Goal: Task Accomplishment & Management: Complete application form

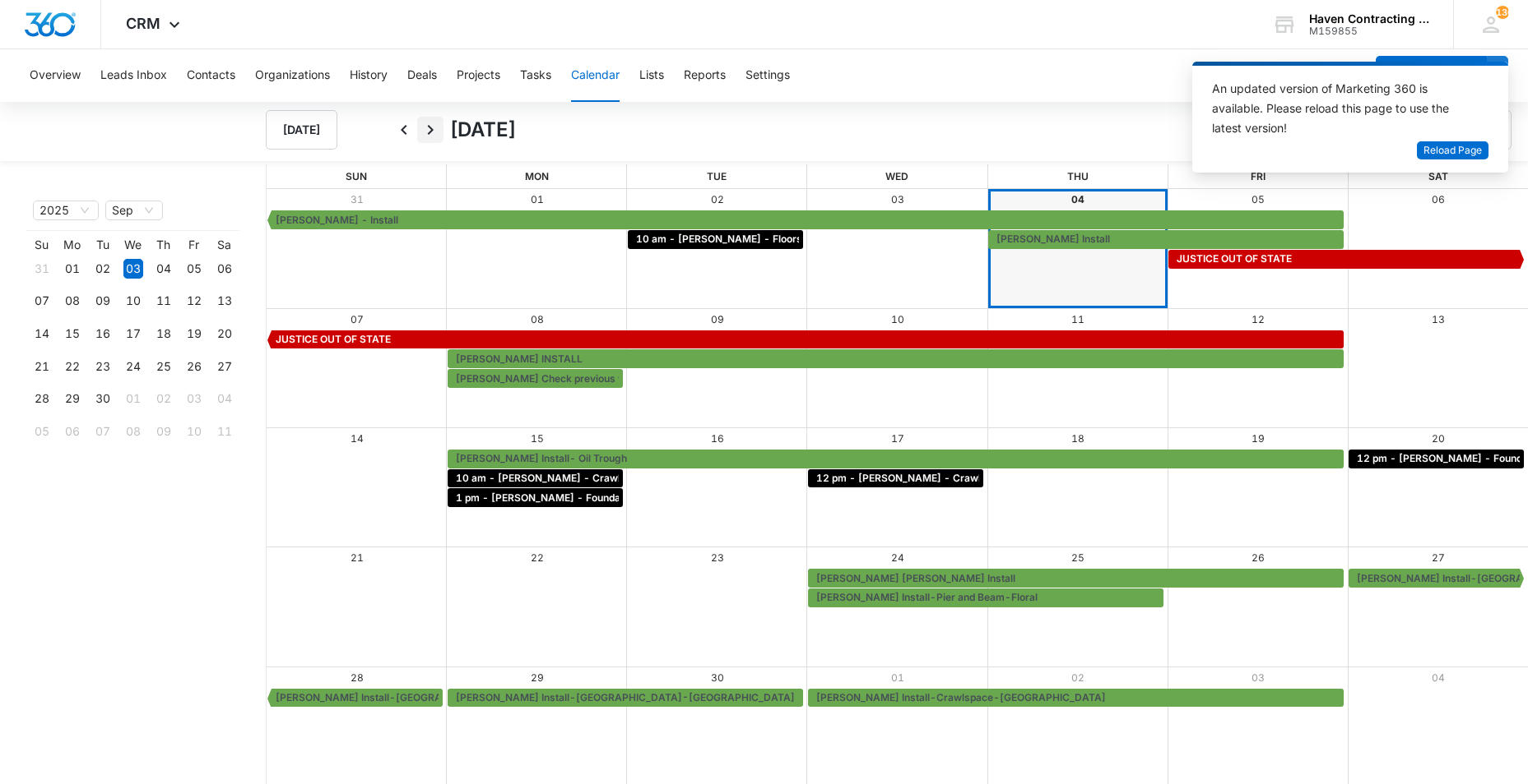
click at [430, 127] on icon "Next" at bounding box center [430, 130] width 6 height 10
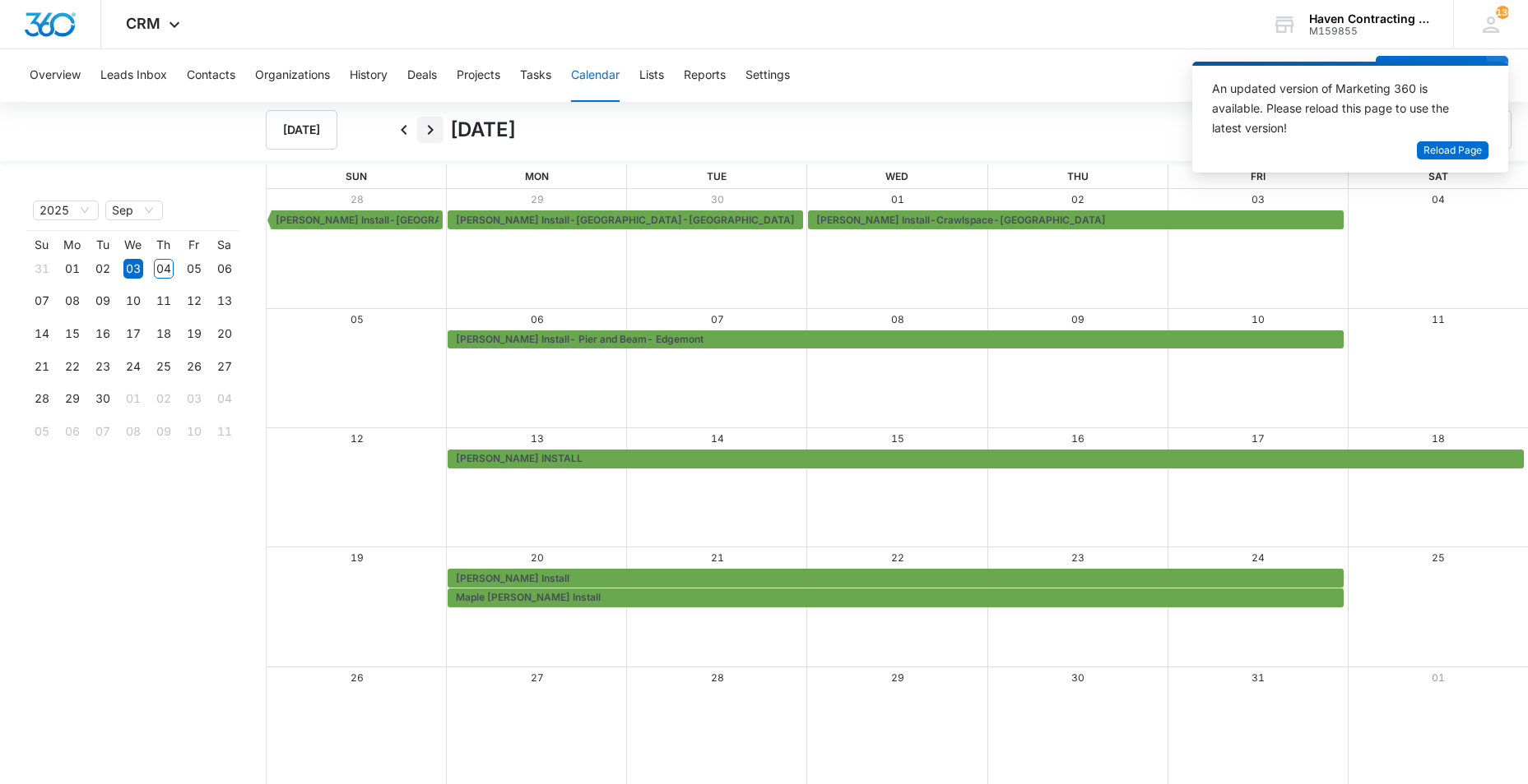
click at [429, 130] on icon "Next" at bounding box center [430, 130] width 20 height 20
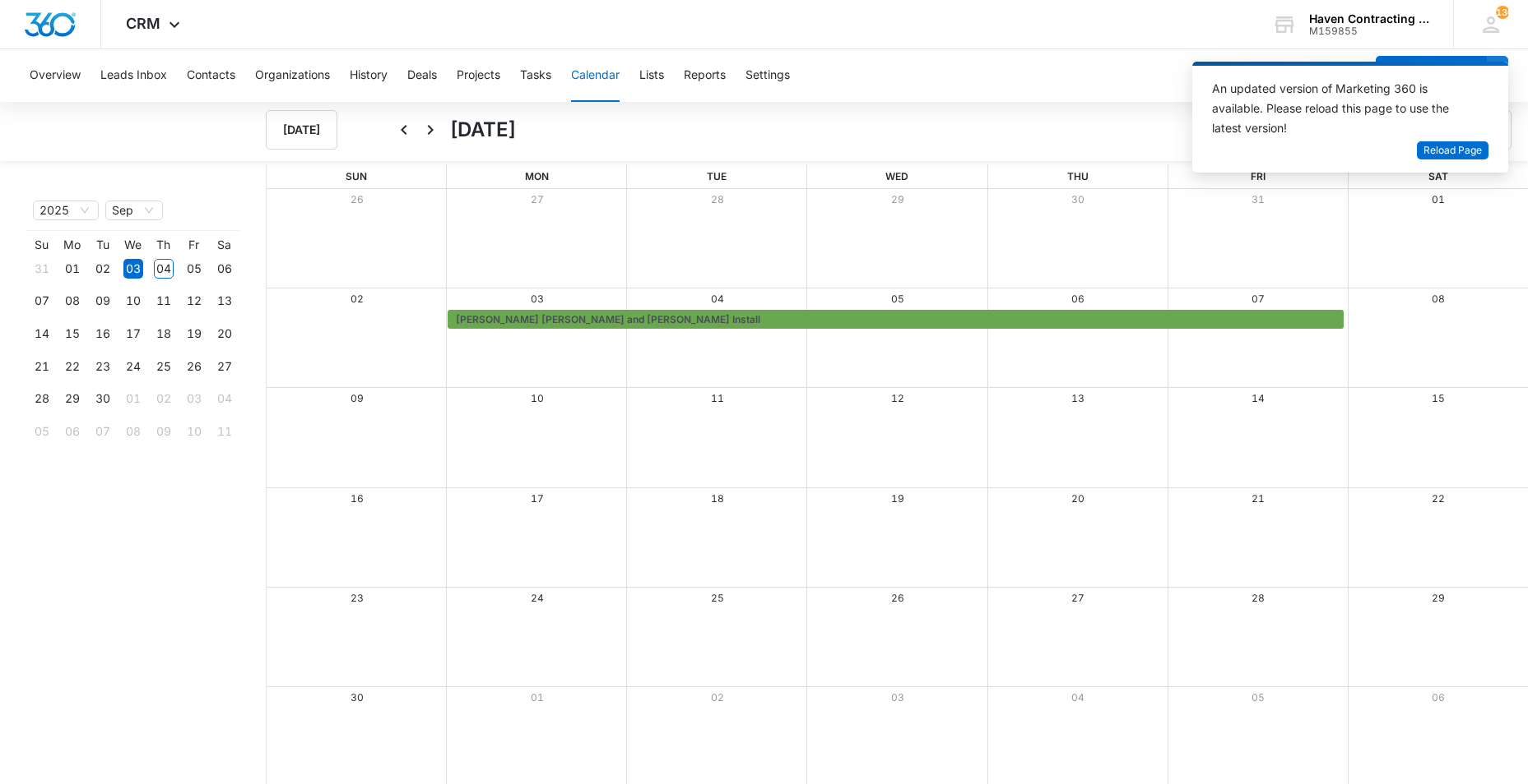
scroll to position [2, 0]
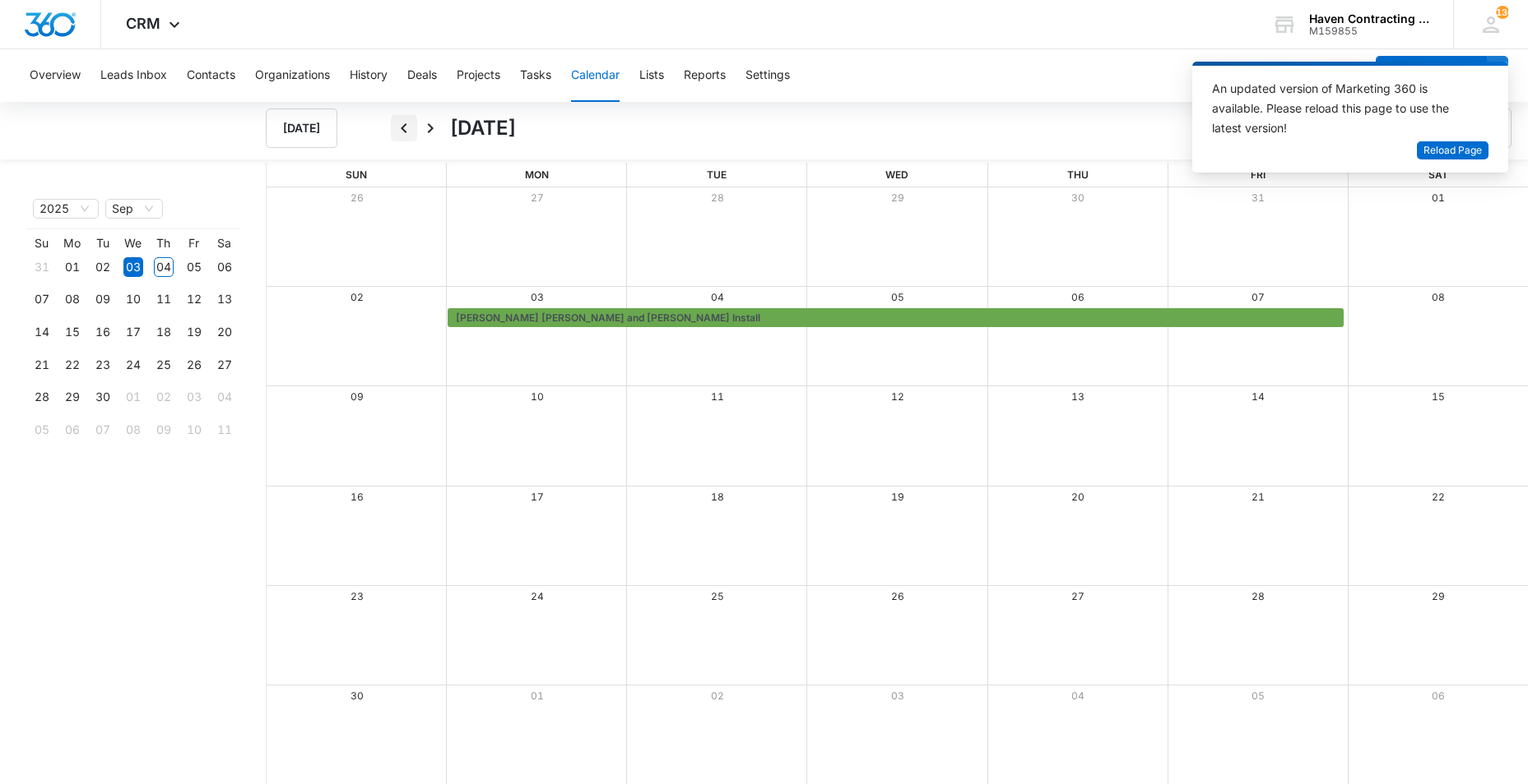
click at [403, 127] on icon "Back" at bounding box center [403, 128] width 6 height 10
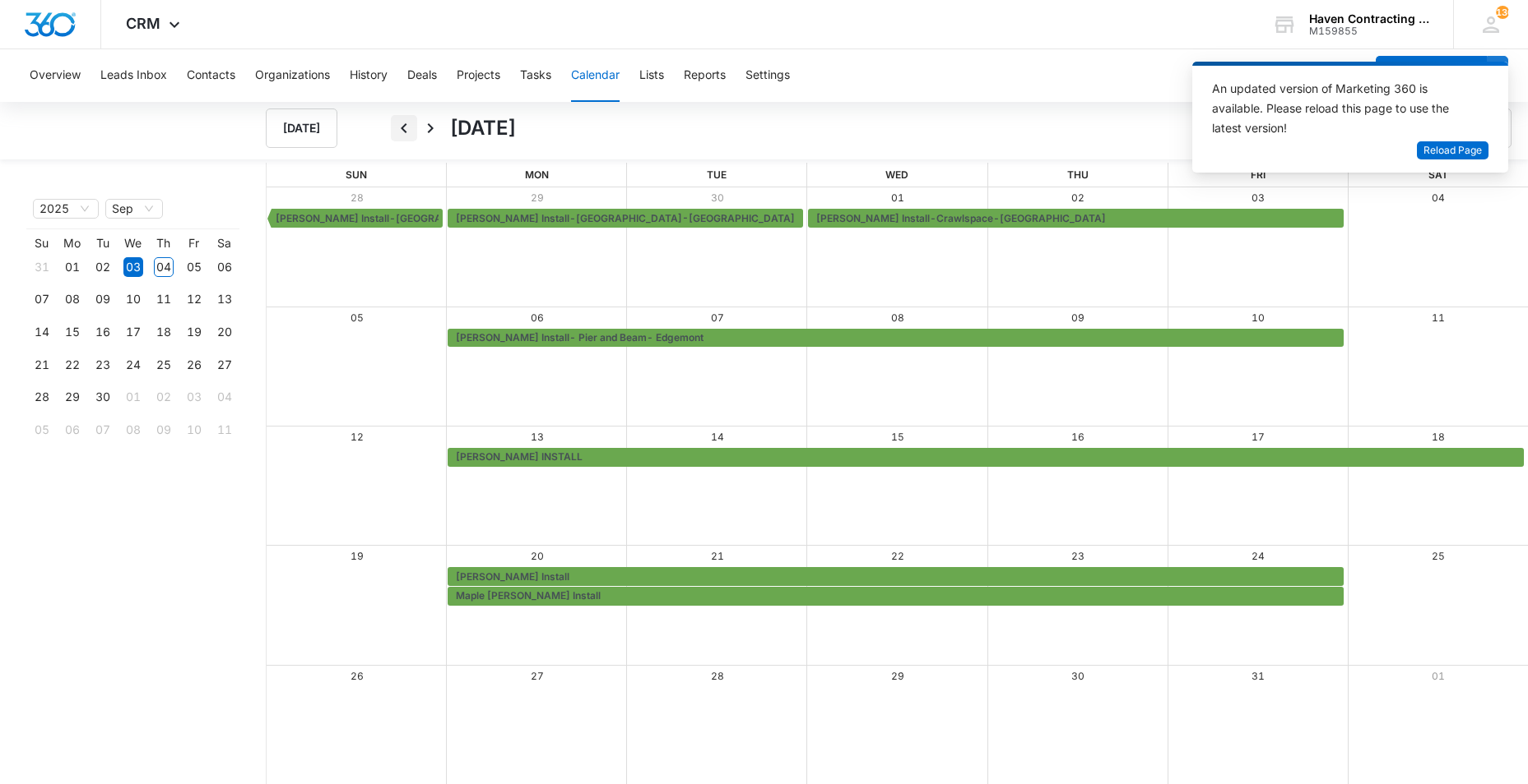
click at [404, 129] on icon "Back" at bounding box center [404, 128] width 20 height 20
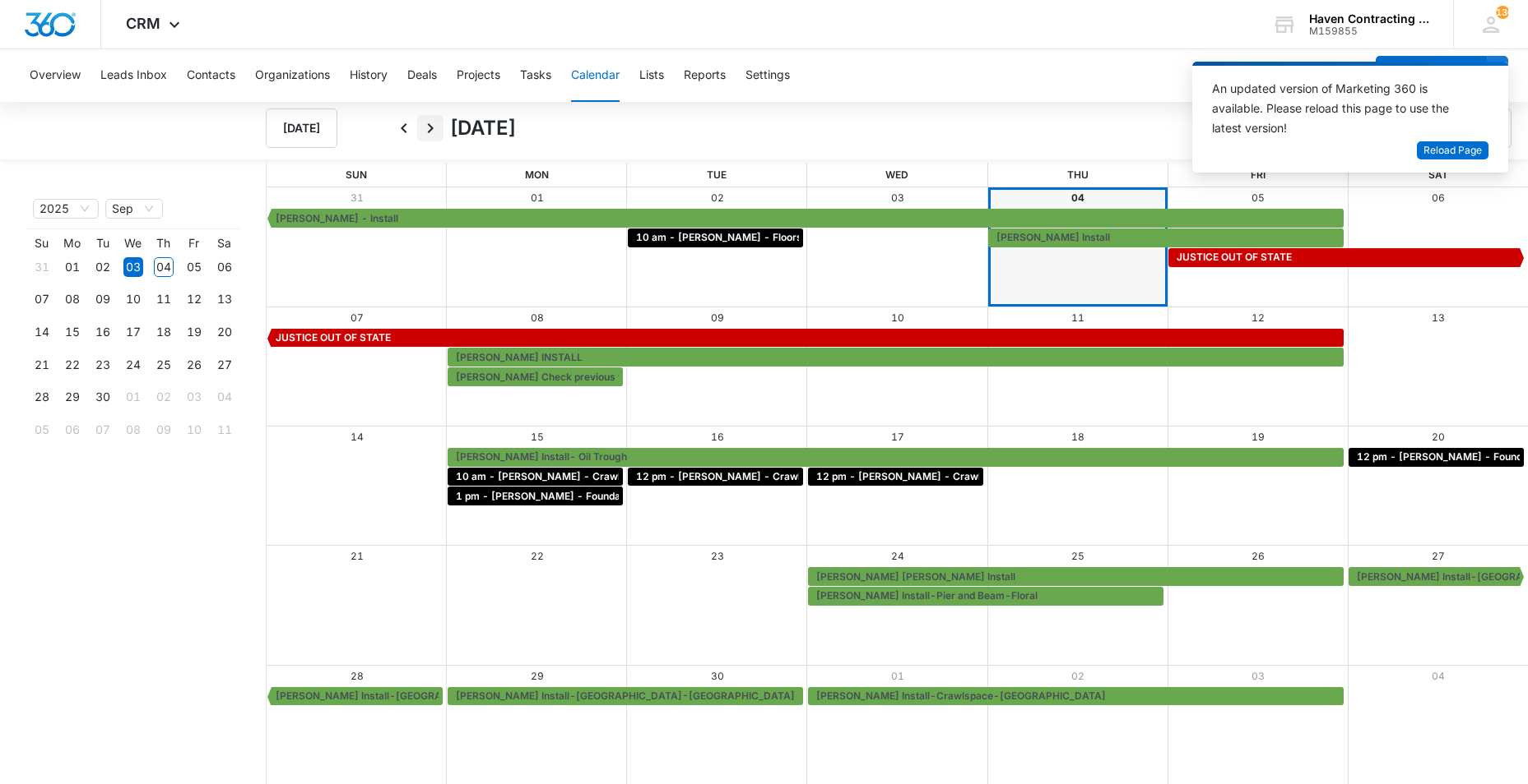
click at [429, 127] on icon "Next" at bounding box center [430, 128] width 20 height 20
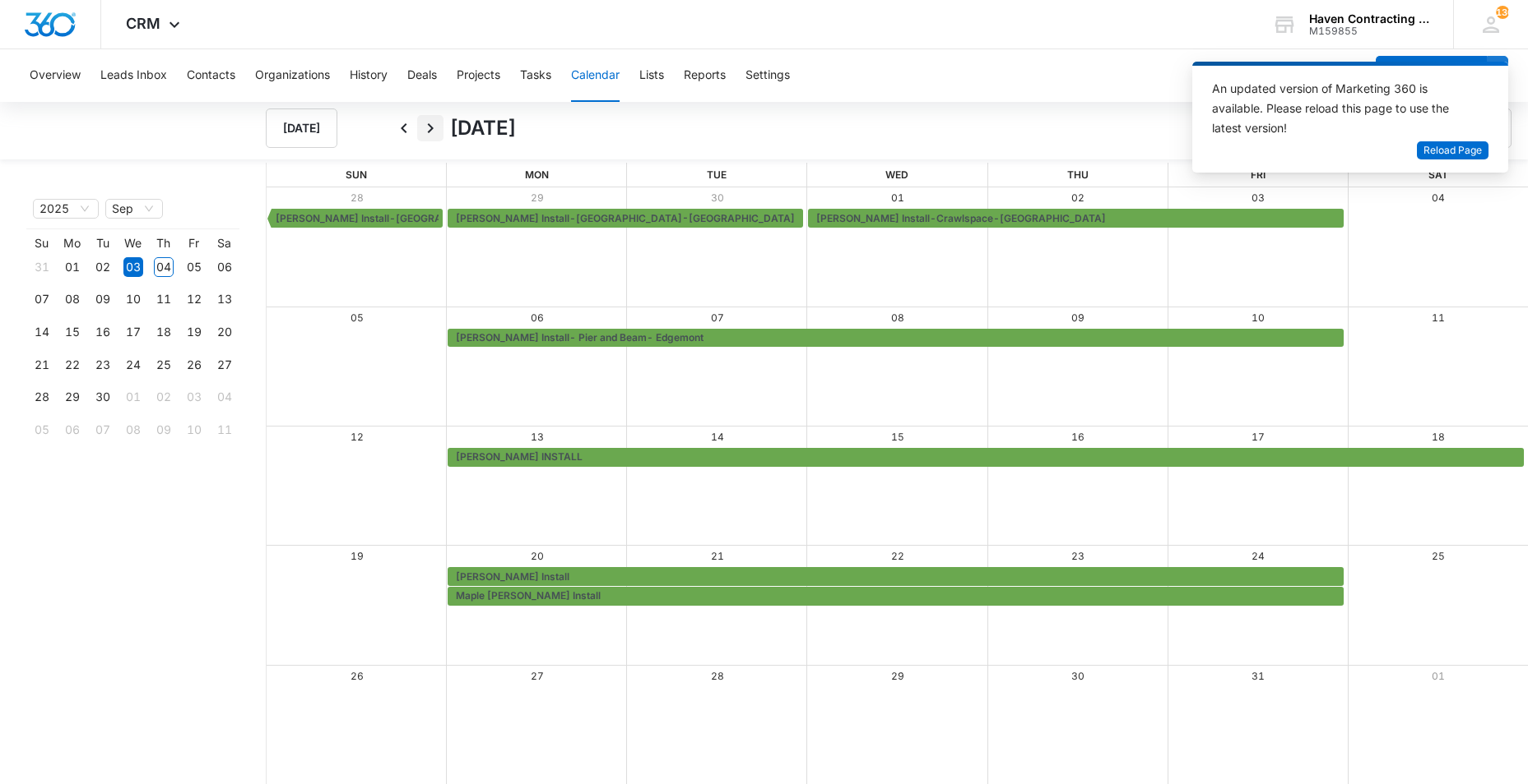
click at [429, 128] on icon "Next" at bounding box center [430, 128] width 20 height 20
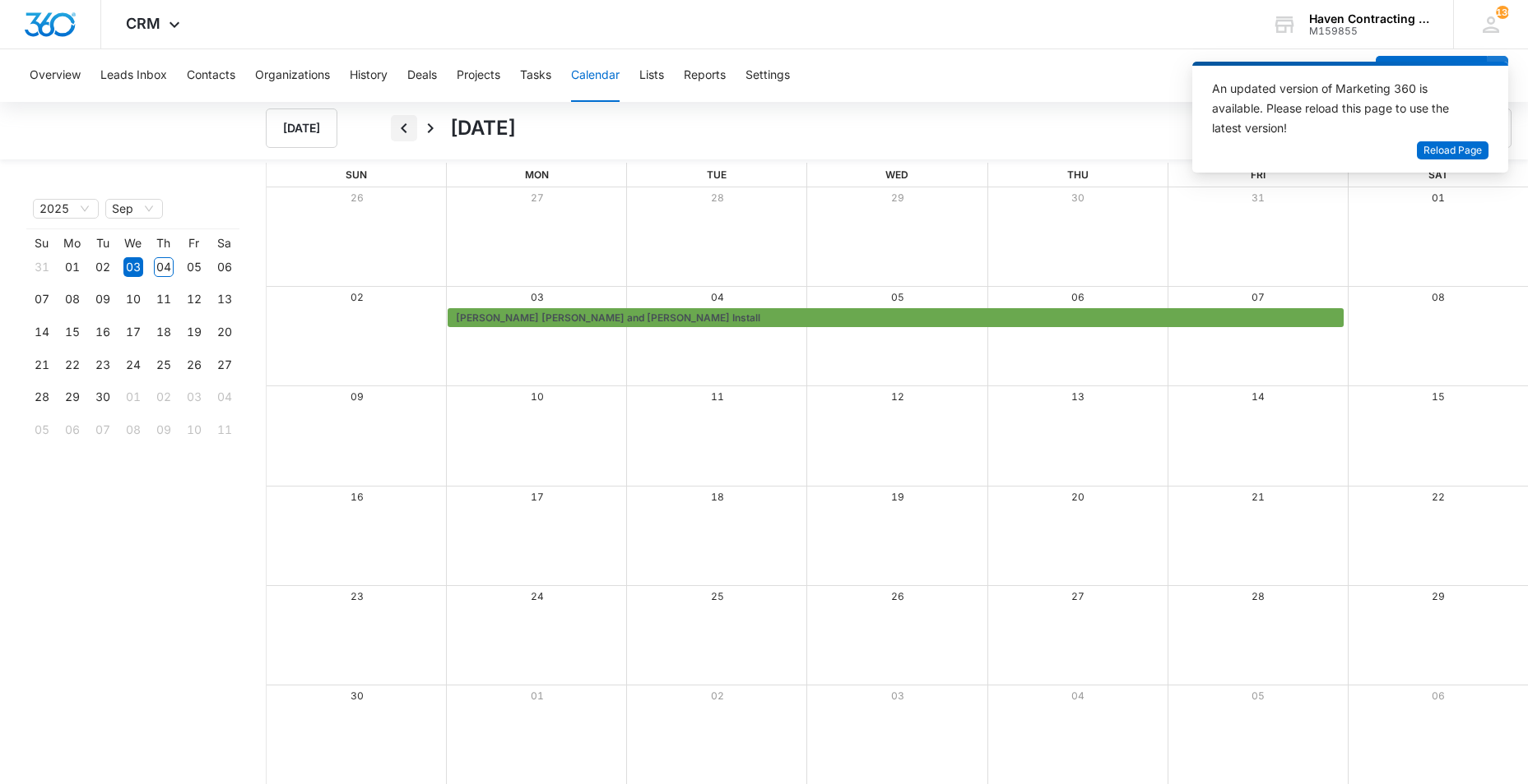
click at [405, 127] on icon "Back" at bounding box center [404, 128] width 20 height 20
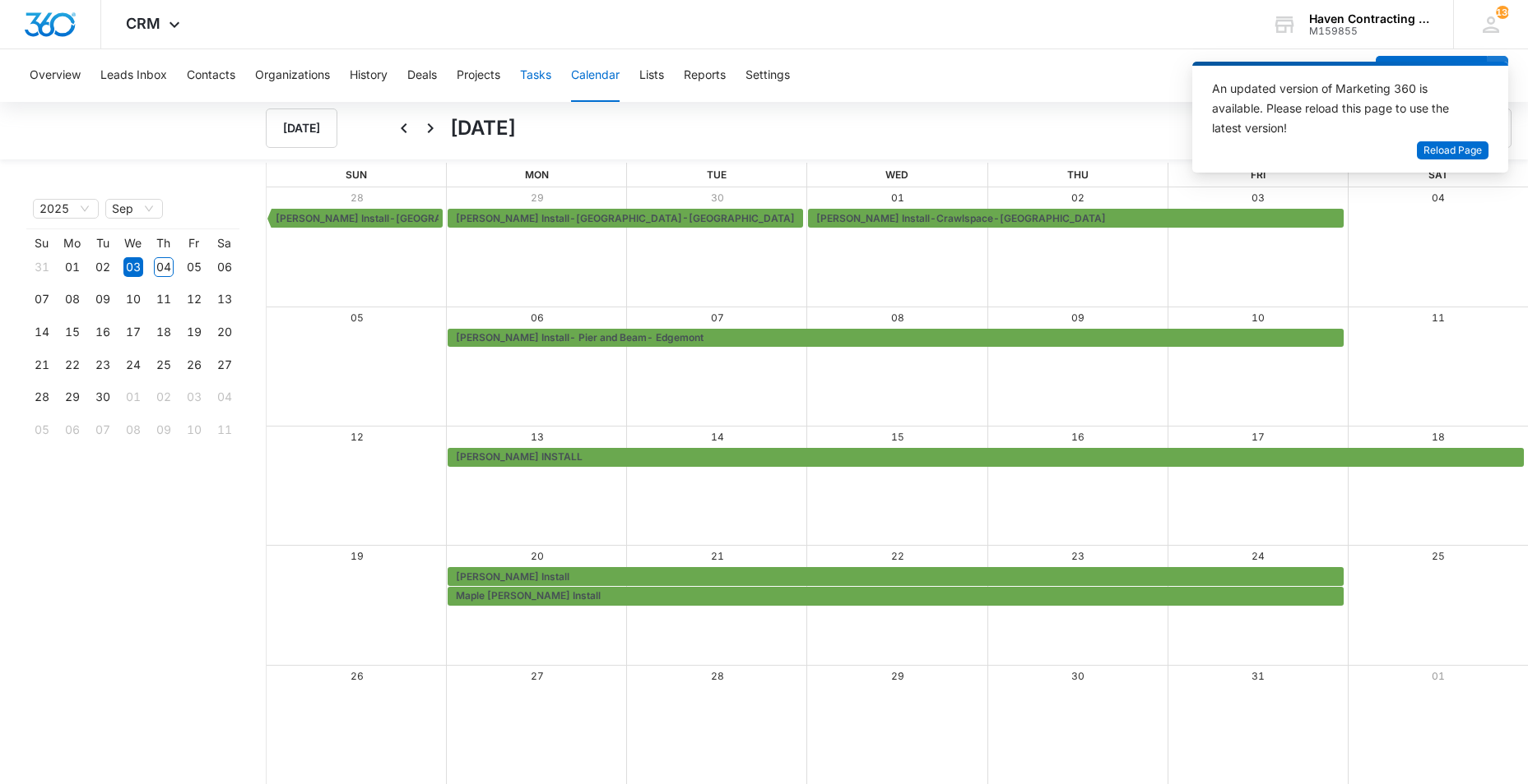
click at [538, 68] on button "Tasks" at bounding box center [535, 75] width 31 height 52
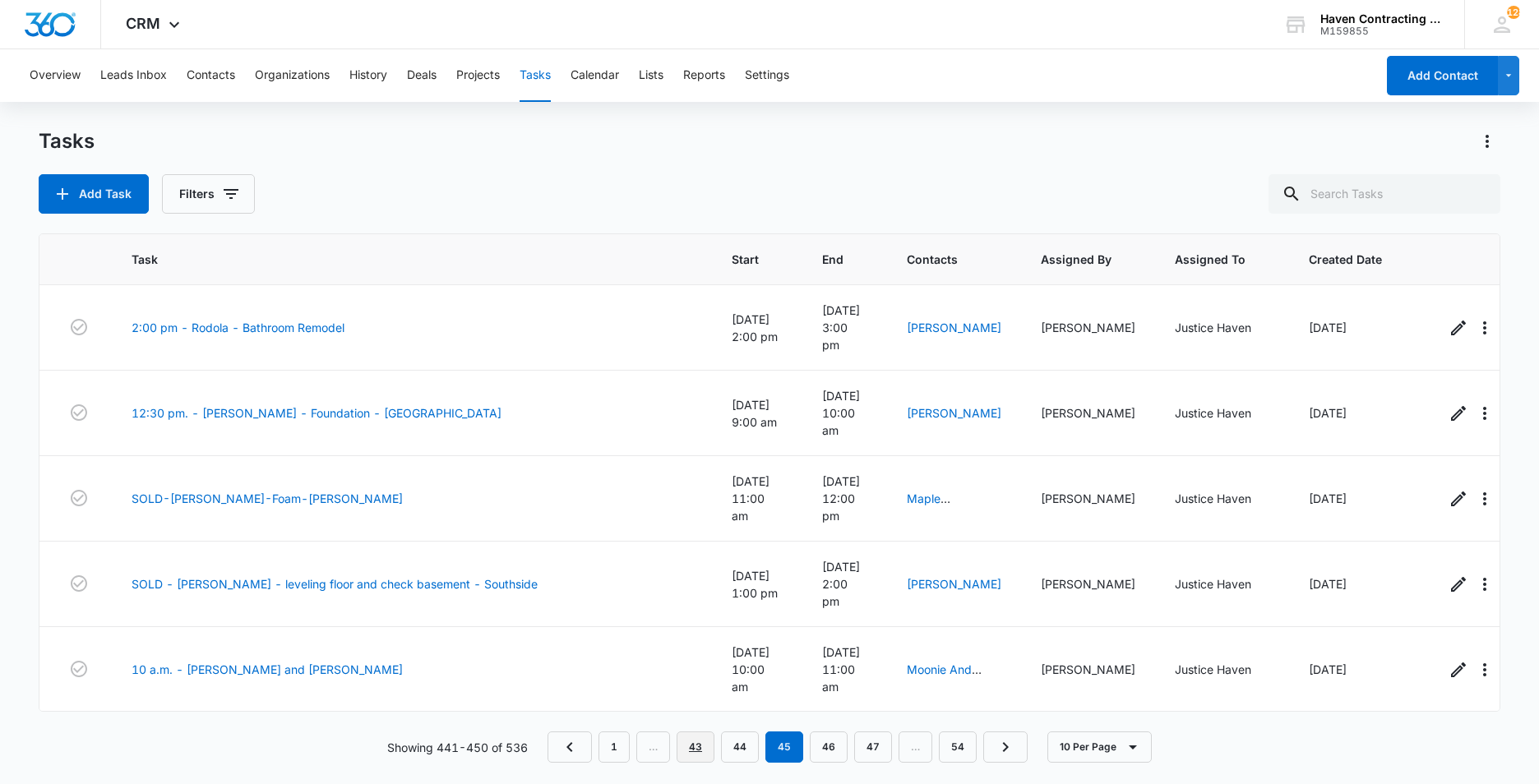
click at [702, 747] on link "43" at bounding box center [695, 747] width 37 height 31
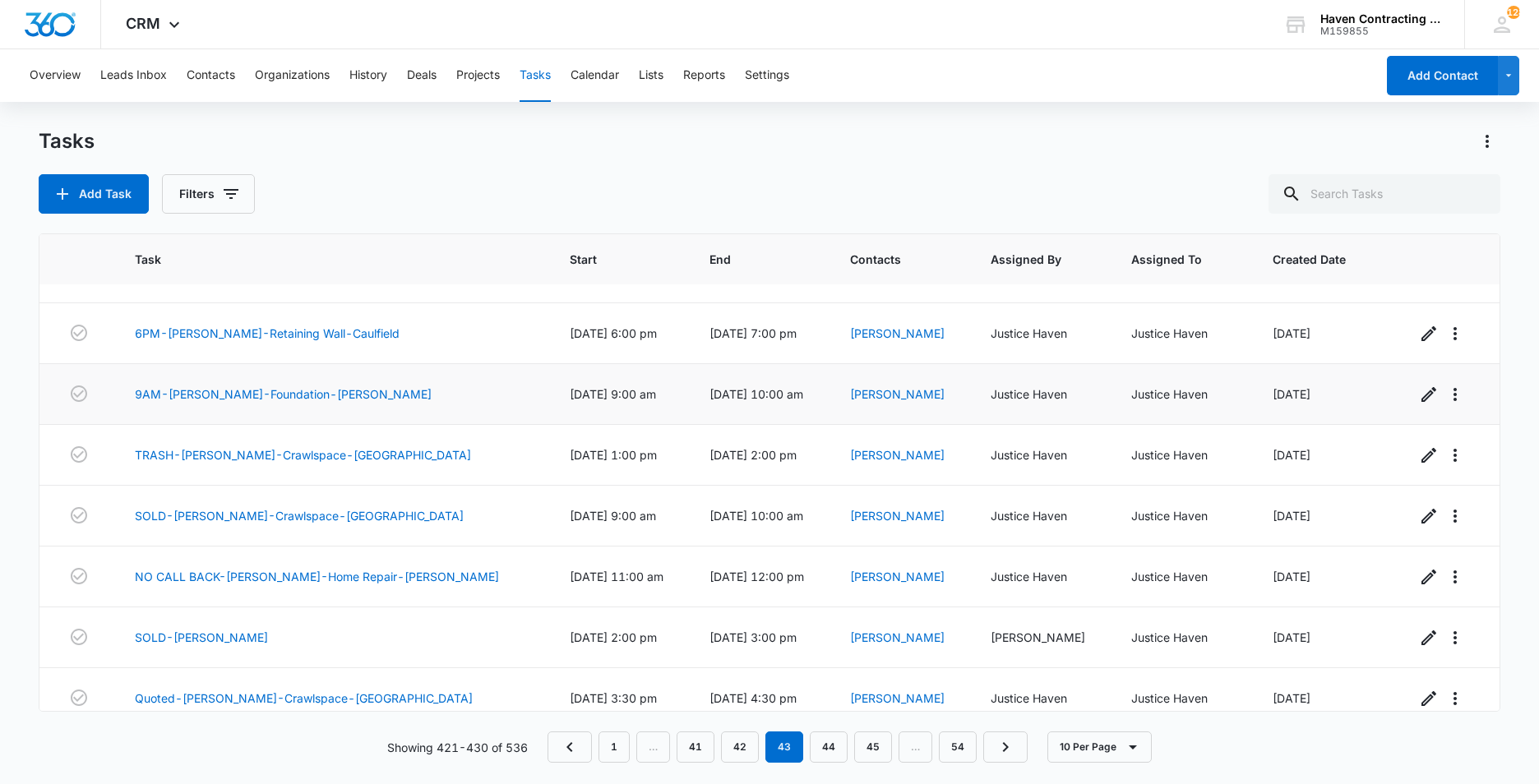
scroll to position [182, 0]
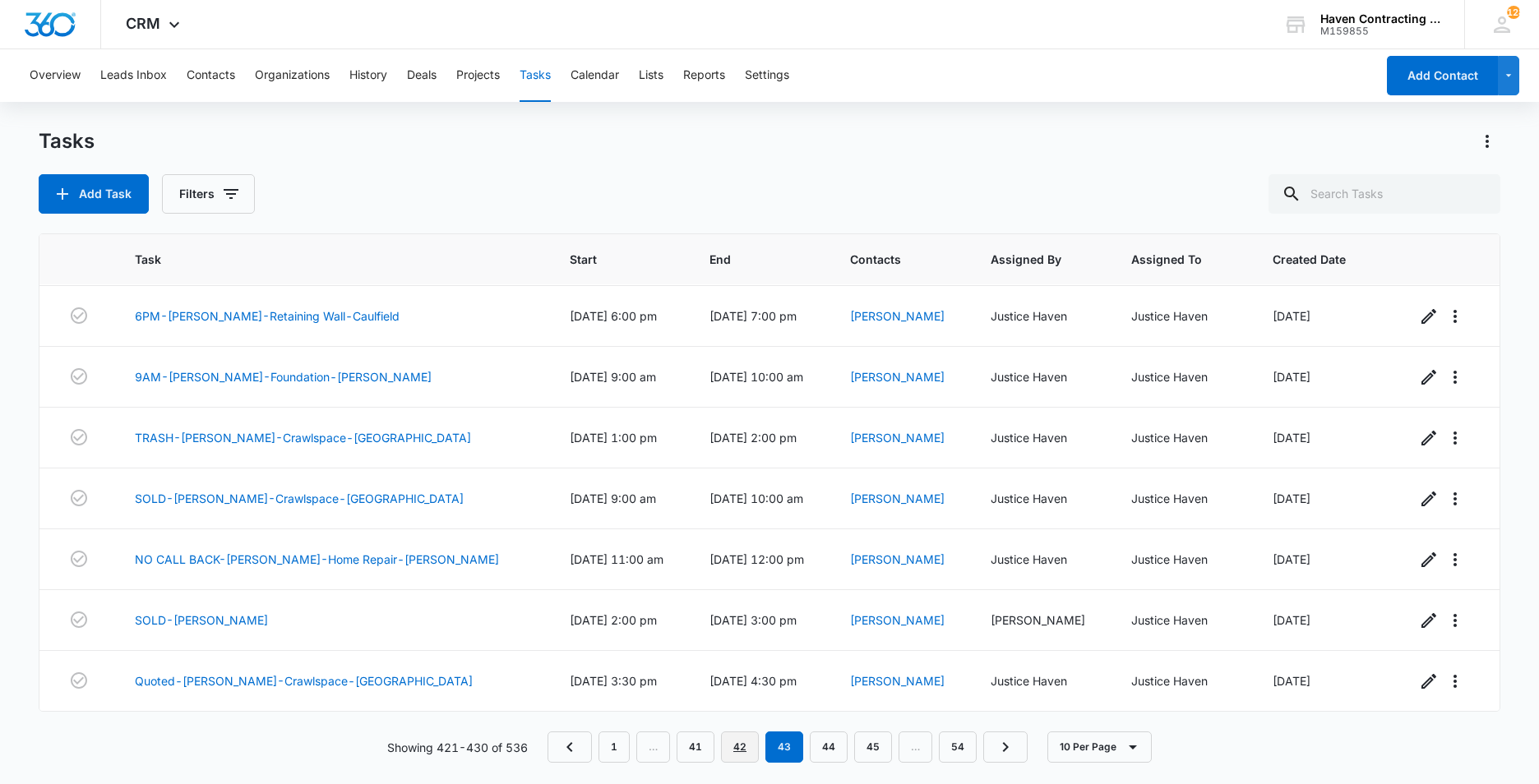
click at [732, 747] on link "42" at bounding box center [739, 747] width 37 height 31
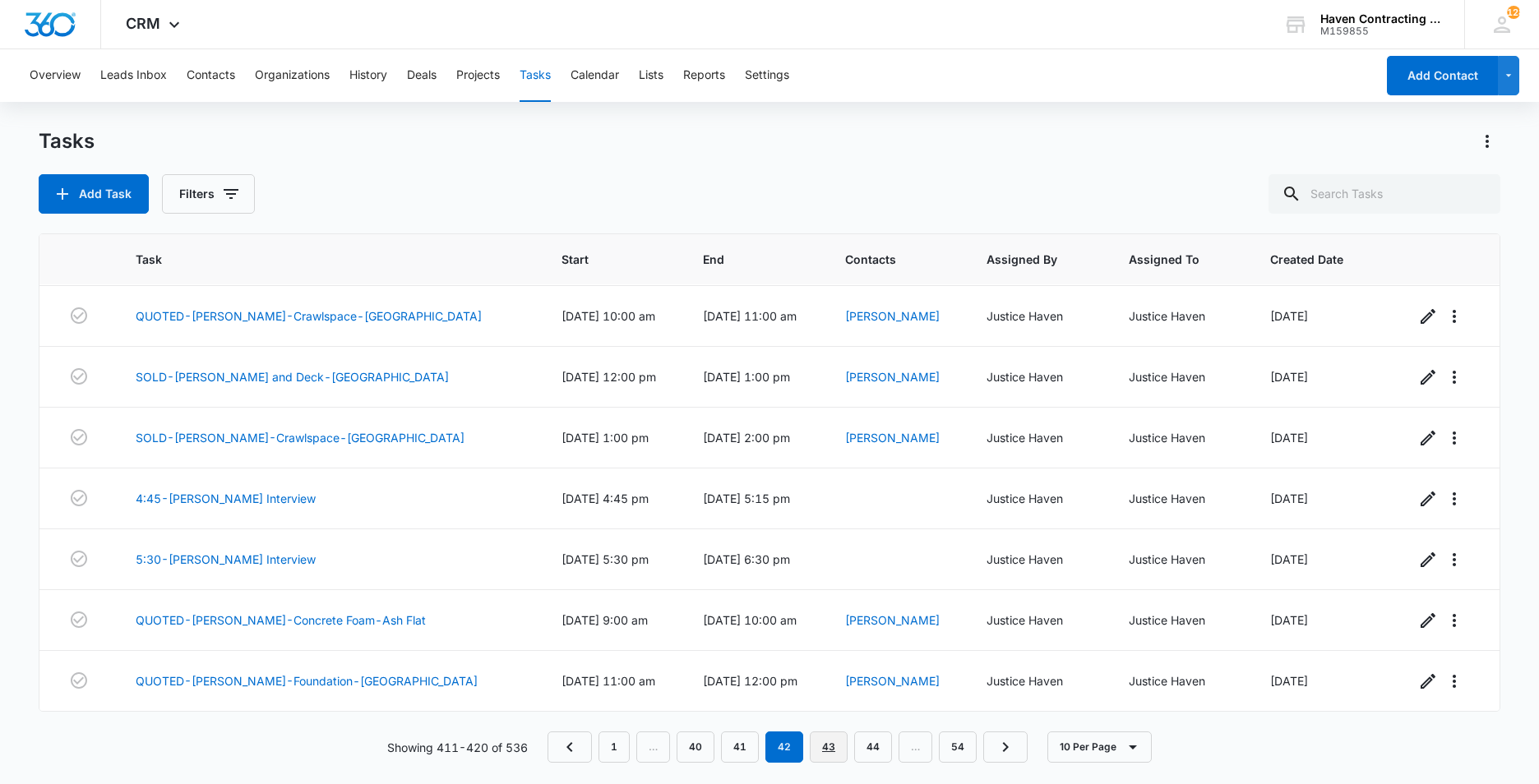
click at [819, 752] on link "43" at bounding box center [828, 747] width 37 height 31
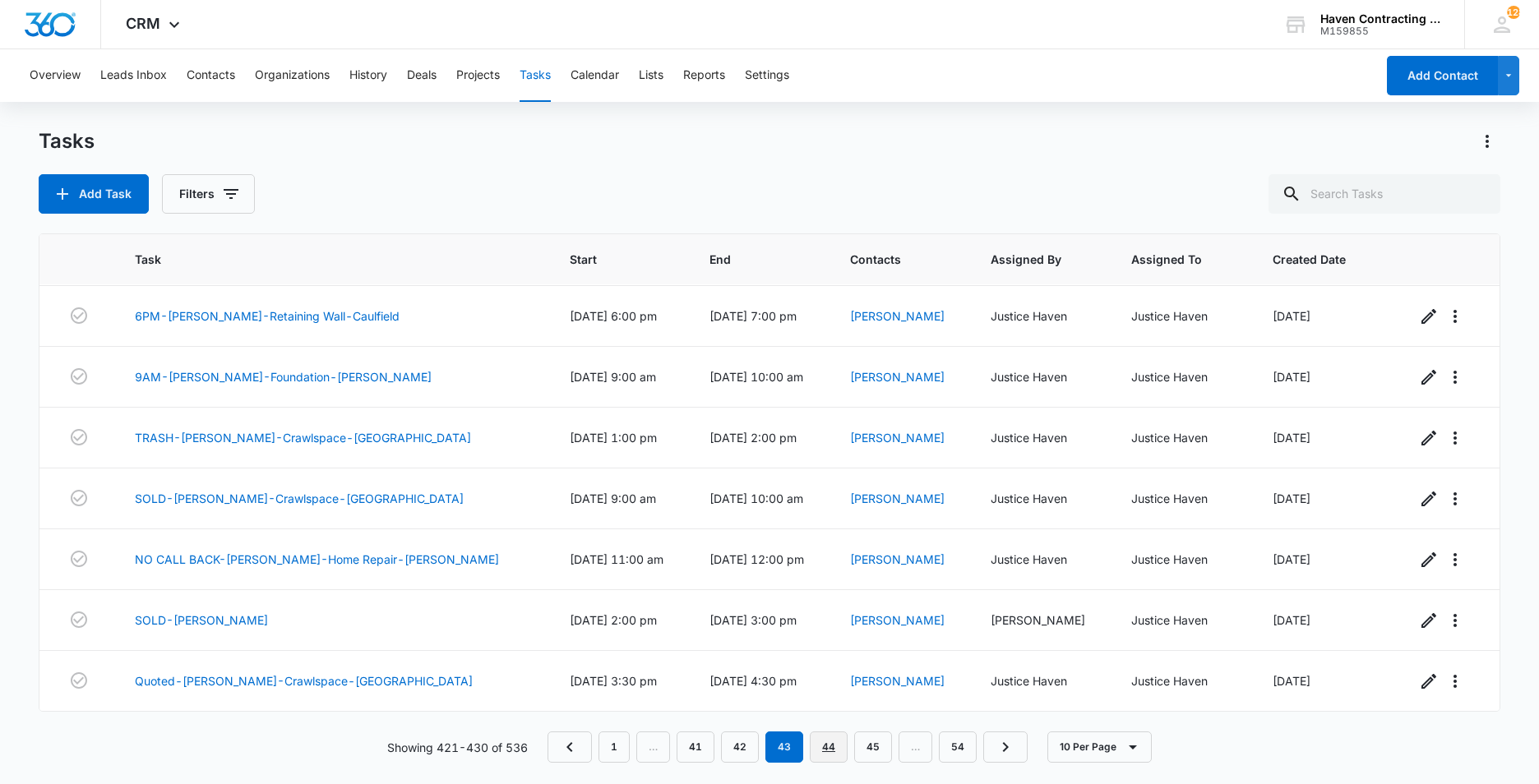
click at [827, 743] on link "44" at bounding box center [828, 747] width 37 height 31
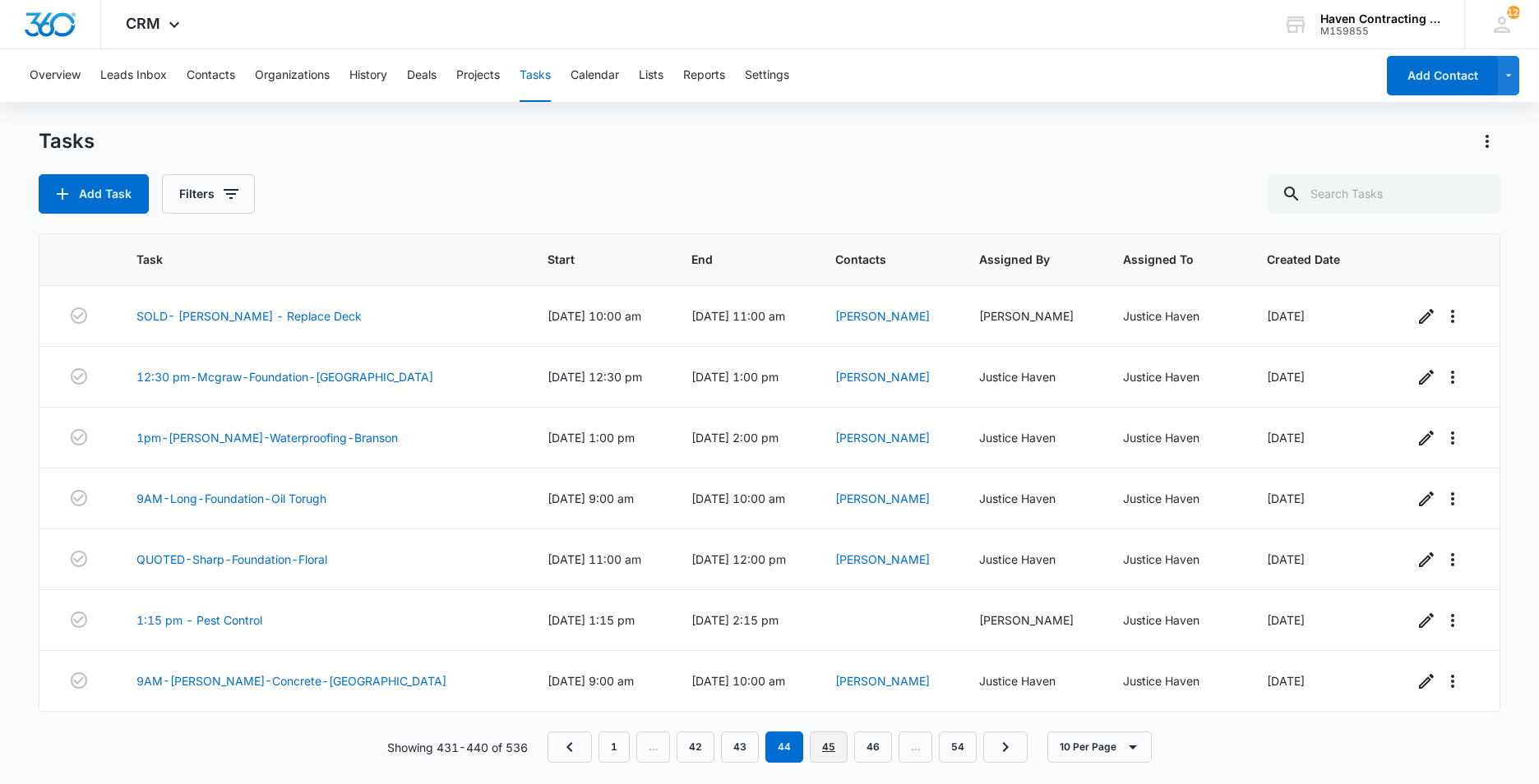
click at [832, 747] on link "45" at bounding box center [828, 747] width 37 height 31
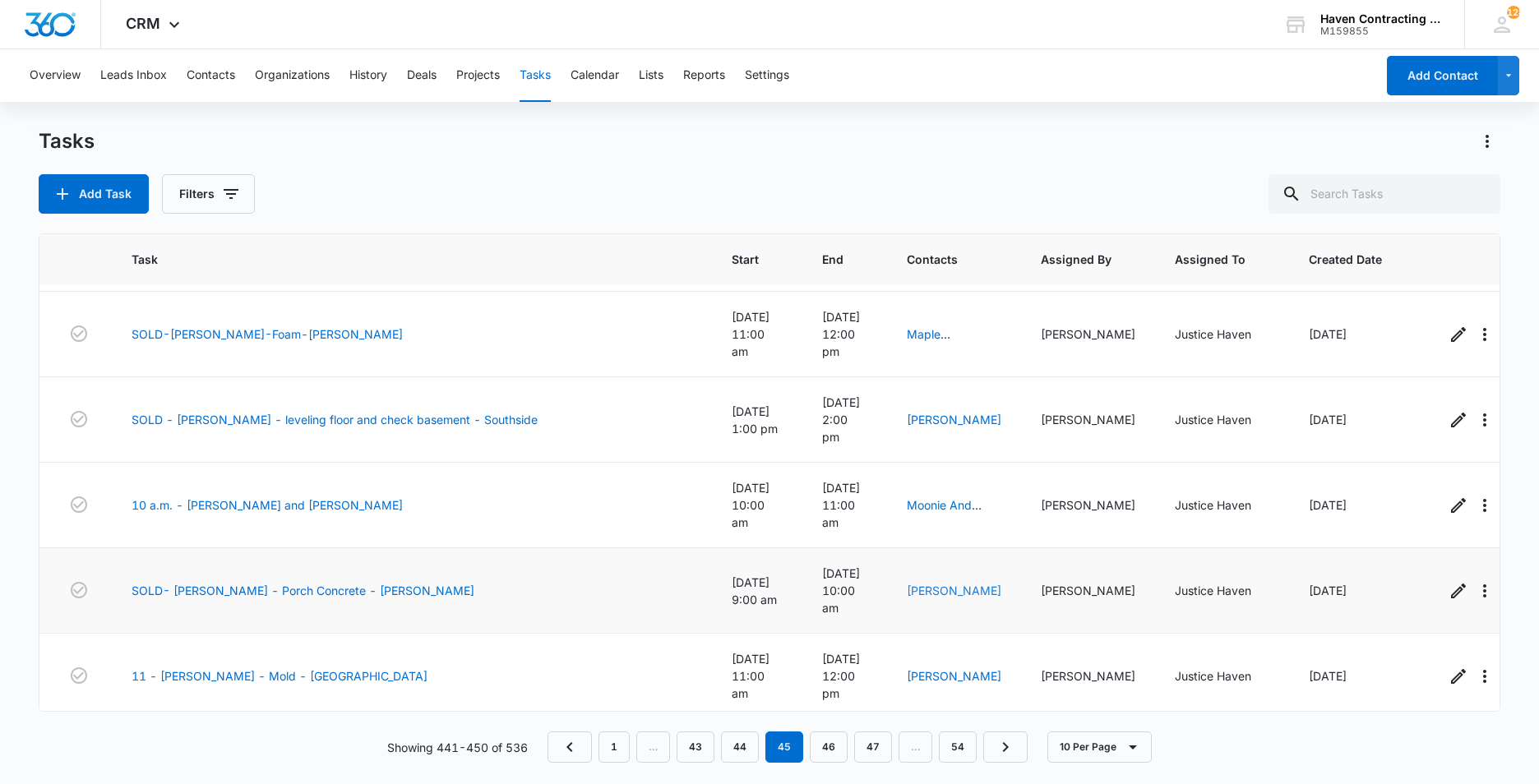
scroll to position [218, 0]
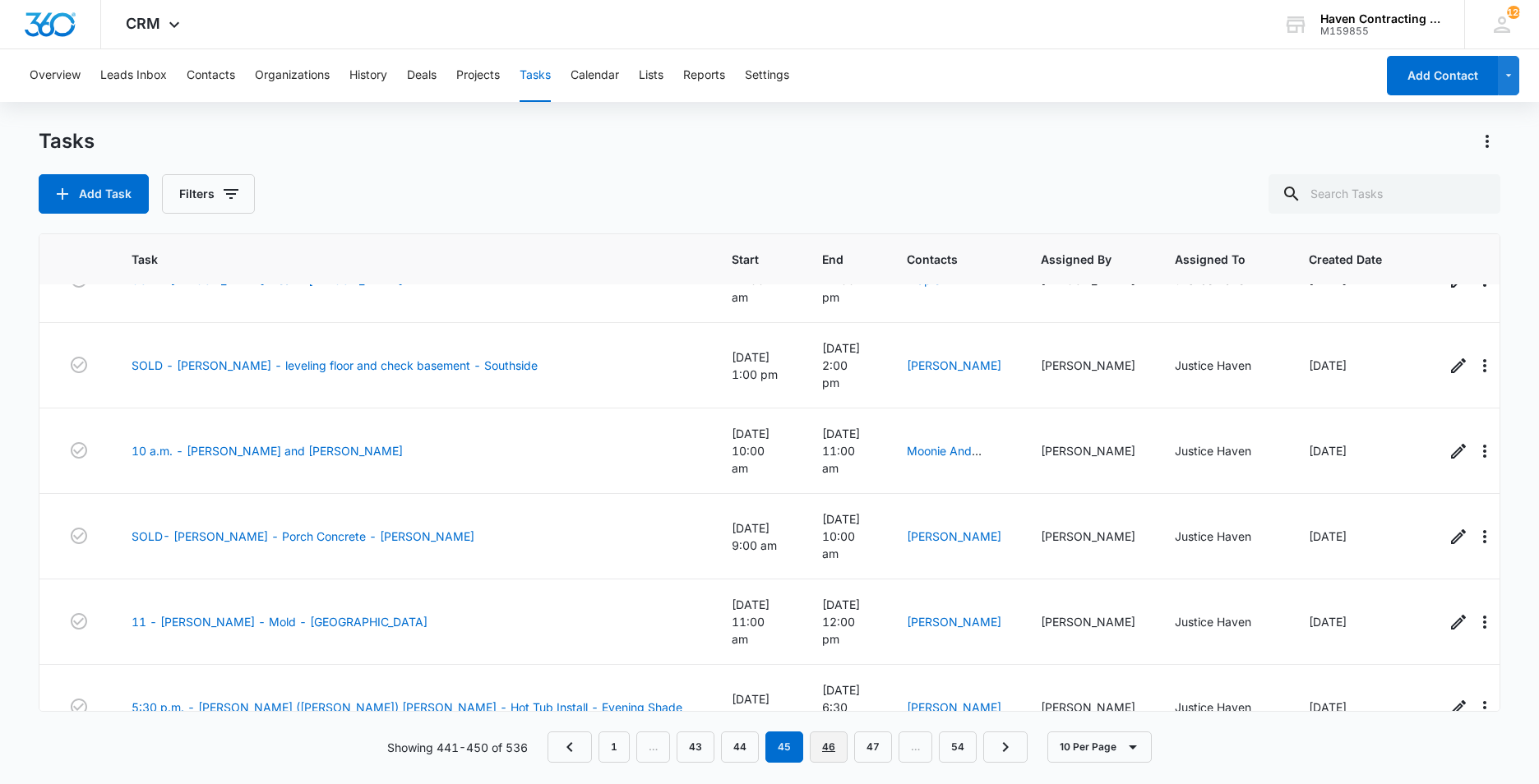
click at [836, 748] on link "46" at bounding box center [828, 747] width 37 height 31
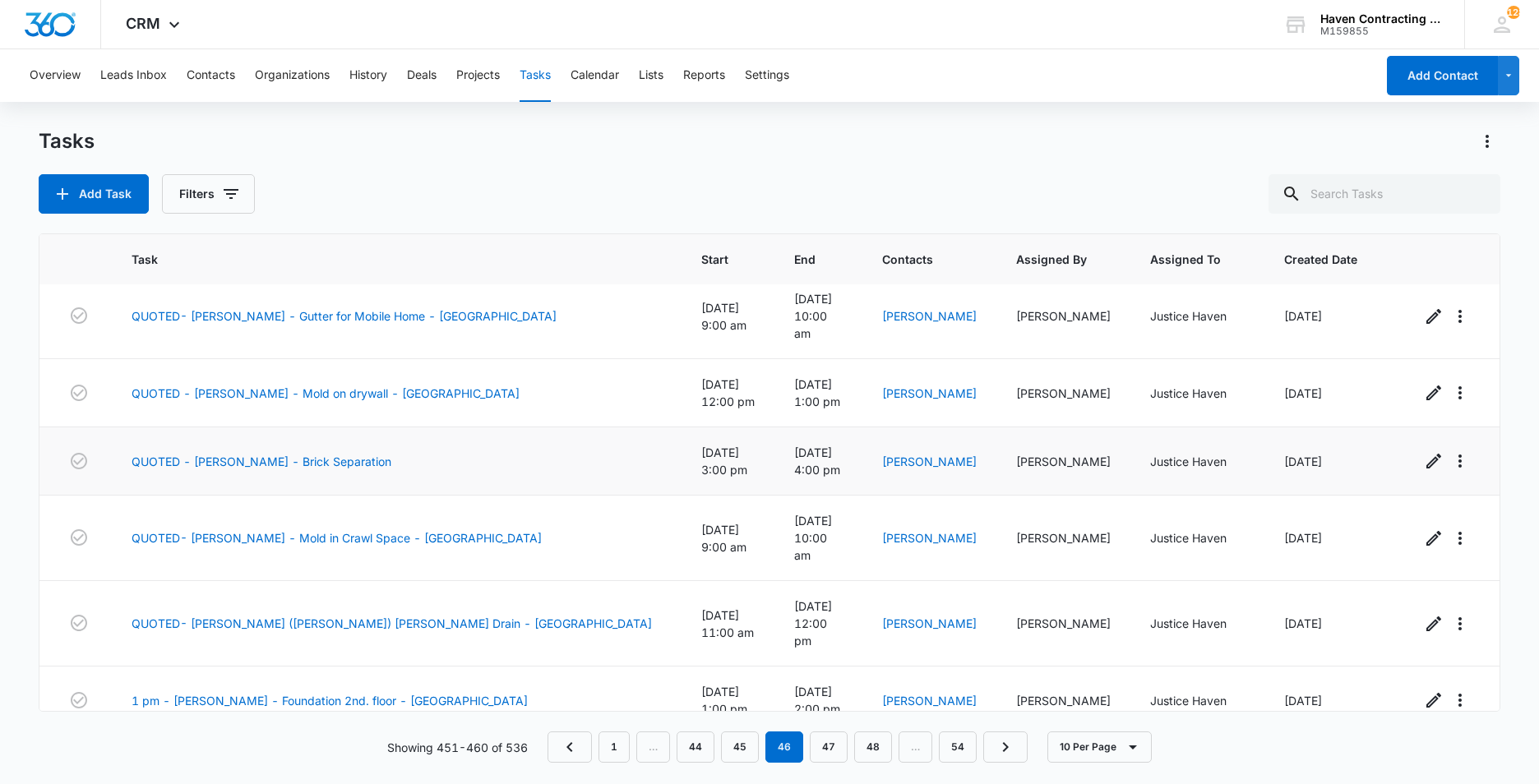
scroll to position [182, 0]
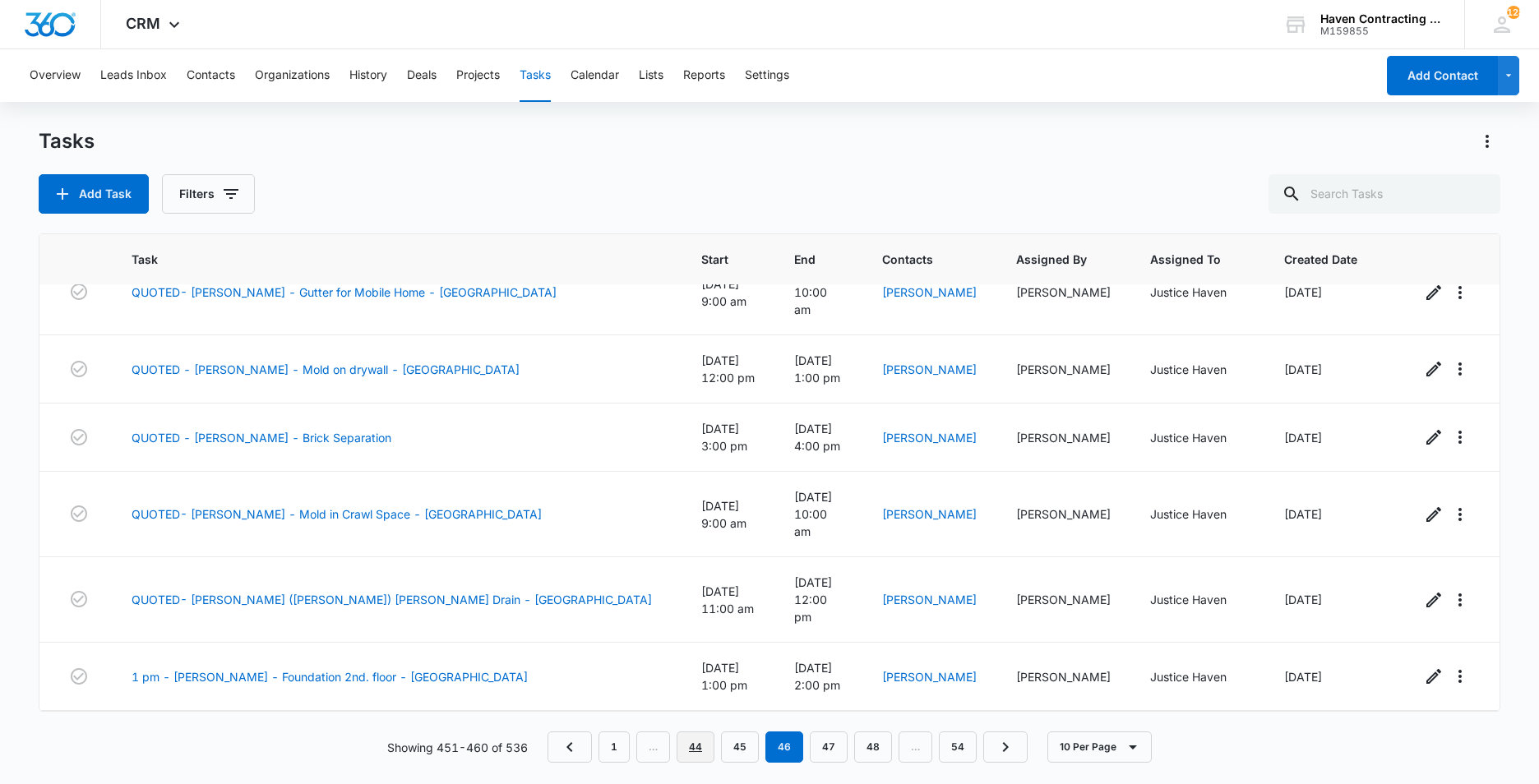
click at [693, 746] on link "44" at bounding box center [695, 747] width 37 height 31
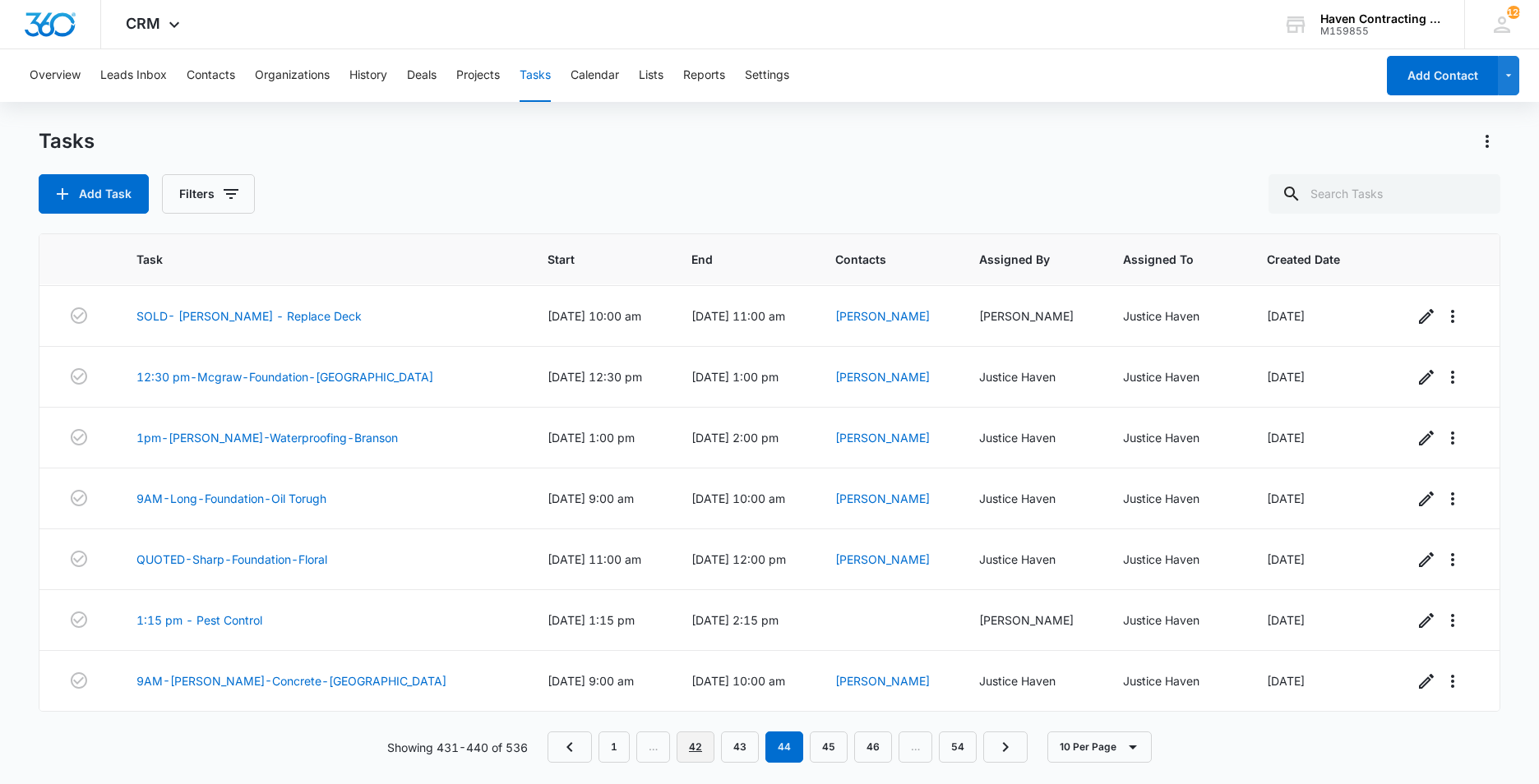
click at [690, 757] on link "42" at bounding box center [695, 747] width 37 height 31
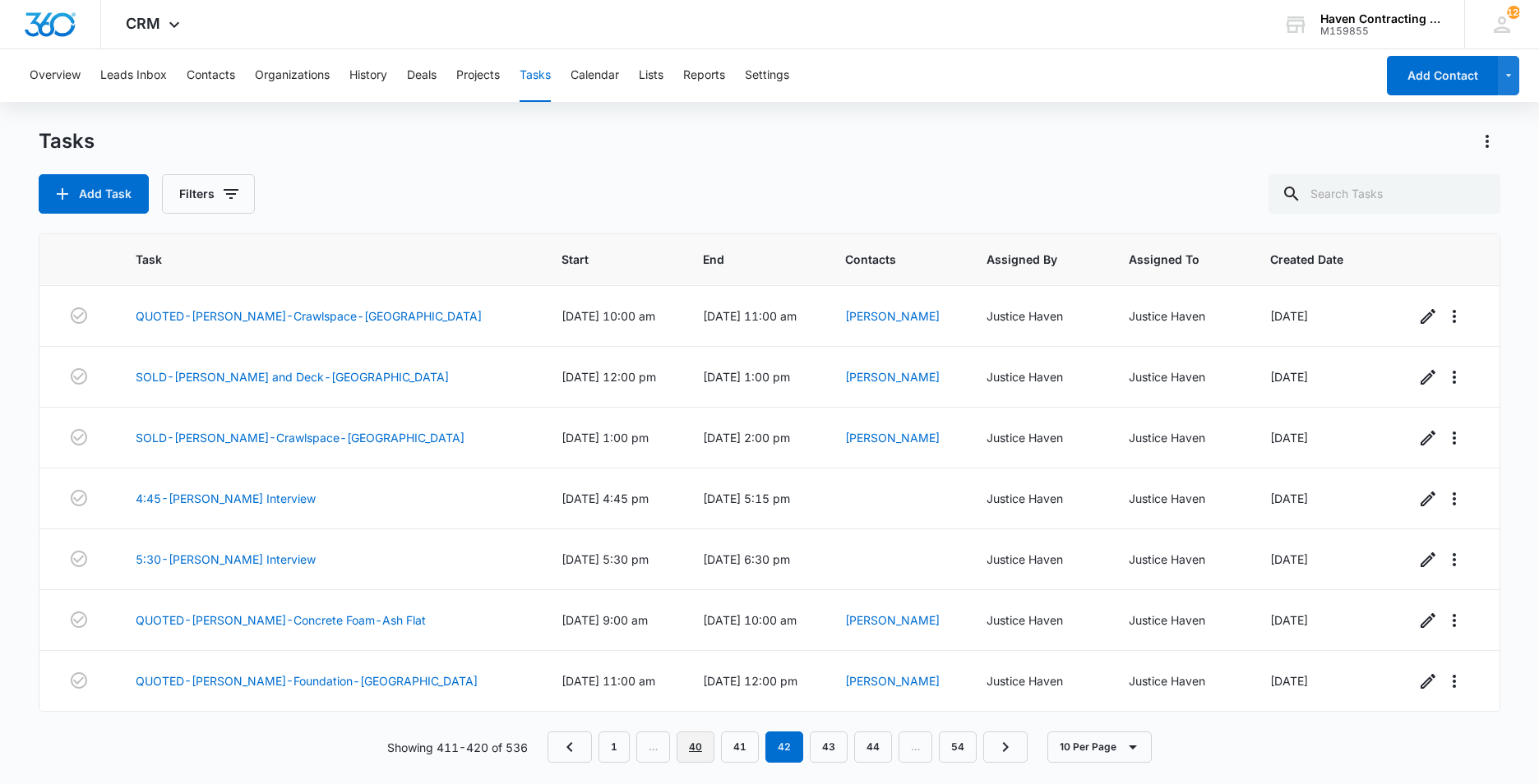
click at [691, 754] on link "40" at bounding box center [695, 747] width 37 height 31
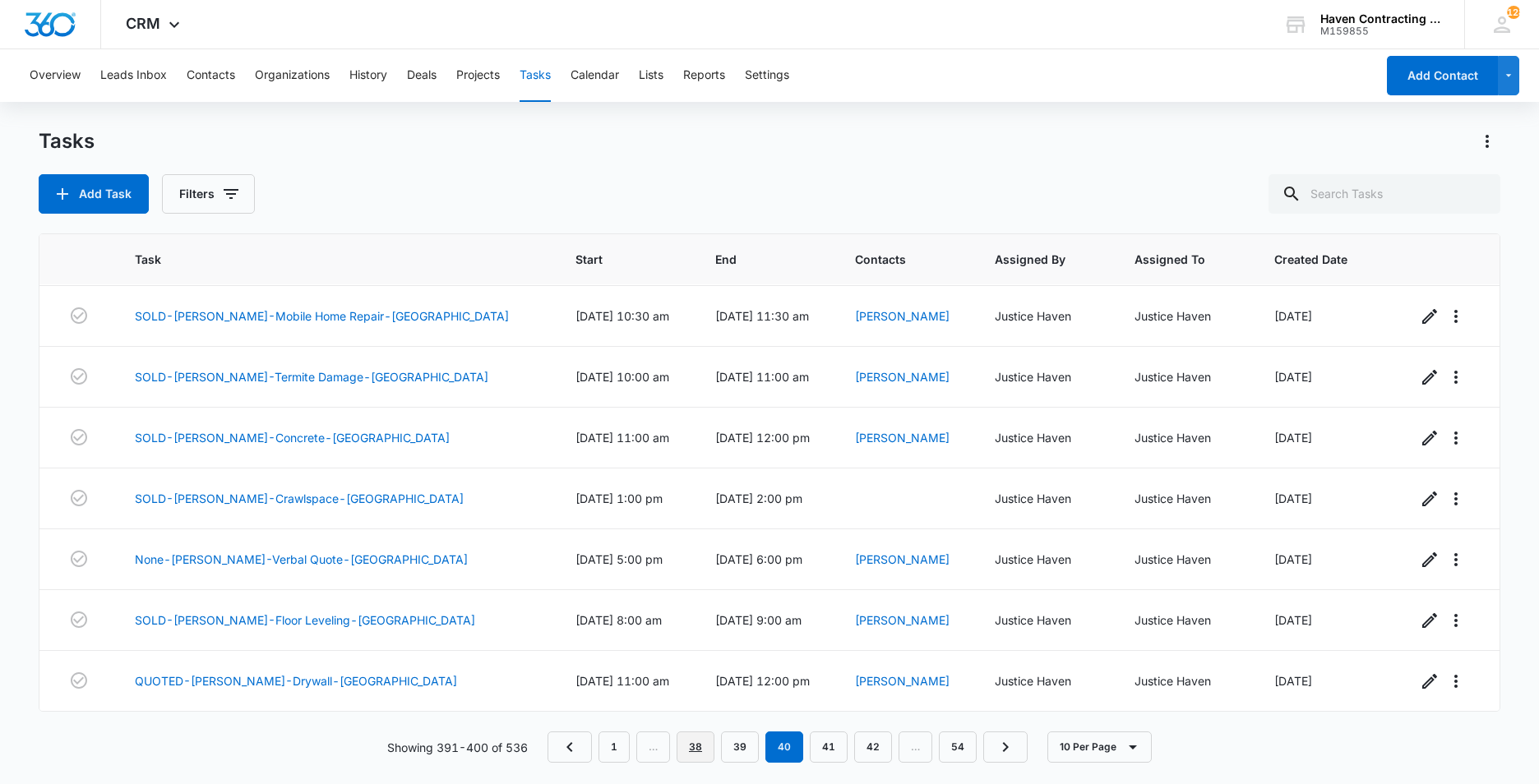
click at [702, 744] on link "38" at bounding box center [695, 747] width 37 height 31
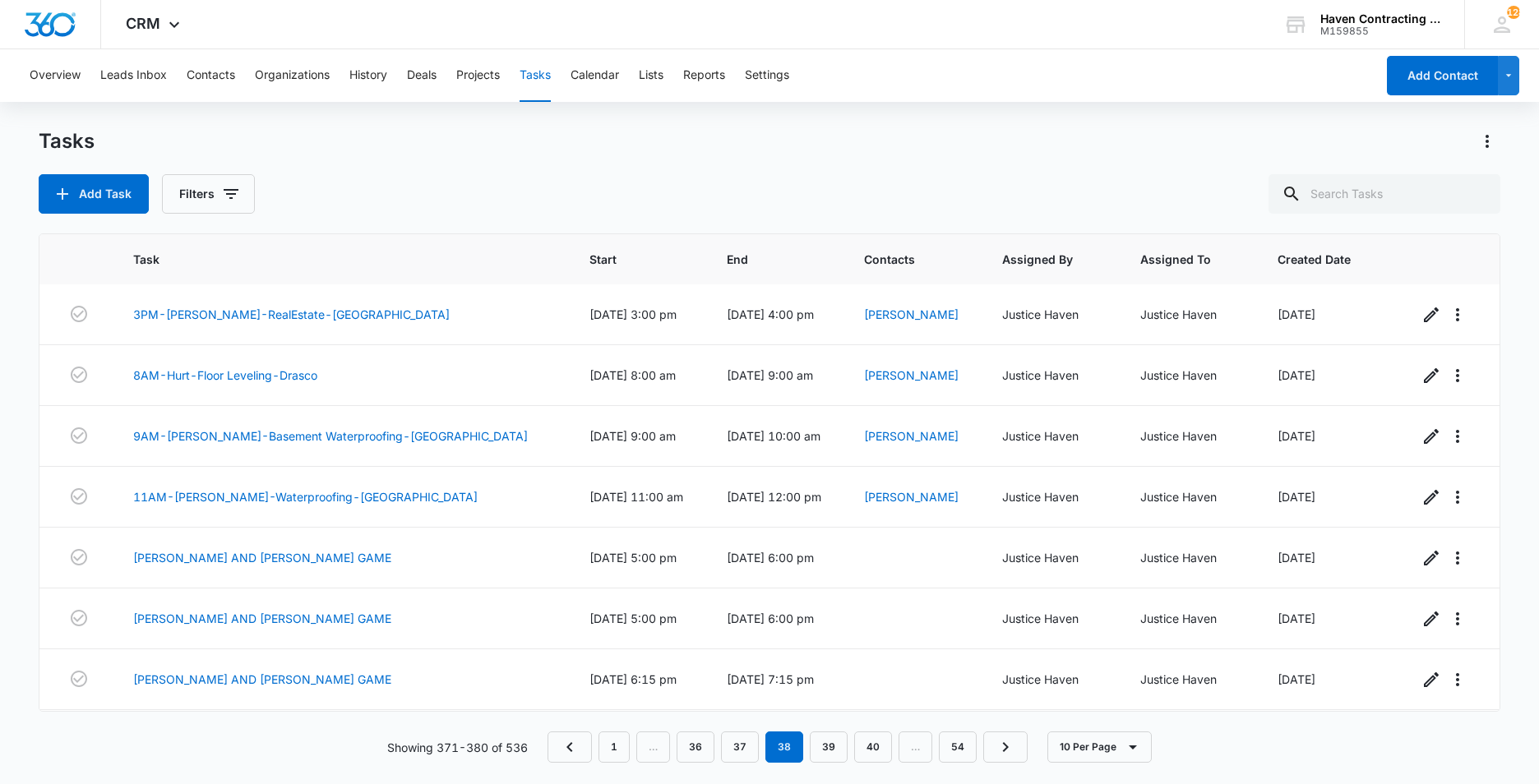
scroll to position [0, 0]
click at [199, 78] on button "Contacts" at bounding box center [211, 75] width 48 height 52
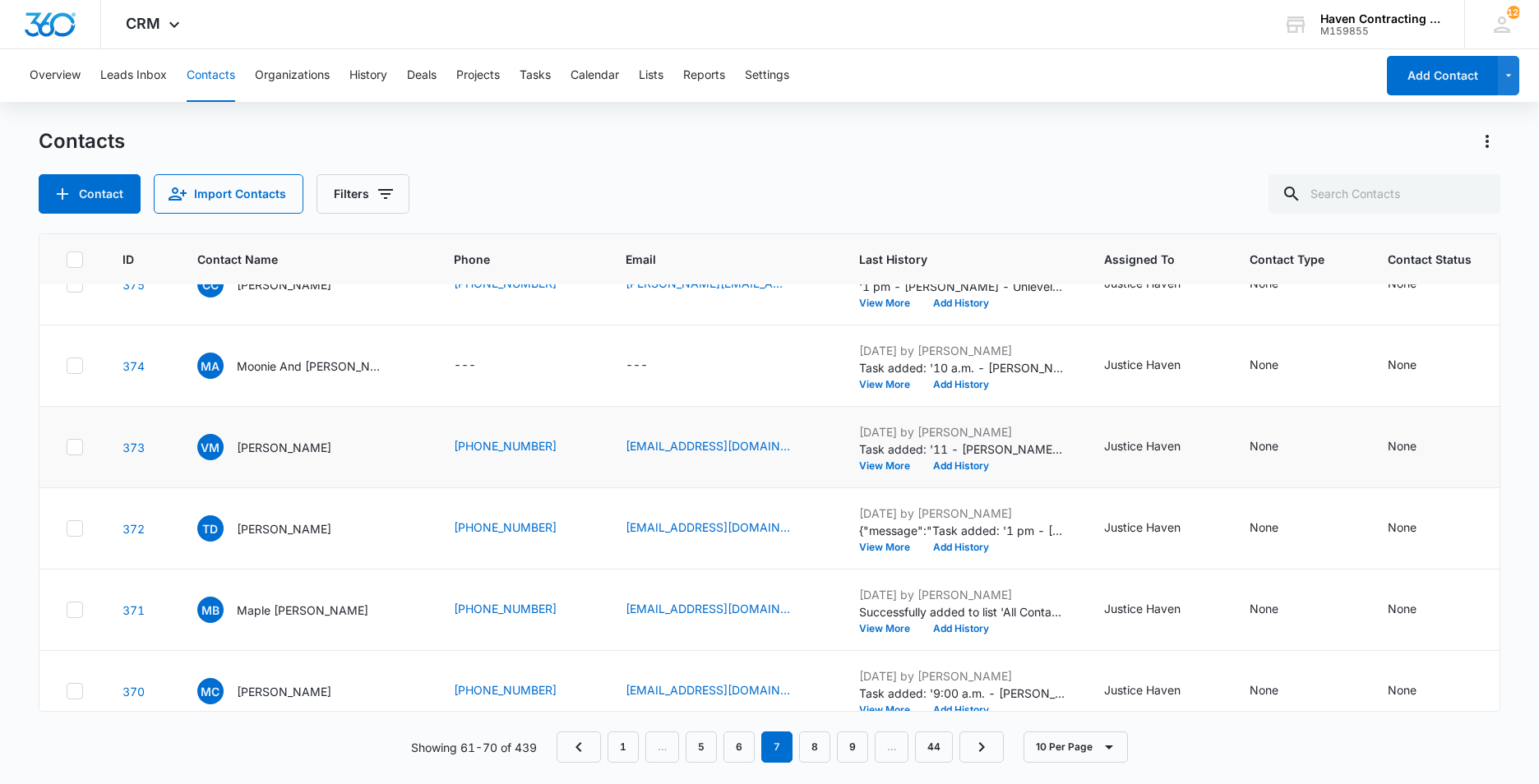
scroll to position [400, 0]
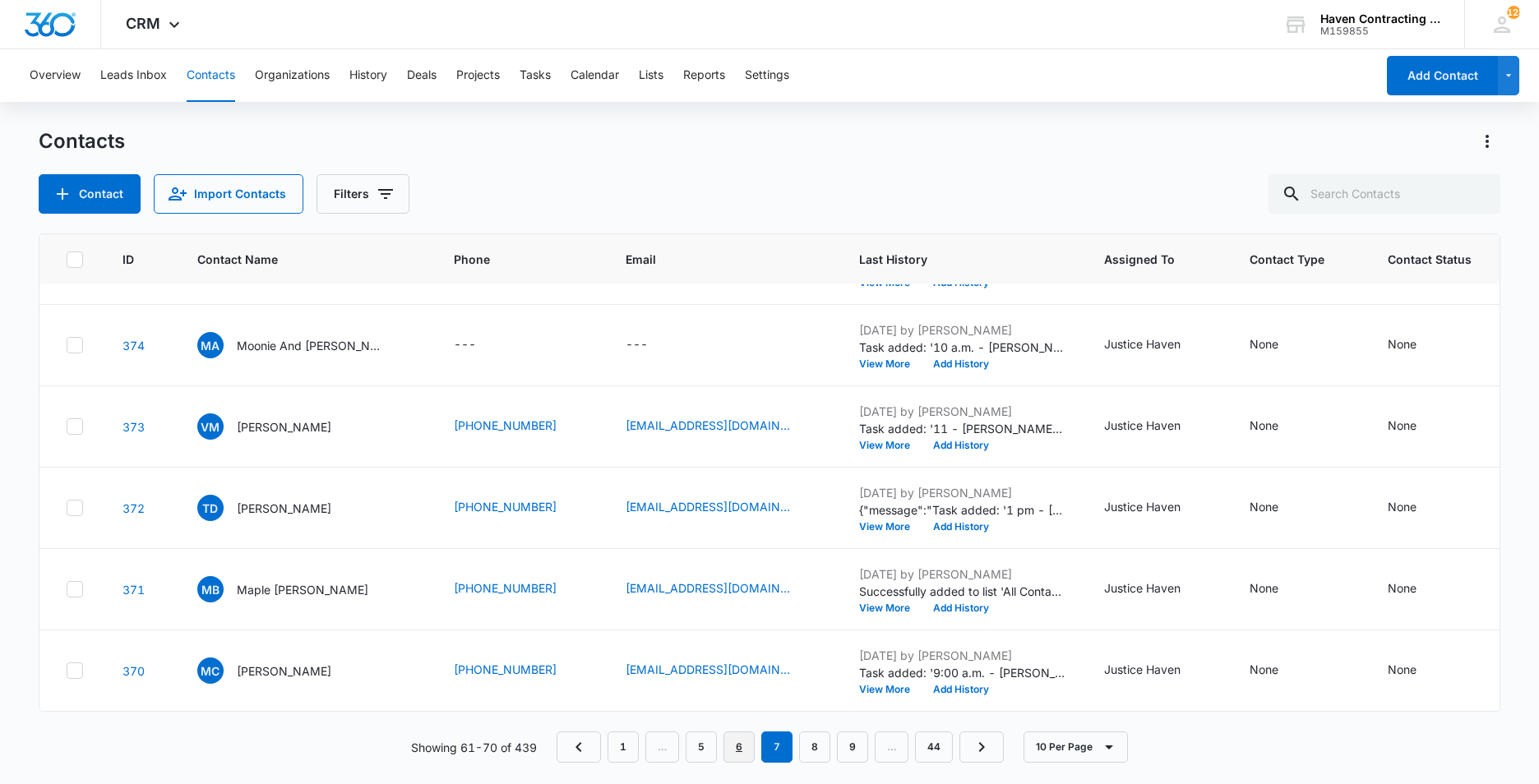
click at [737, 747] on link "6" at bounding box center [738, 747] width 31 height 31
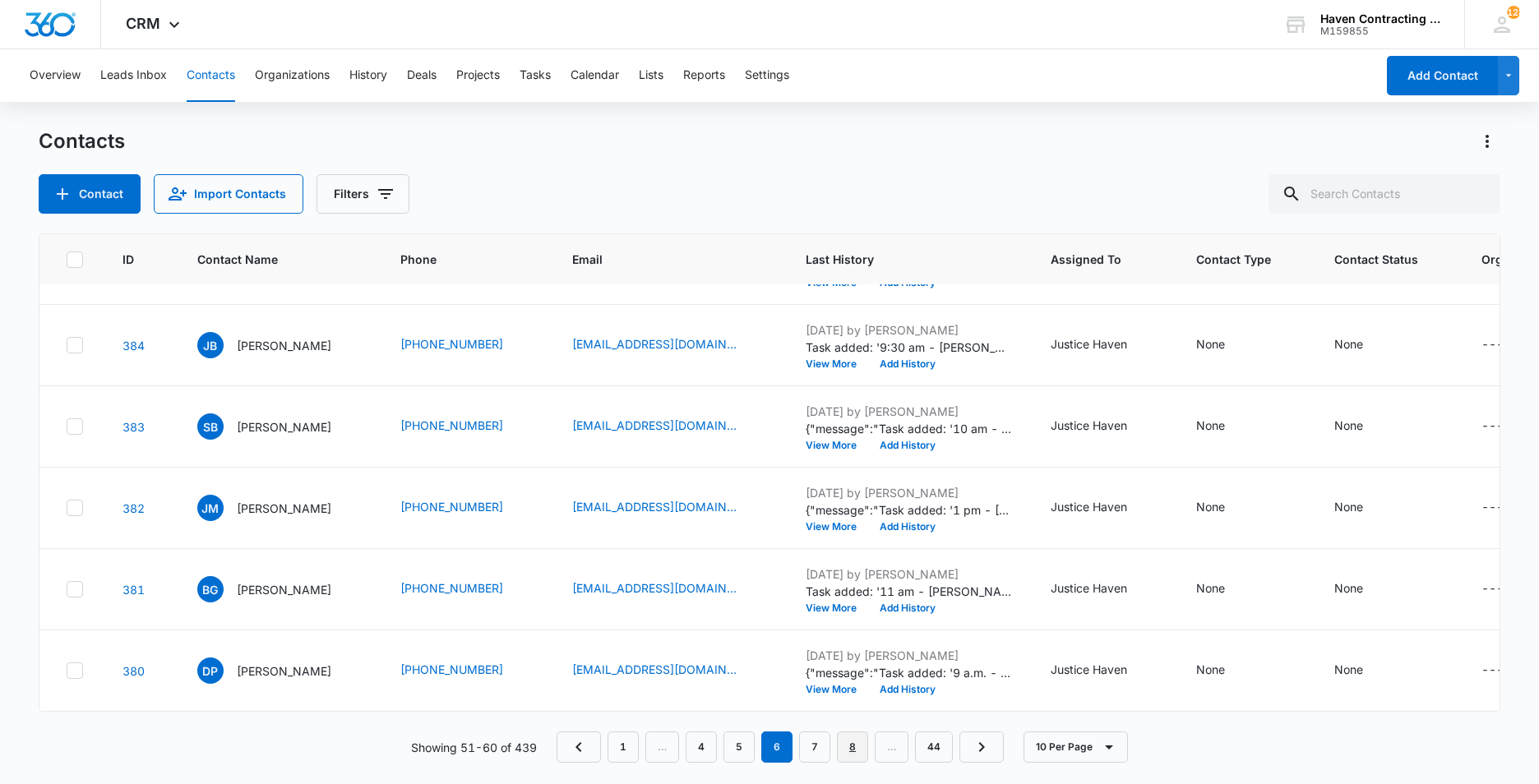
click at [848, 746] on link "8" at bounding box center [852, 747] width 31 height 31
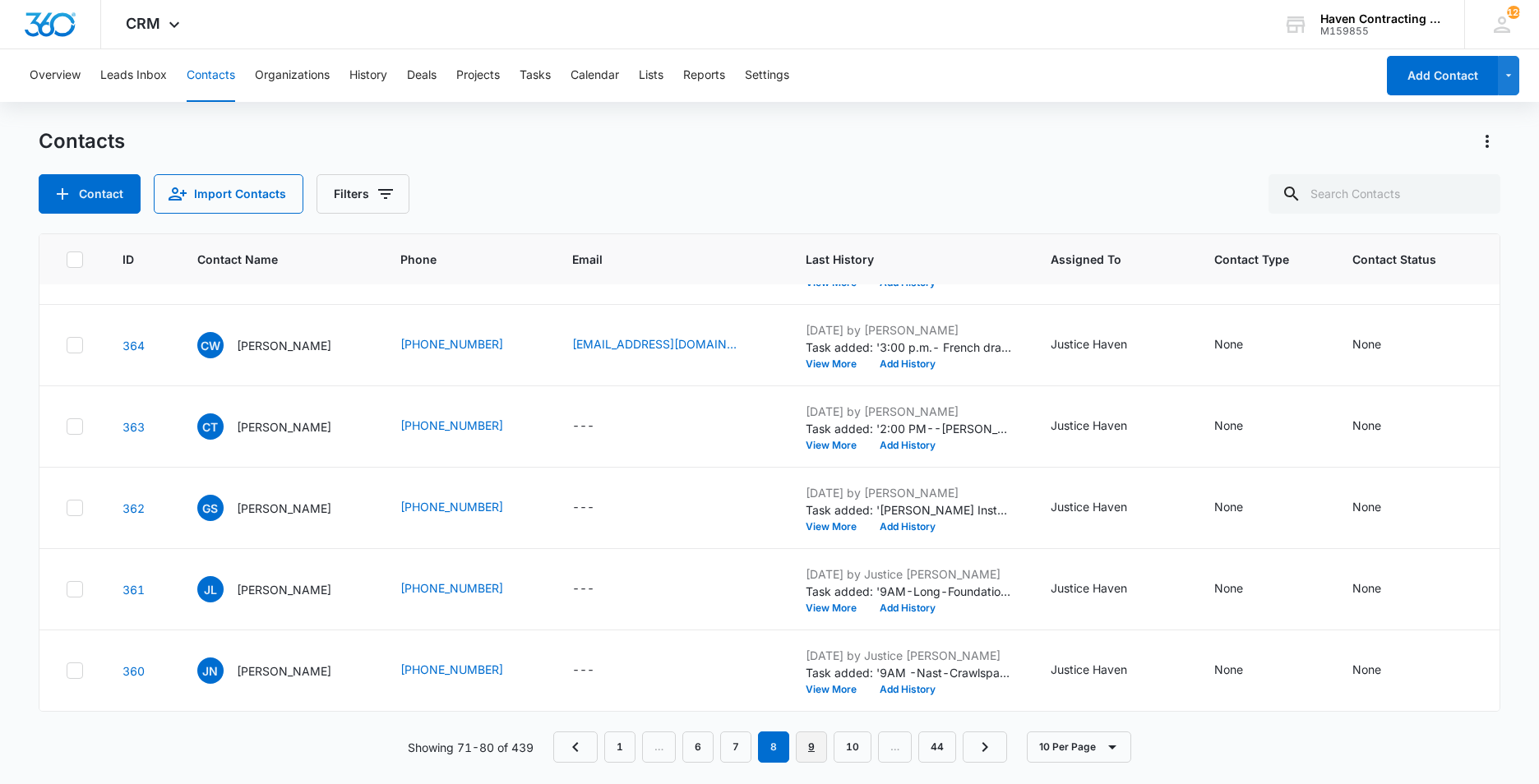
click at [807, 746] on link "9" at bounding box center [811, 747] width 31 height 31
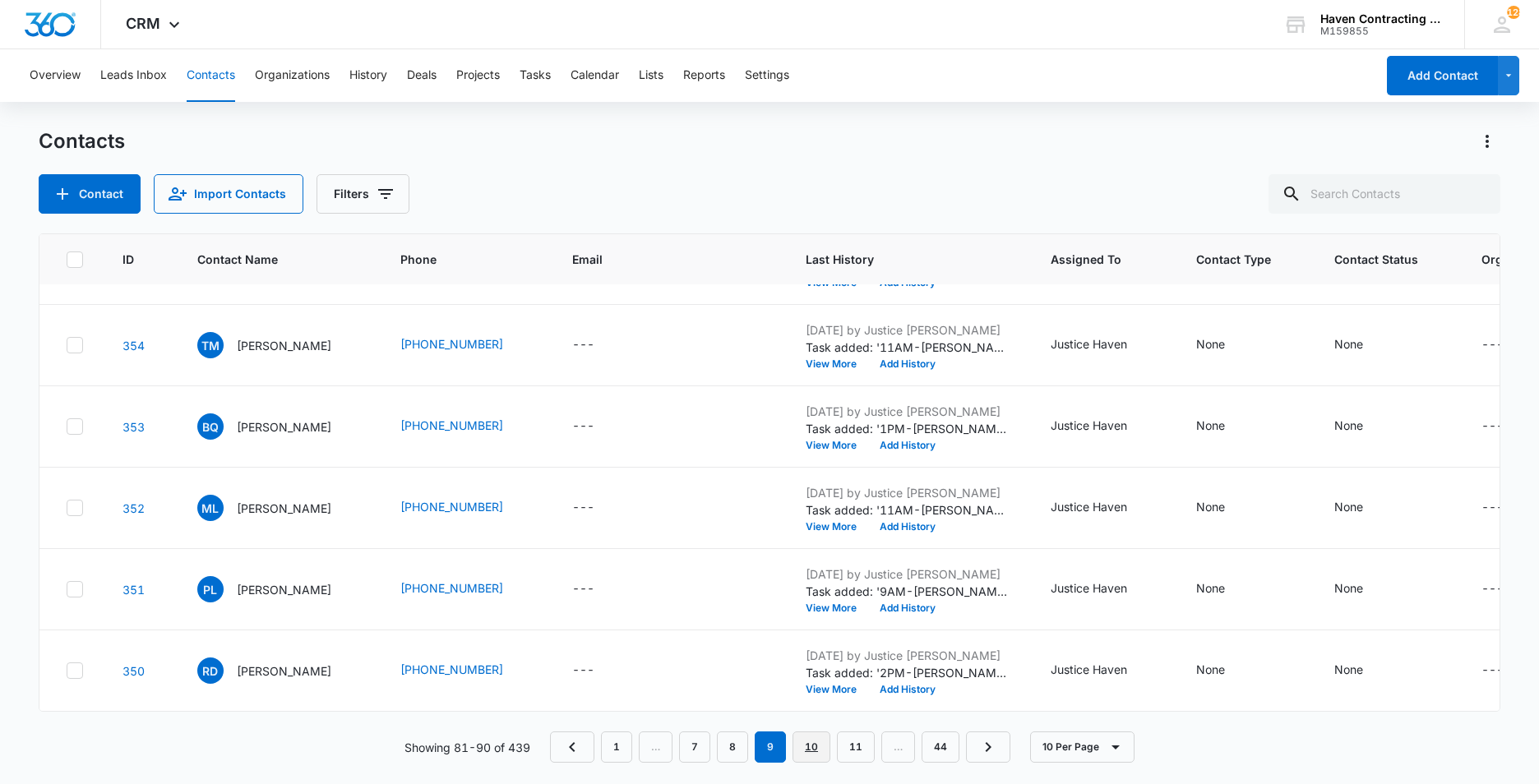
click at [806, 747] on link "10" at bounding box center [811, 747] width 37 height 31
click at [814, 744] on link "11" at bounding box center [817, 747] width 37 height 31
click at [826, 747] on link "12" at bounding box center [825, 747] width 37 height 31
click at [540, 74] on button "Tasks" at bounding box center [535, 75] width 31 height 52
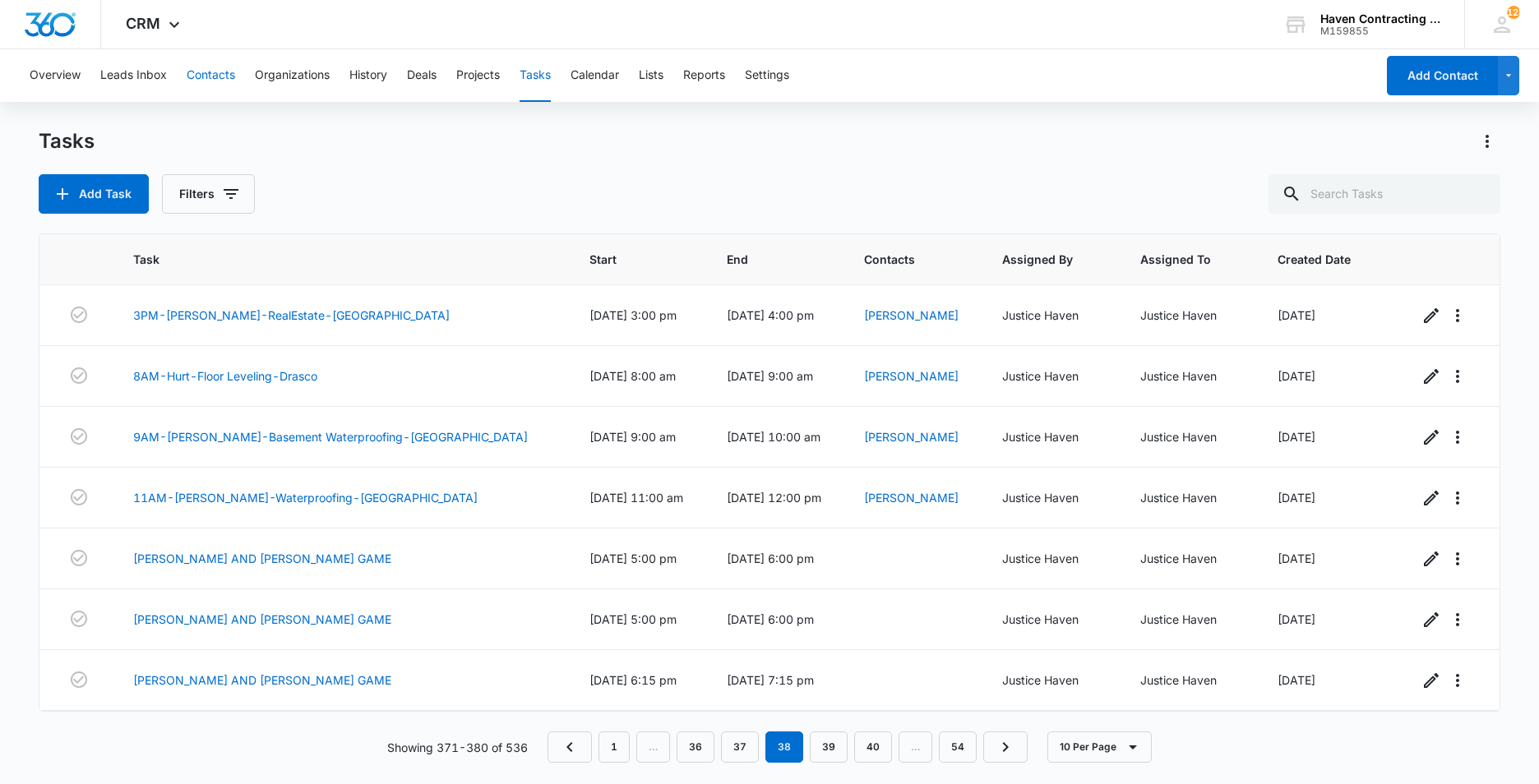
click at [228, 77] on button "Contacts" at bounding box center [211, 75] width 48 height 52
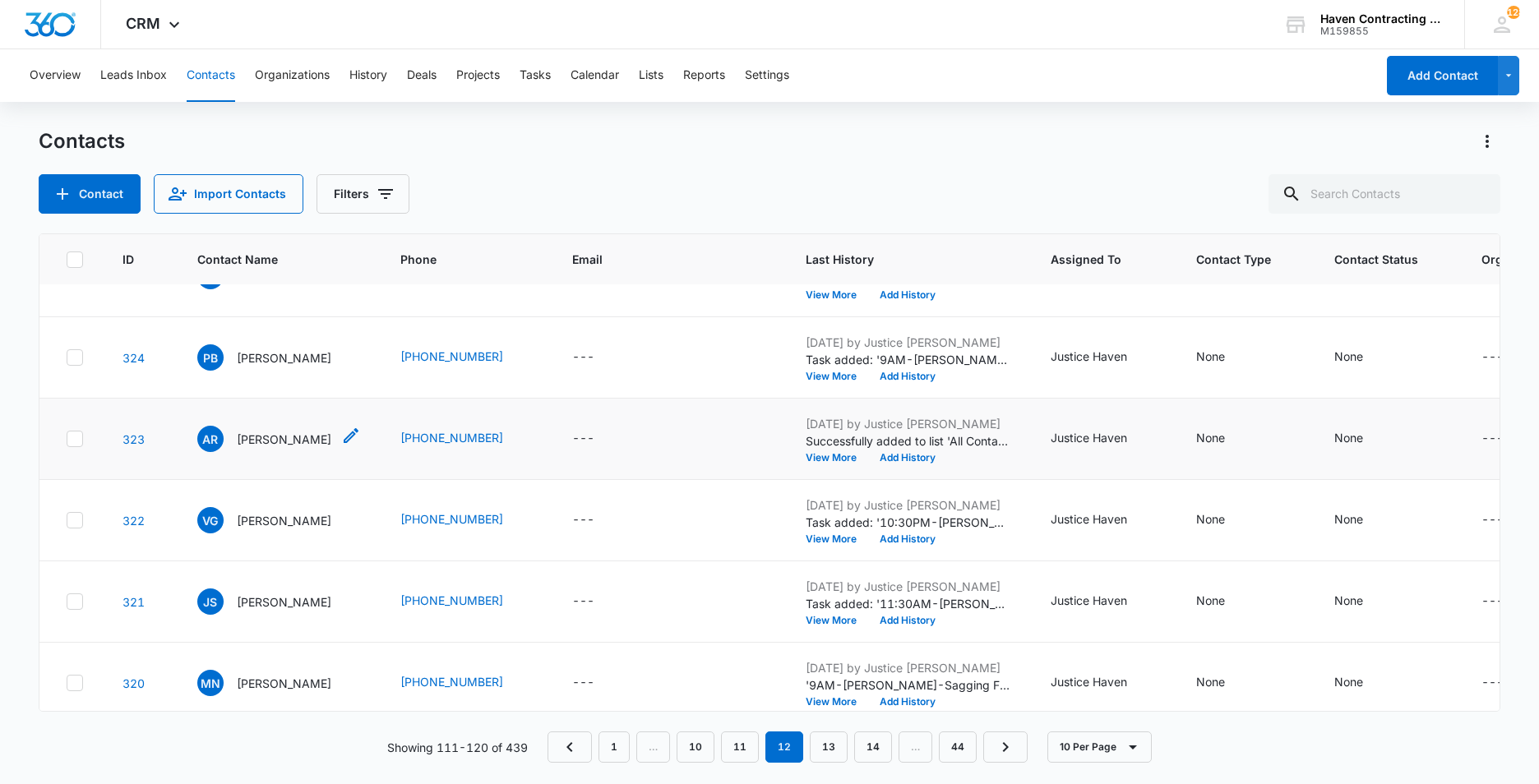
scroll to position [400, 0]
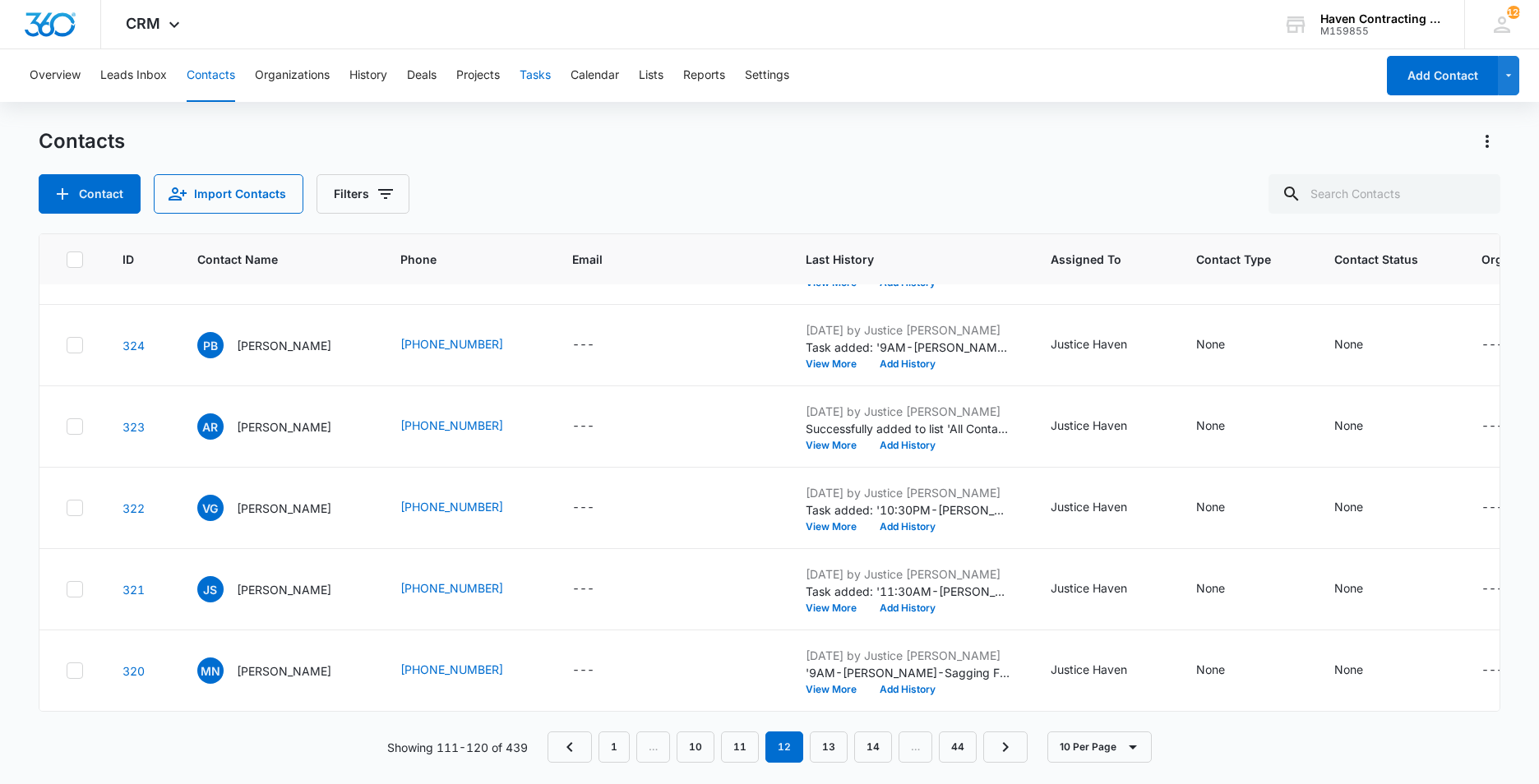
click at [532, 77] on button "Tasks" at bounding box center [535, 75] width 31 height 52
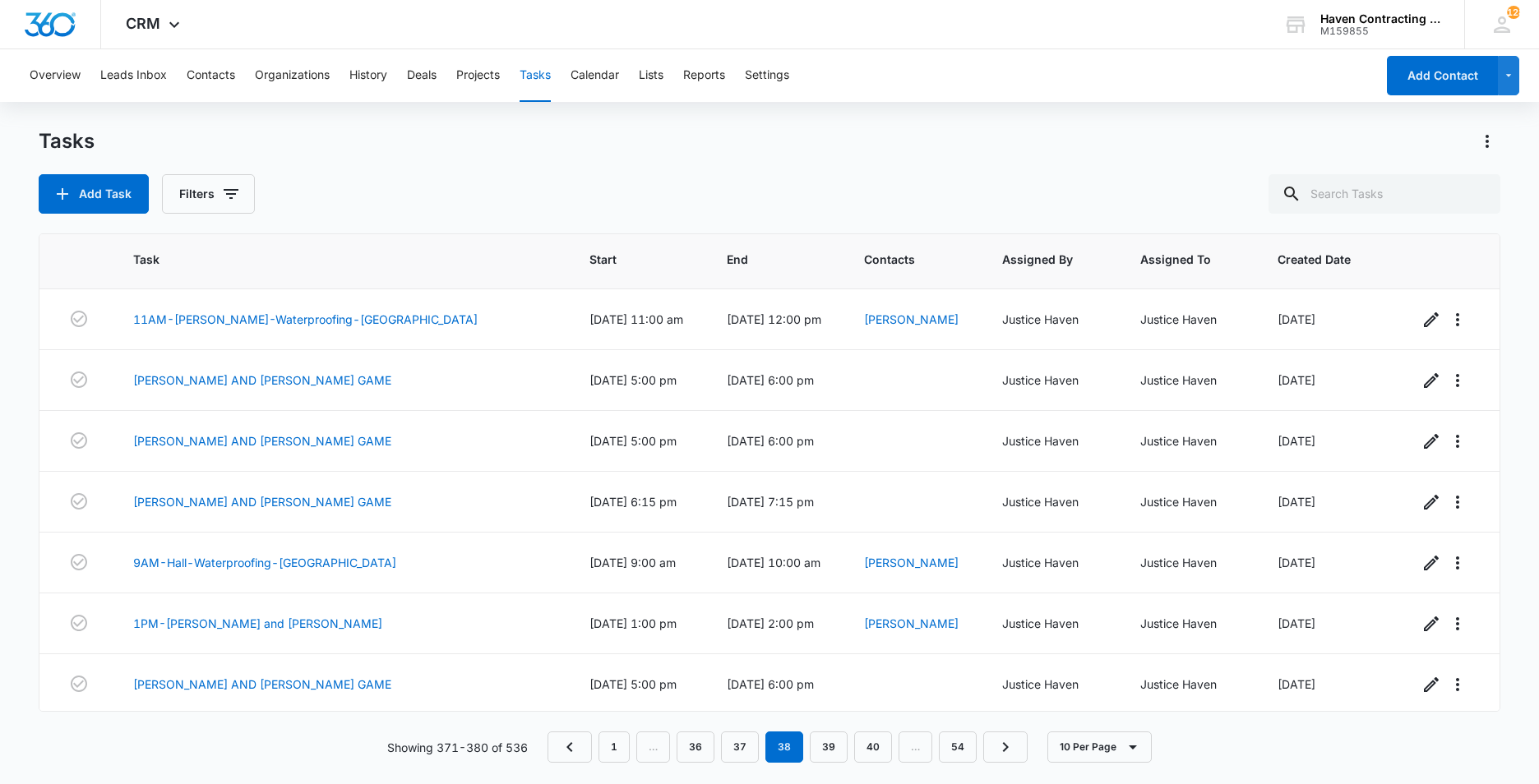
scroll to position [182, 0]
click at [826, 745] on link "39" at bounding box center [828, 747] width 37 height 31
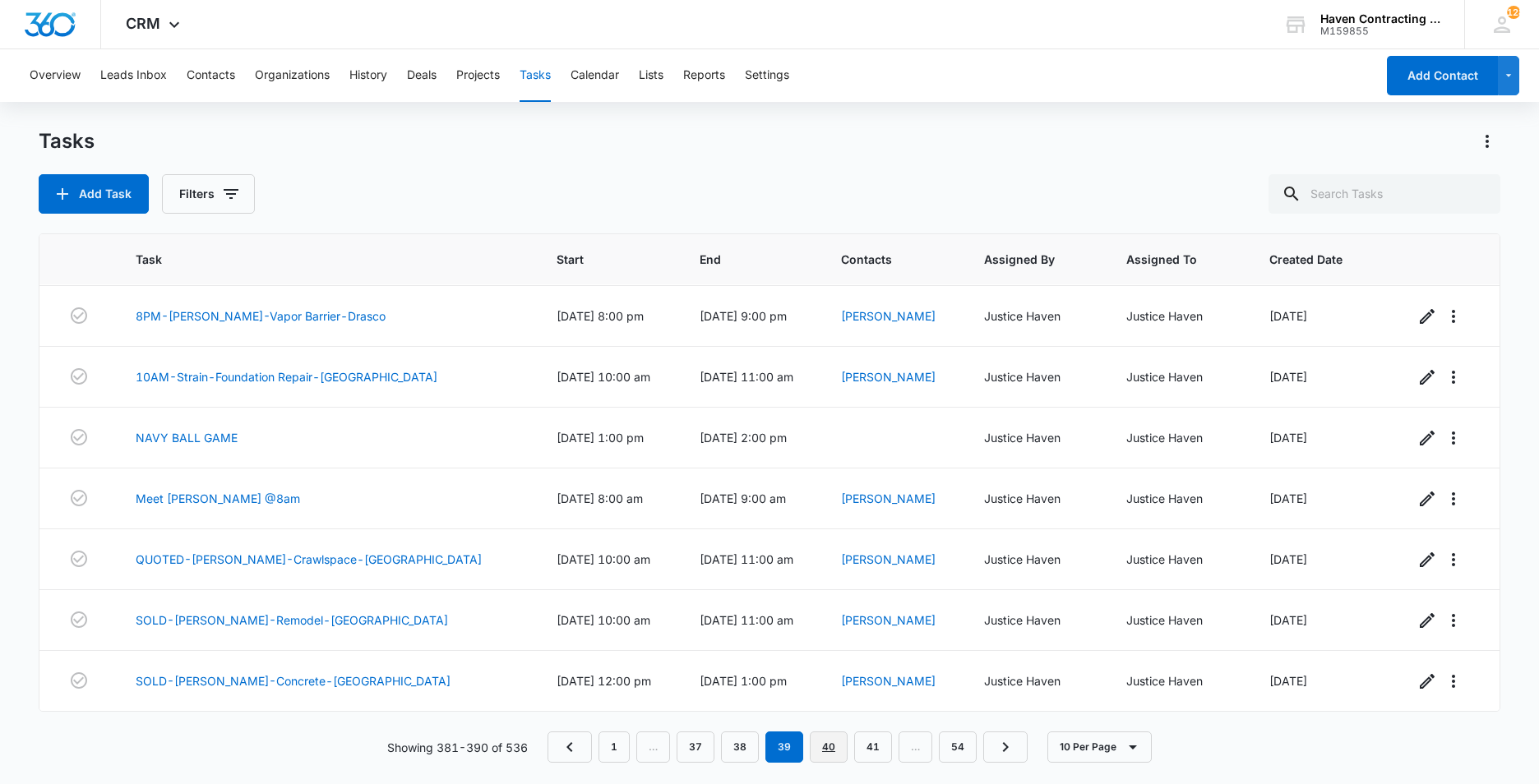
click at [833, 747] on link "40" at bounding box center [828, 747] width 37 height 31
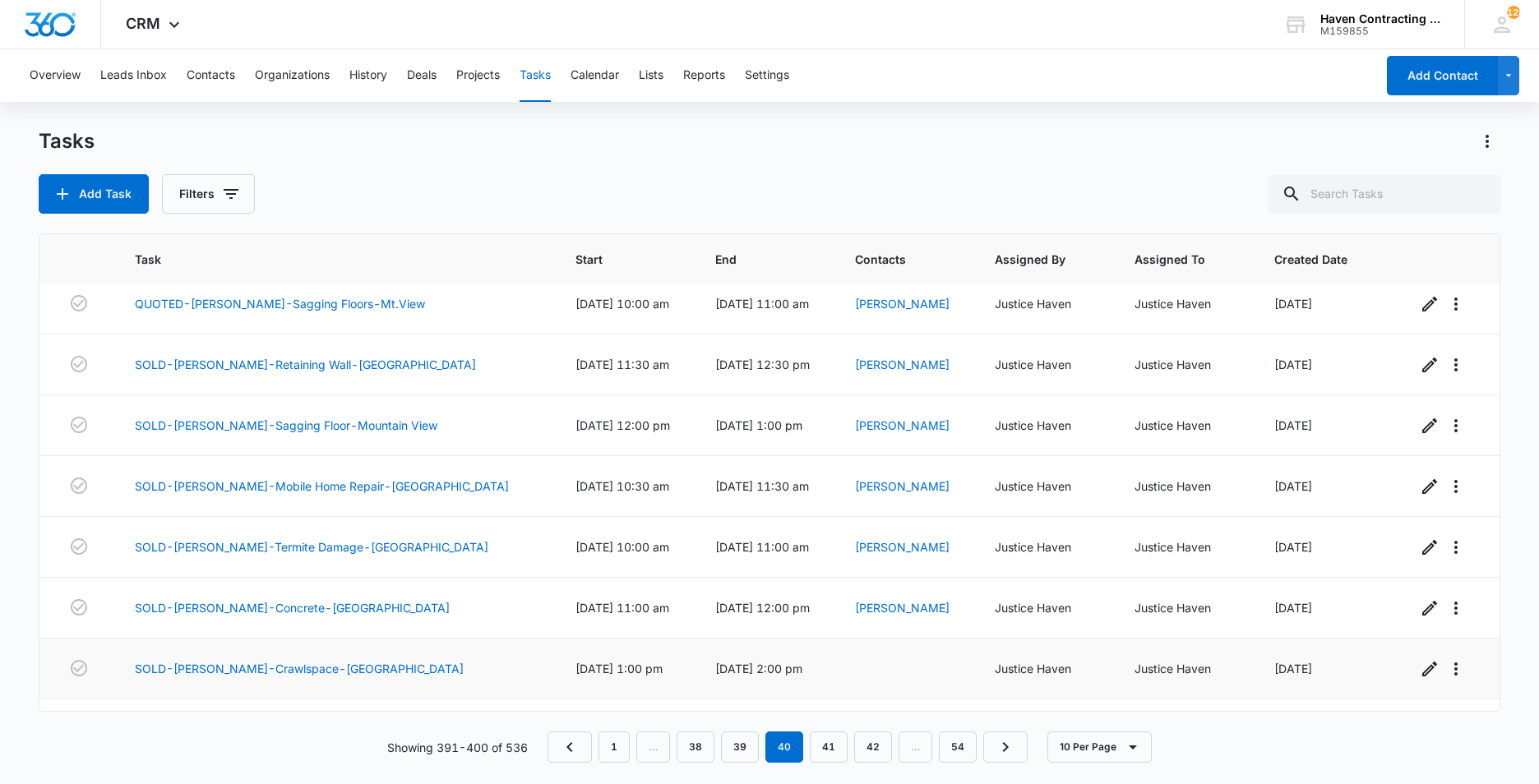
scroll to position [0, 0]
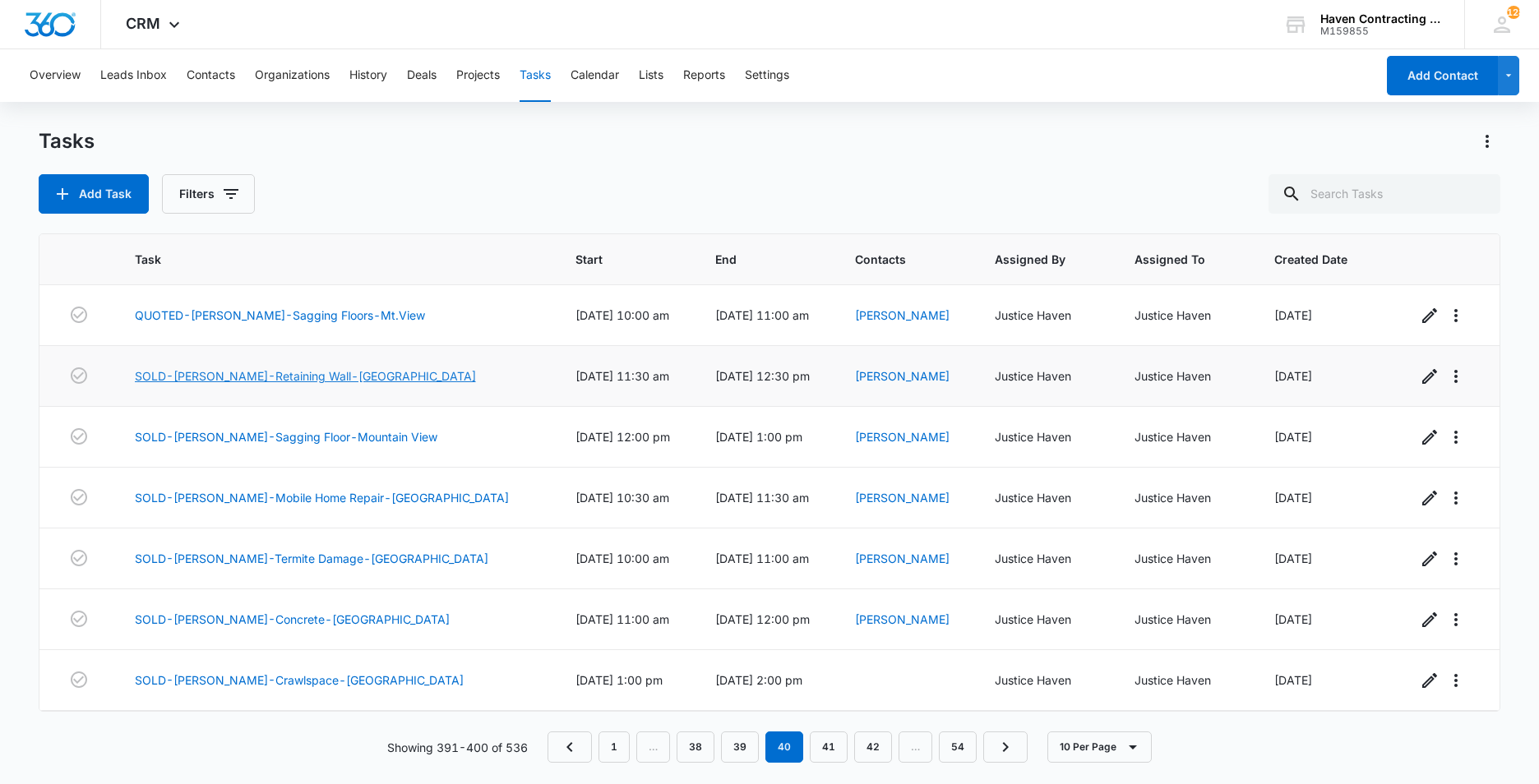
click at [223, 375] on link "SOLD-[PERSON_NAME]-Retaining Wall-[GEOGRAPHIC_DATA]" at bounding box center [306, 376] width 342 height 17
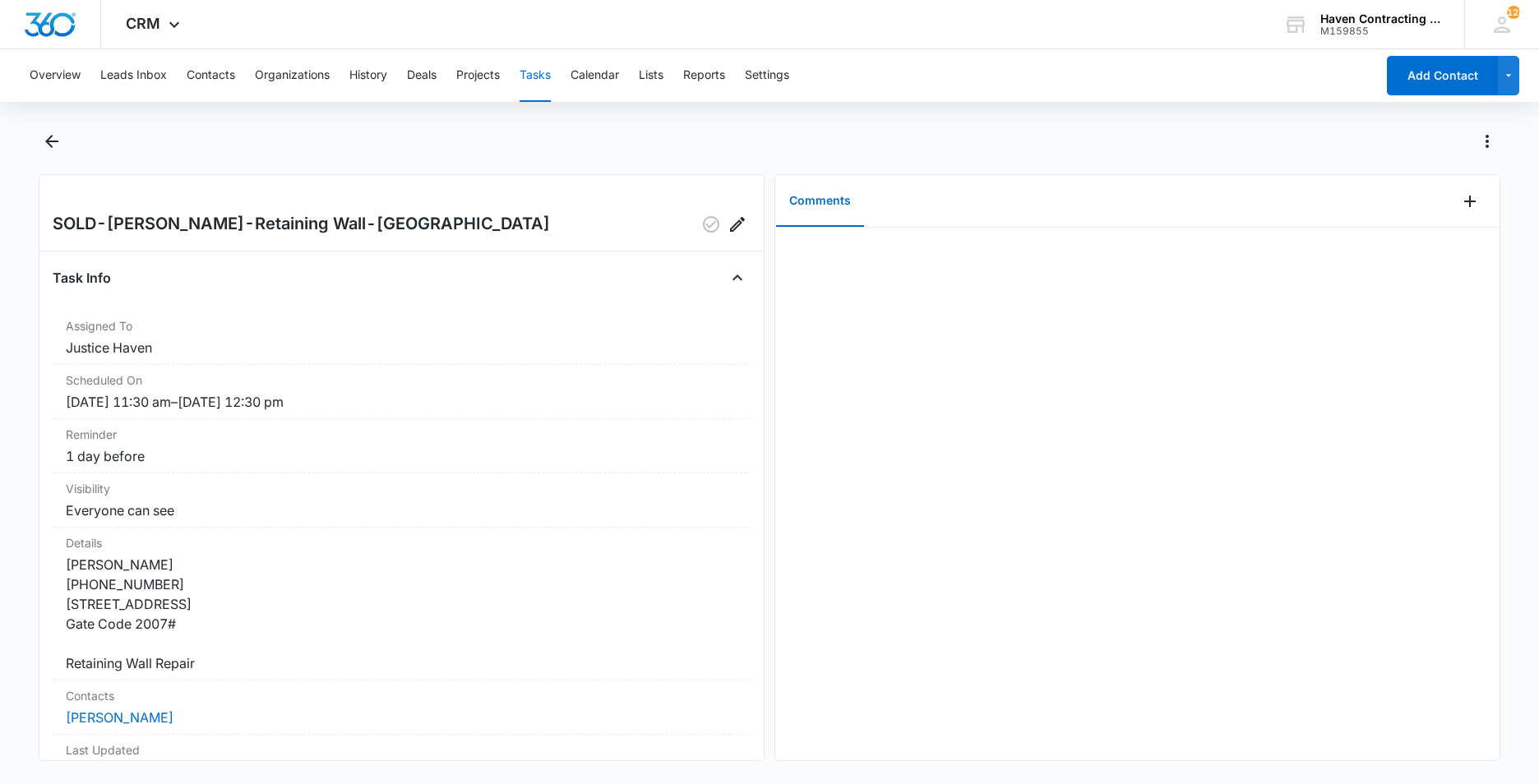
click at [540, 75] on button "Tasks" at bounding box center [535, 75] width 31 height 52
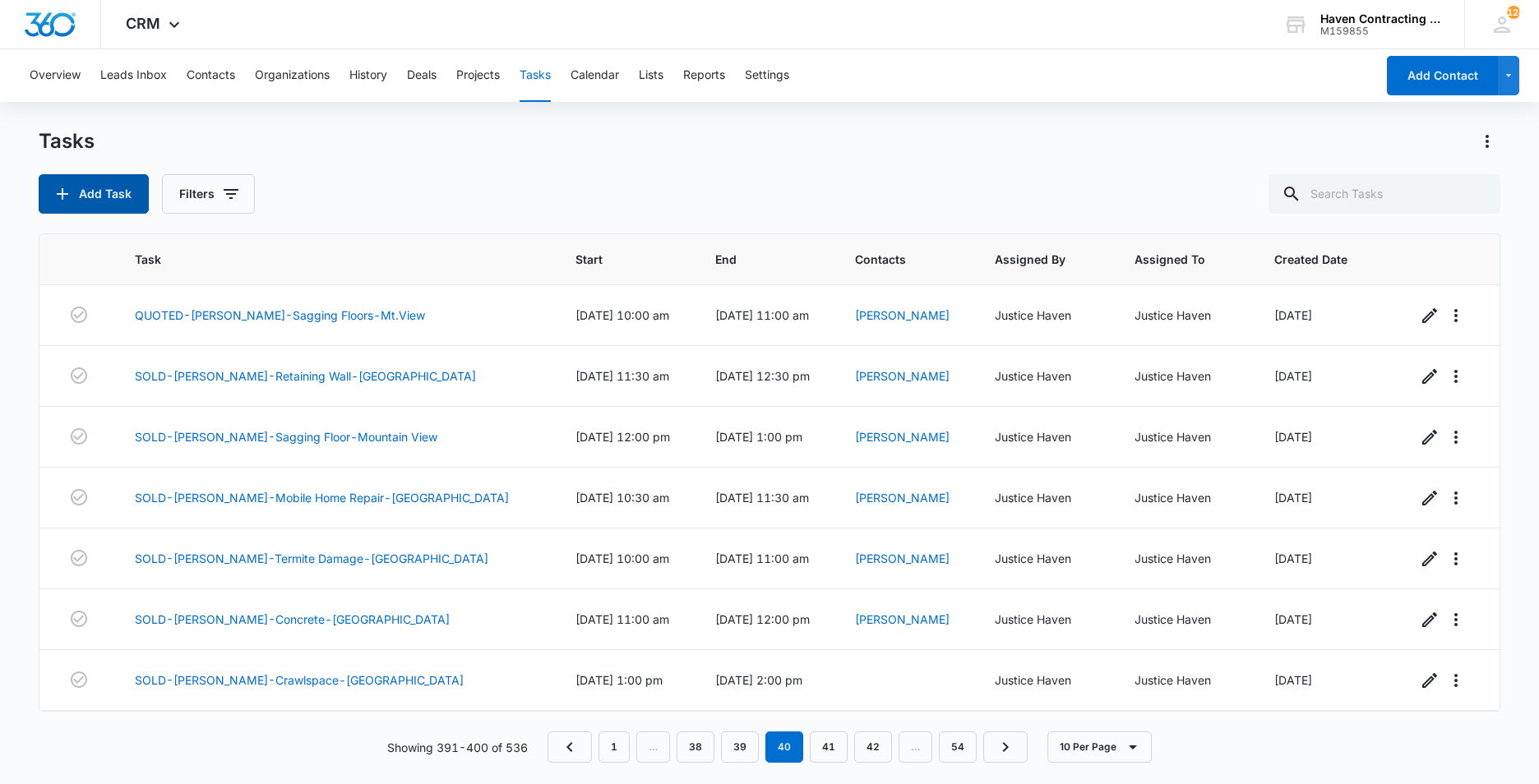
click at [88, 198] on button "Add Task" at bounding box center [93, 193] width 110 height 39
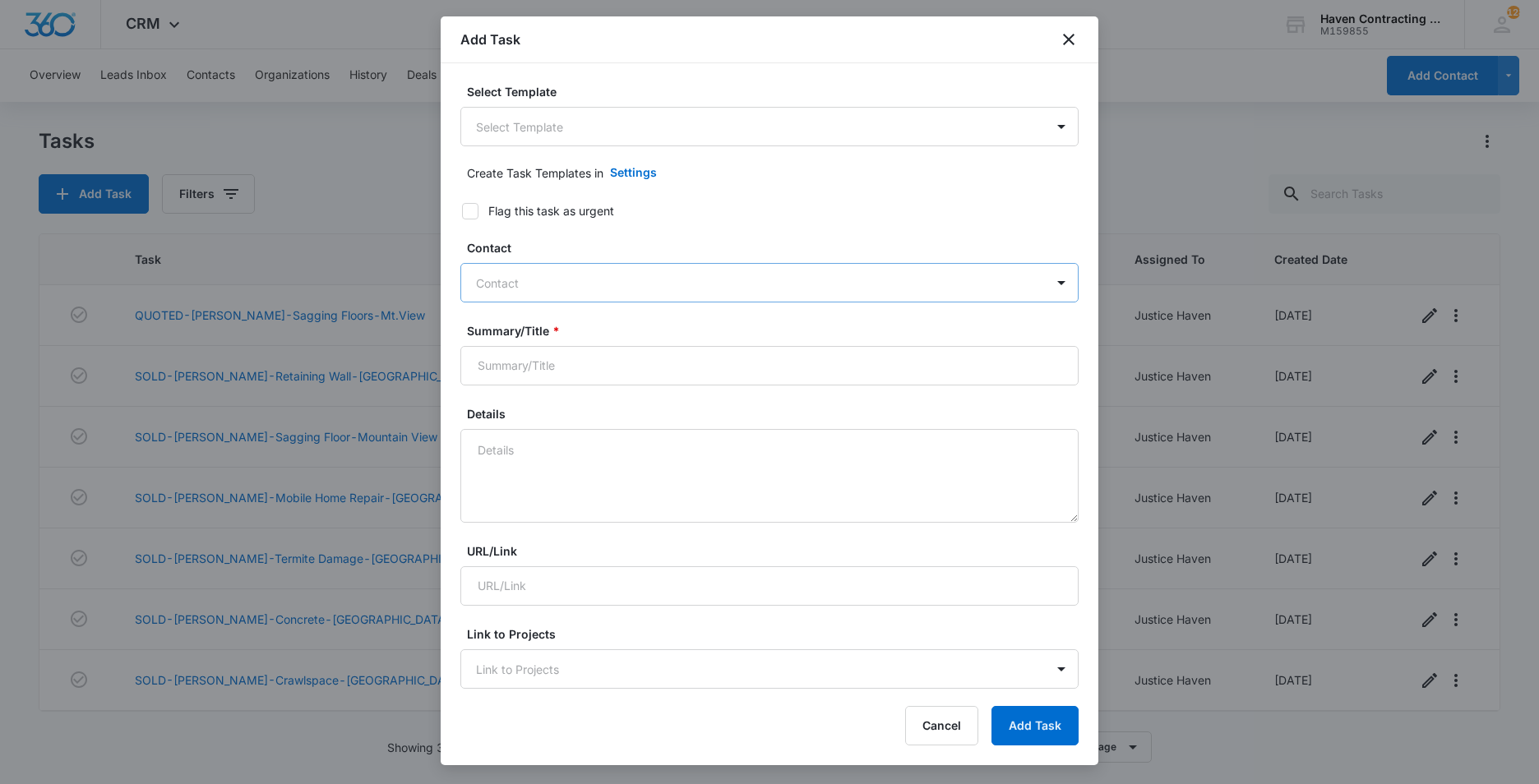
click at [492, 284] on div at bounding box center [759, 283] width 567 height 21
type input "[PERSON_NAME]"
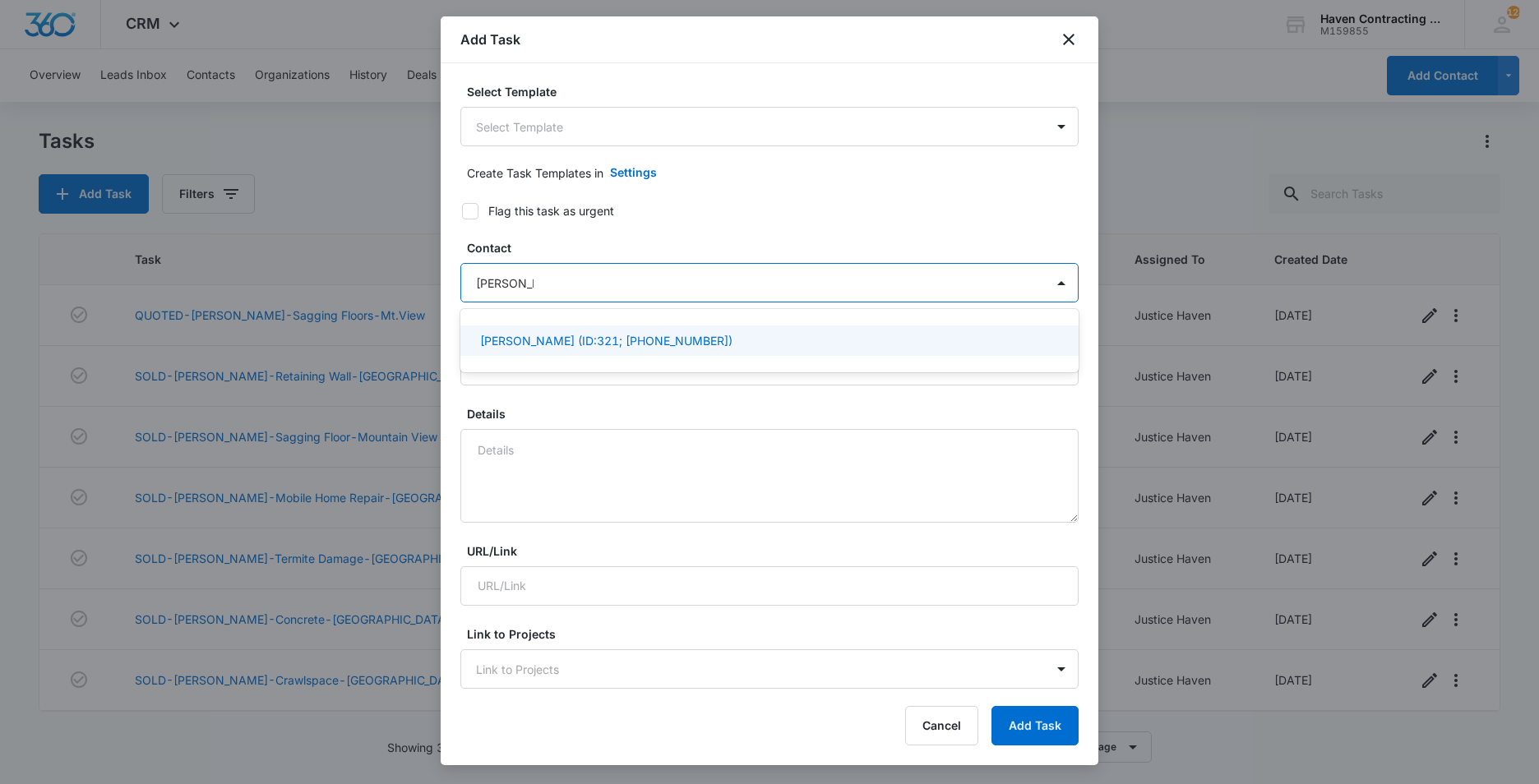
click at [592, 337] on p "[PERSON_NAME] (ID:321; [PHONE_NUMBER])" at bounding box center [606, 341] width 252 height 17
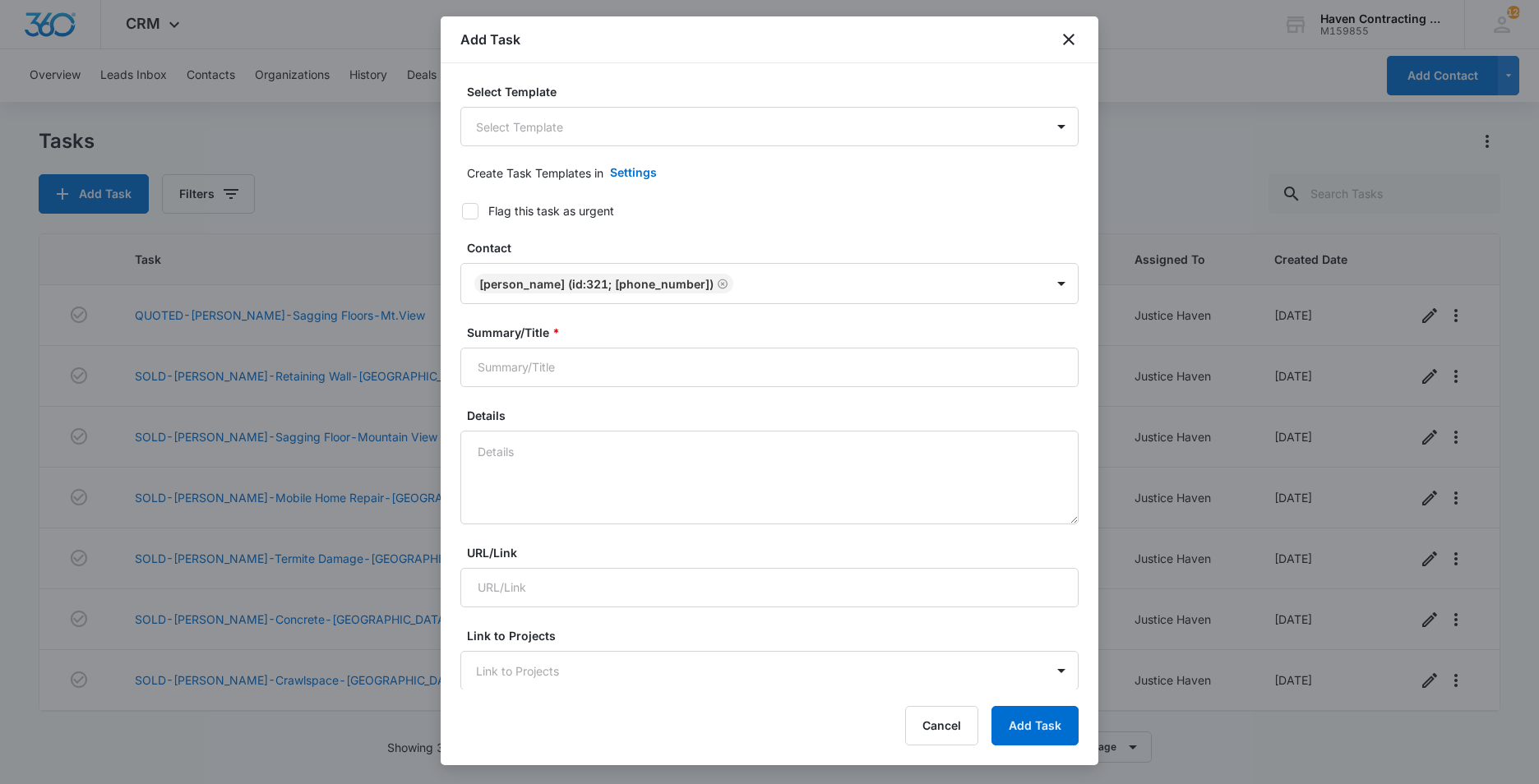
click at [449, 364] on div "Select Template Select Template Create Task Templates in Settings Flag this tas…" at bounding box center [769, 377] width 657 height 627
drag, startPoint x: 501, startPoint y: 373, endPoint x: 509, endPoint y: 381, distance: 11.3
click at [501, 373] on input "Summary/Title *" at bounding box center [770, 367] width 618 height 39
type input "[PERSON_NAME] INSTALL"
drag, startPoint x: 490, startPoint y: 447, endPoint x: 620, endPoint y: 451, distance: 130.1
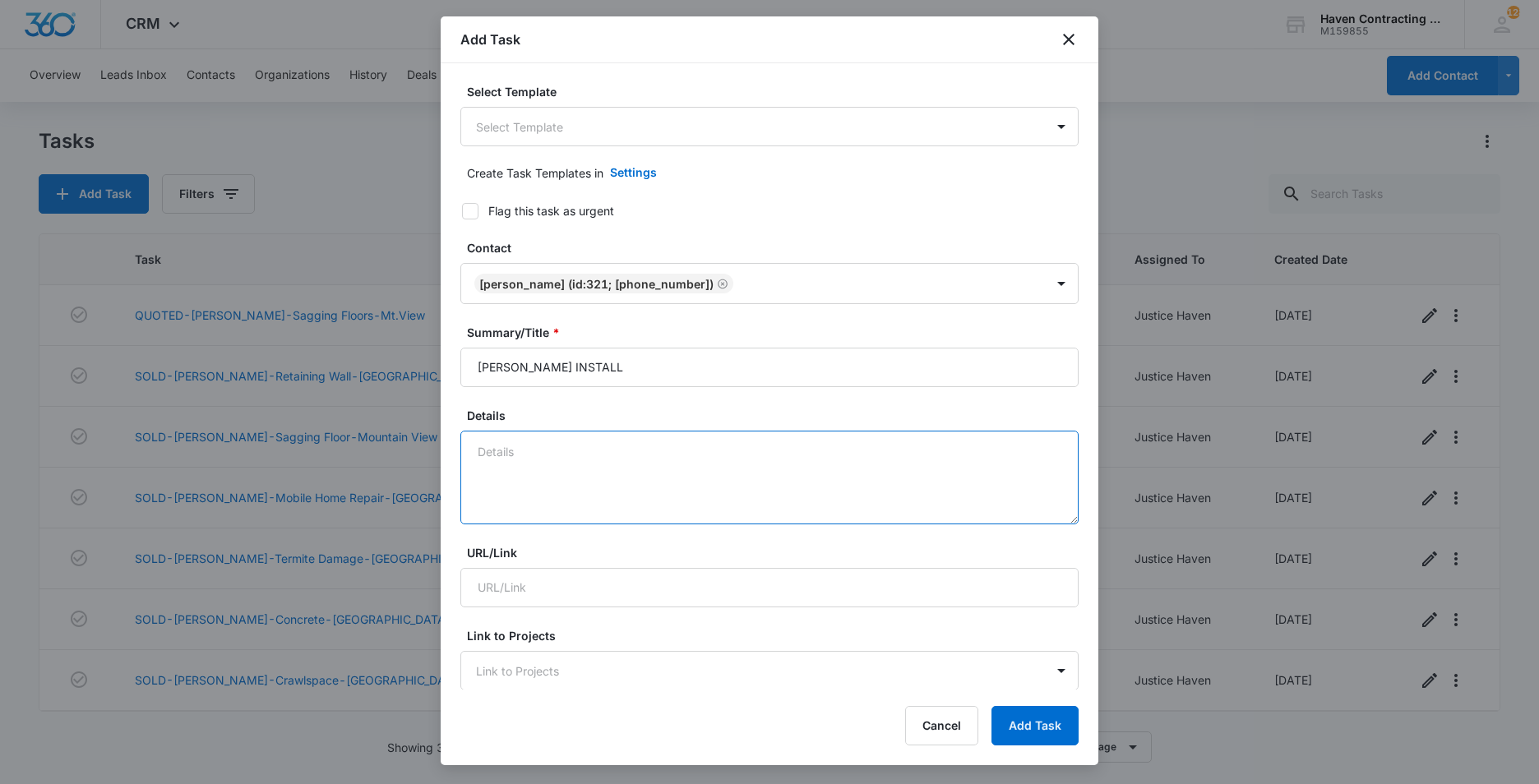
click at [490, 448] on textarea "Details" at bounding box center [770, 477] width 618 height 93
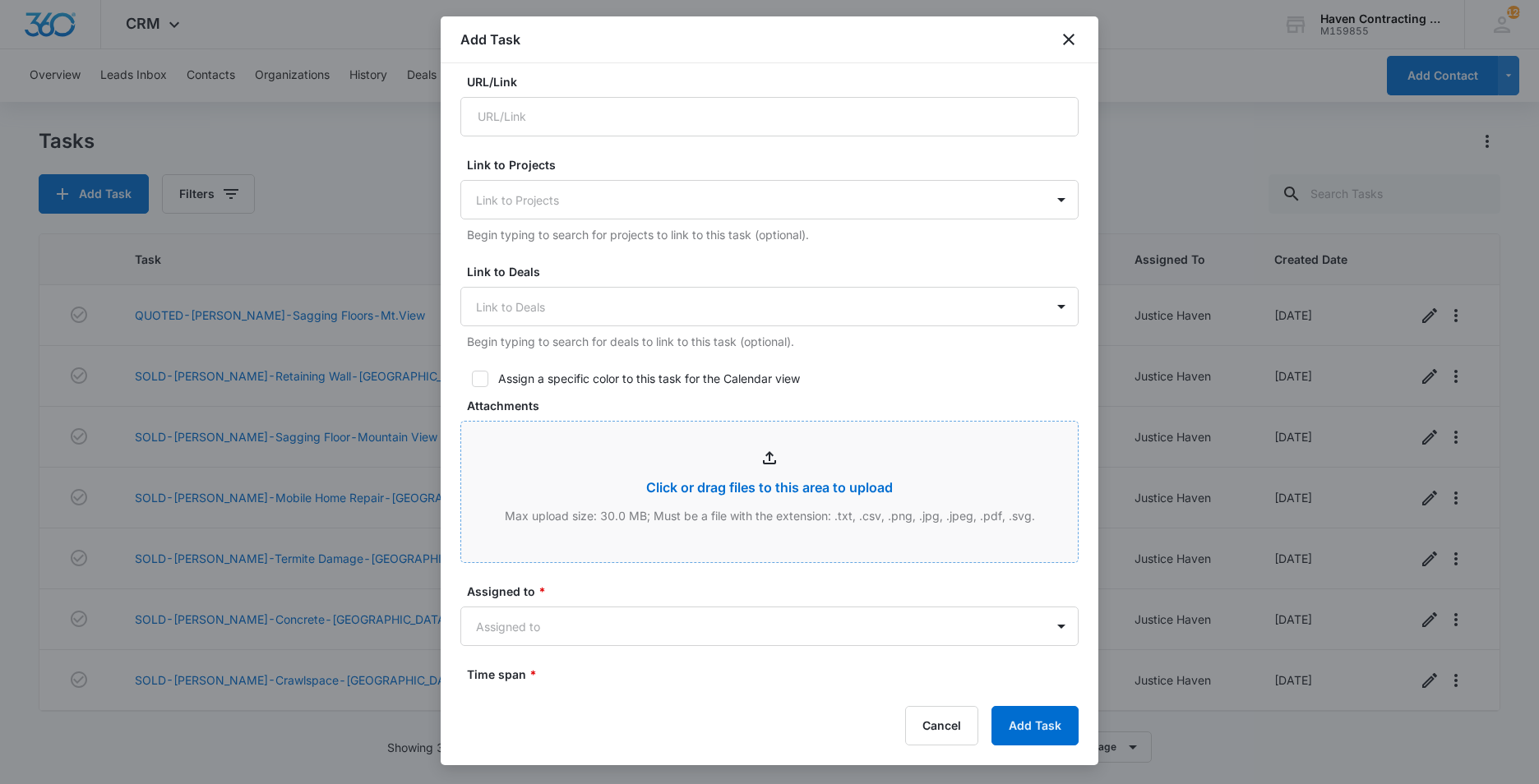
scroll to position [493, 0]
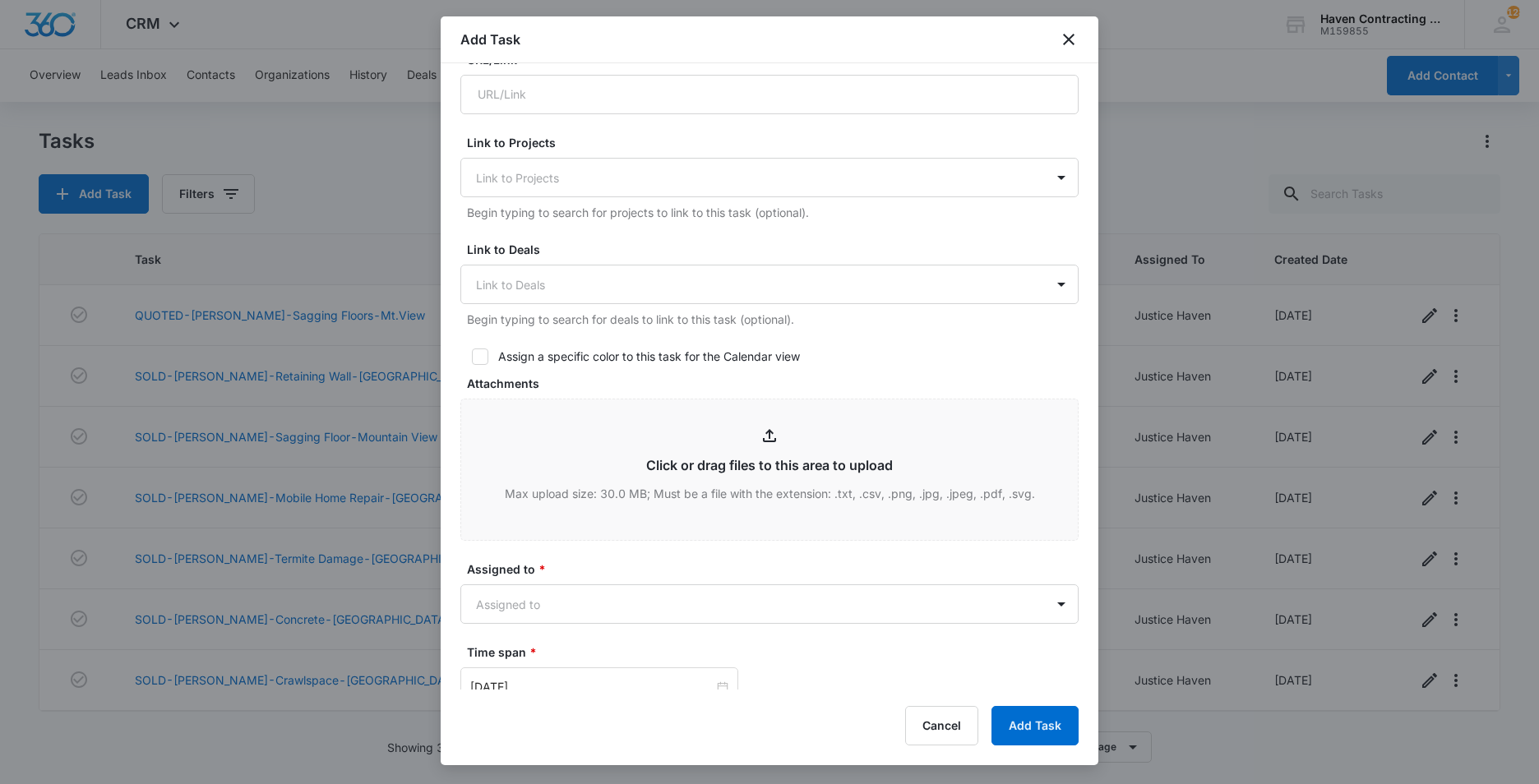
type textarea "[PERSON_NAME] Install [STREET_ADDRESS] Gate Code: 2007# [PHONE_NUMBER]"
click at [480, 360] on icon at bounding box center [480, 357] width 15 height 15
click at [472, 360] on input "Assign a specific color to this task for the Calendar view" at bounding box center [467, 357] width 12 height 12
checkbox input "true"
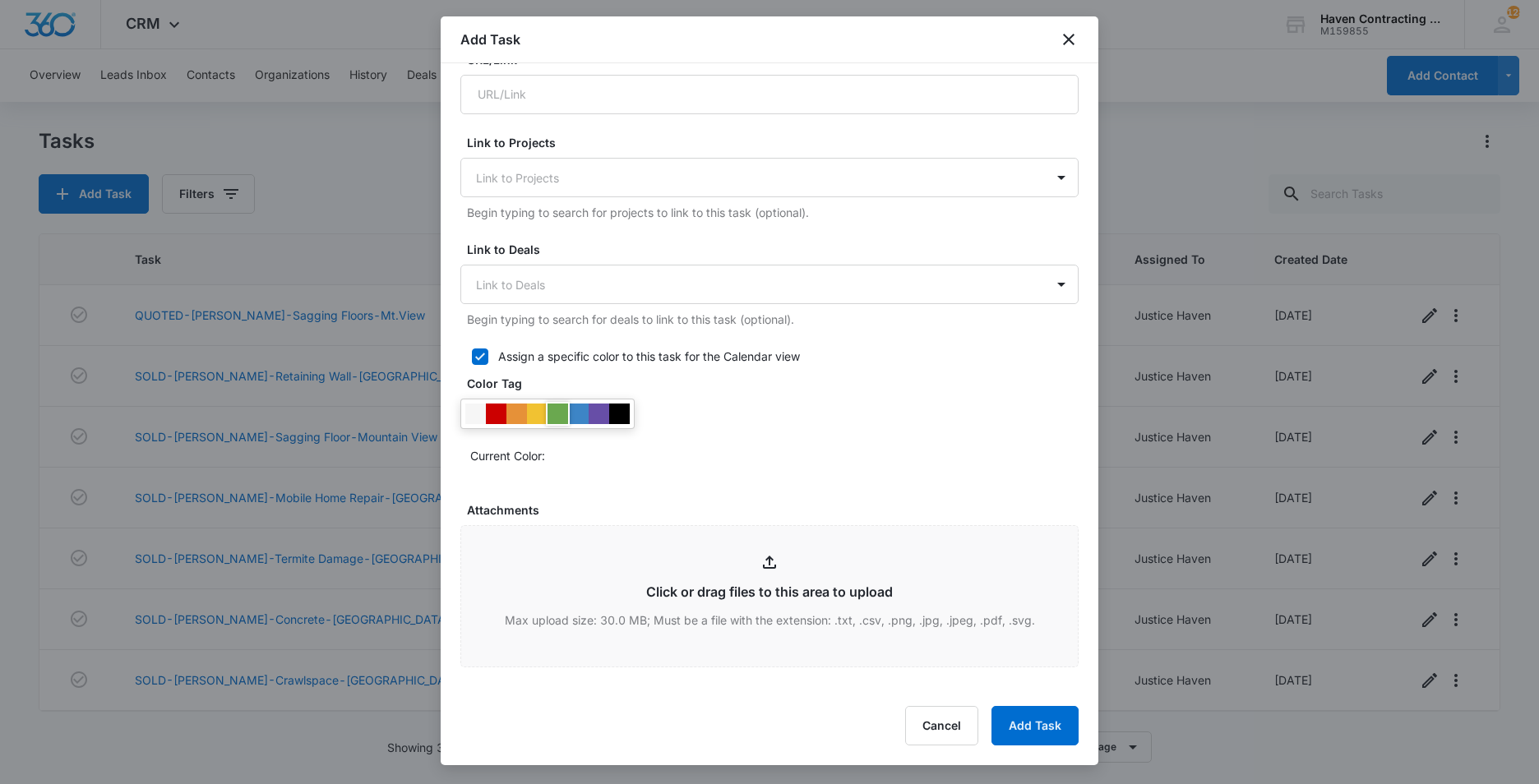
click at [556, 414] on div at bounding box center [557, 414] width 21 height 21
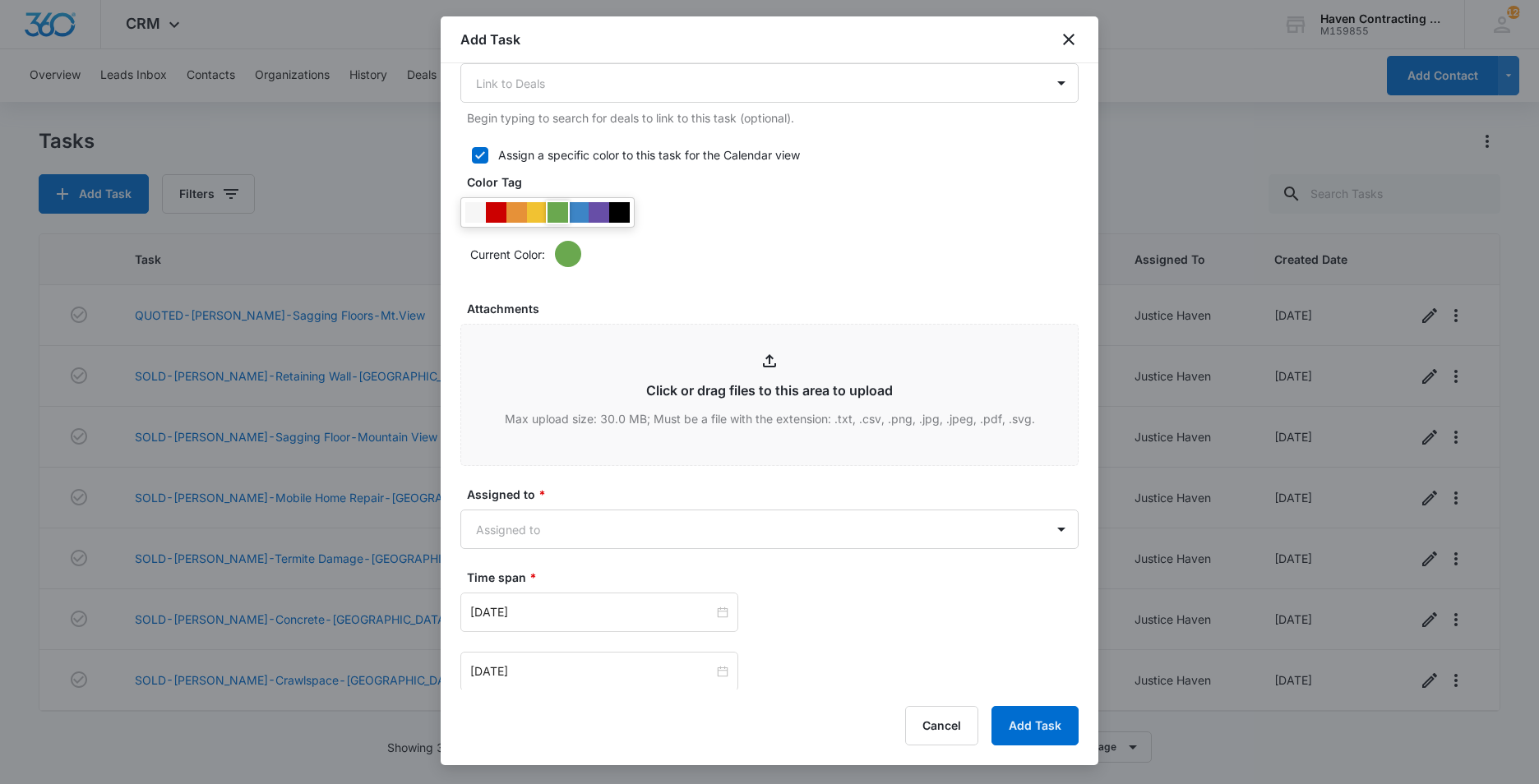
scroll to position [740, 0]
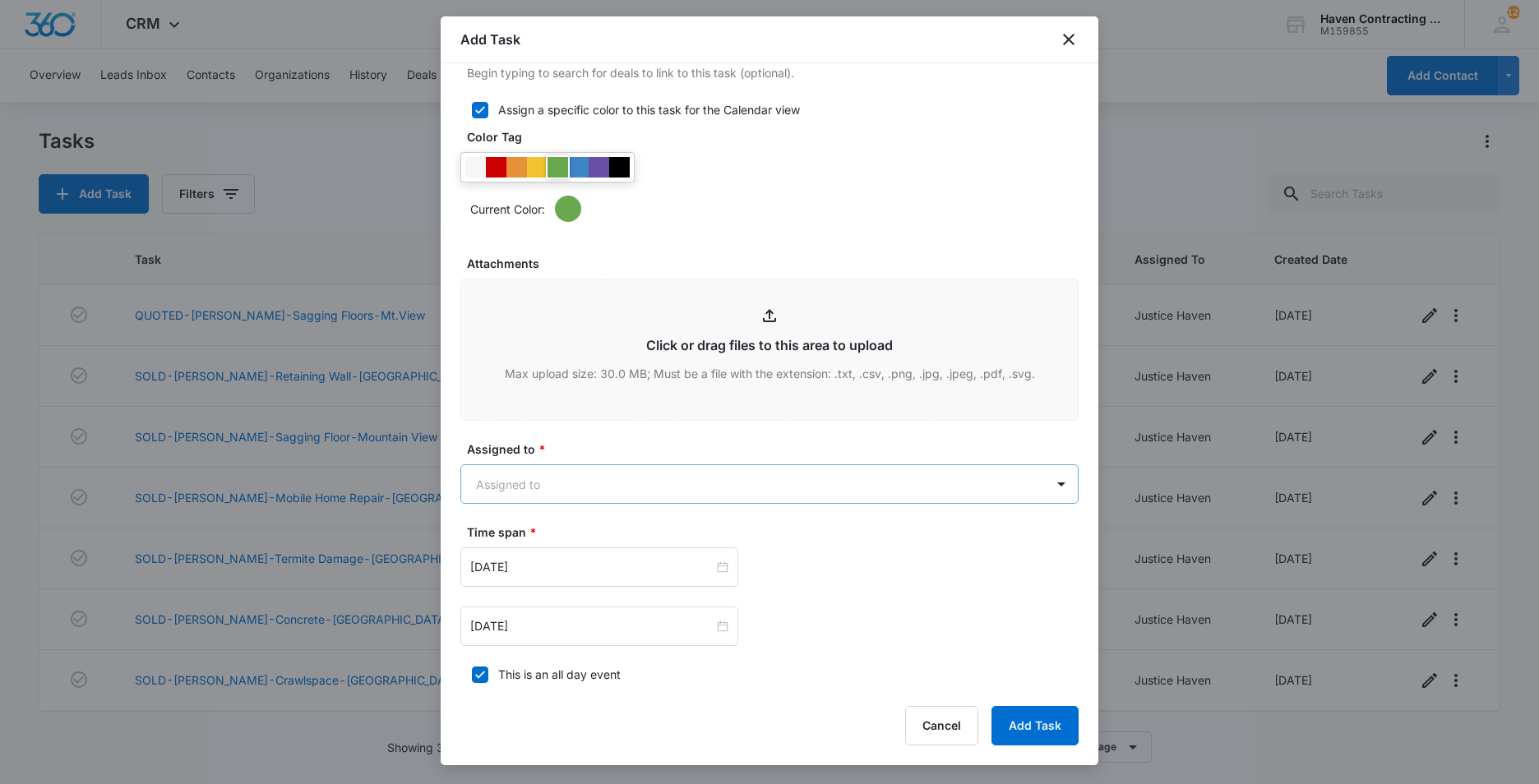
click at [492, 488] on body "CRM Apps Reputation Websites Forms CRM Email Social Ads Intelligence Brand Sett…" at bounding box center [769, 392] width 1539 height 784
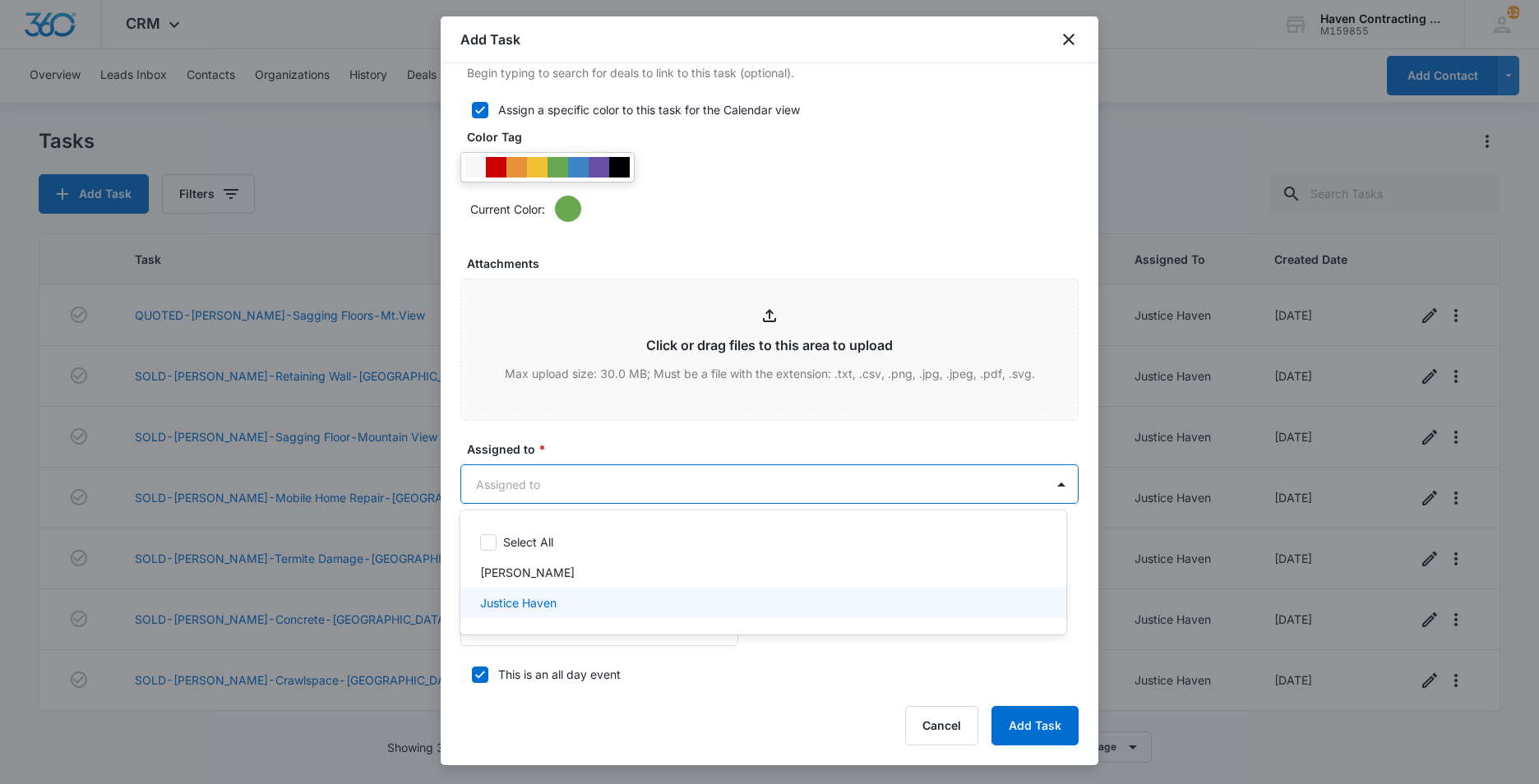
click at [503, 601] on p "Justice Haven" at bounding box center [518, 602] width 77 height 17
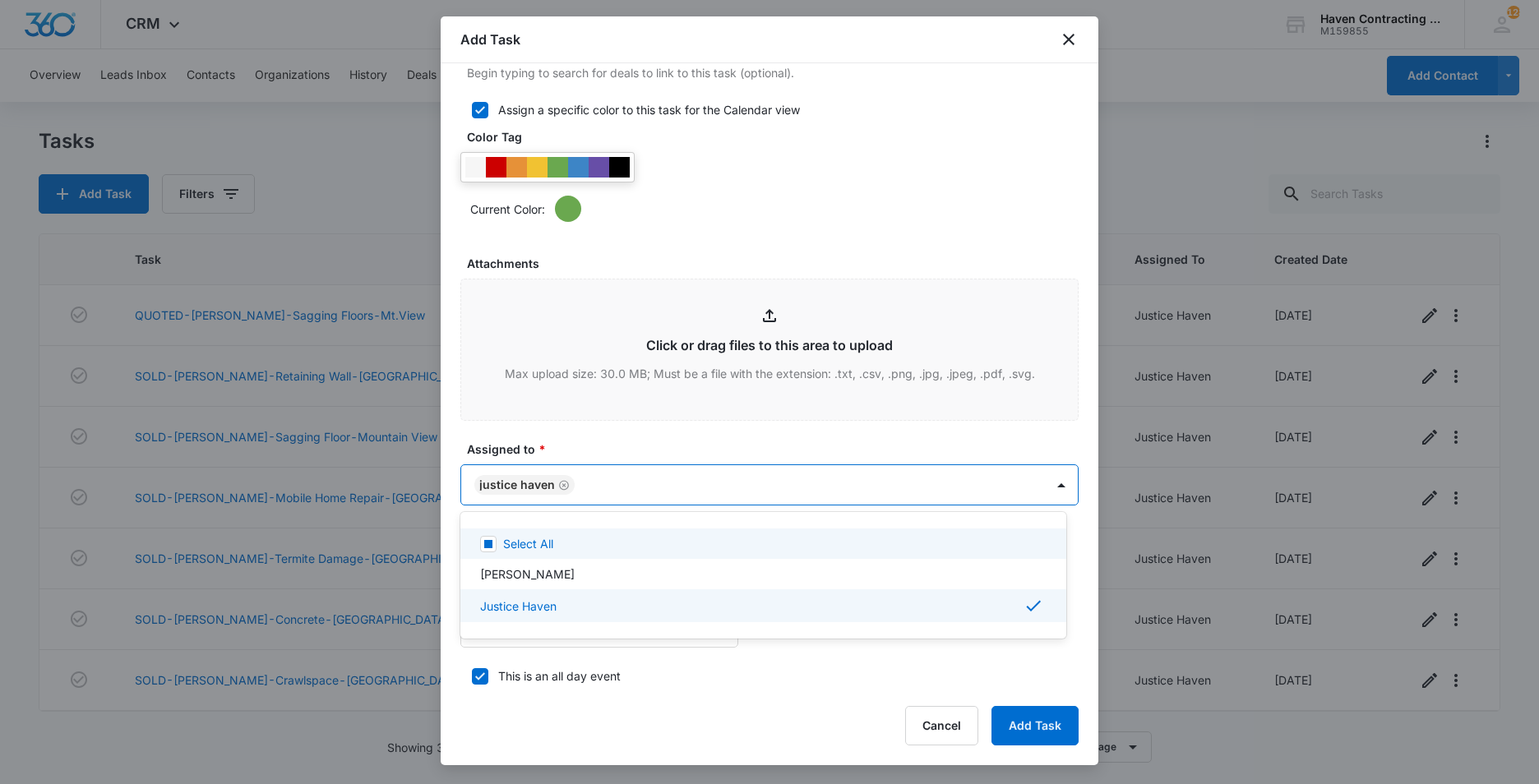
click at [451, 537] on div at bounding box center [769, 392] width 1539 height 784
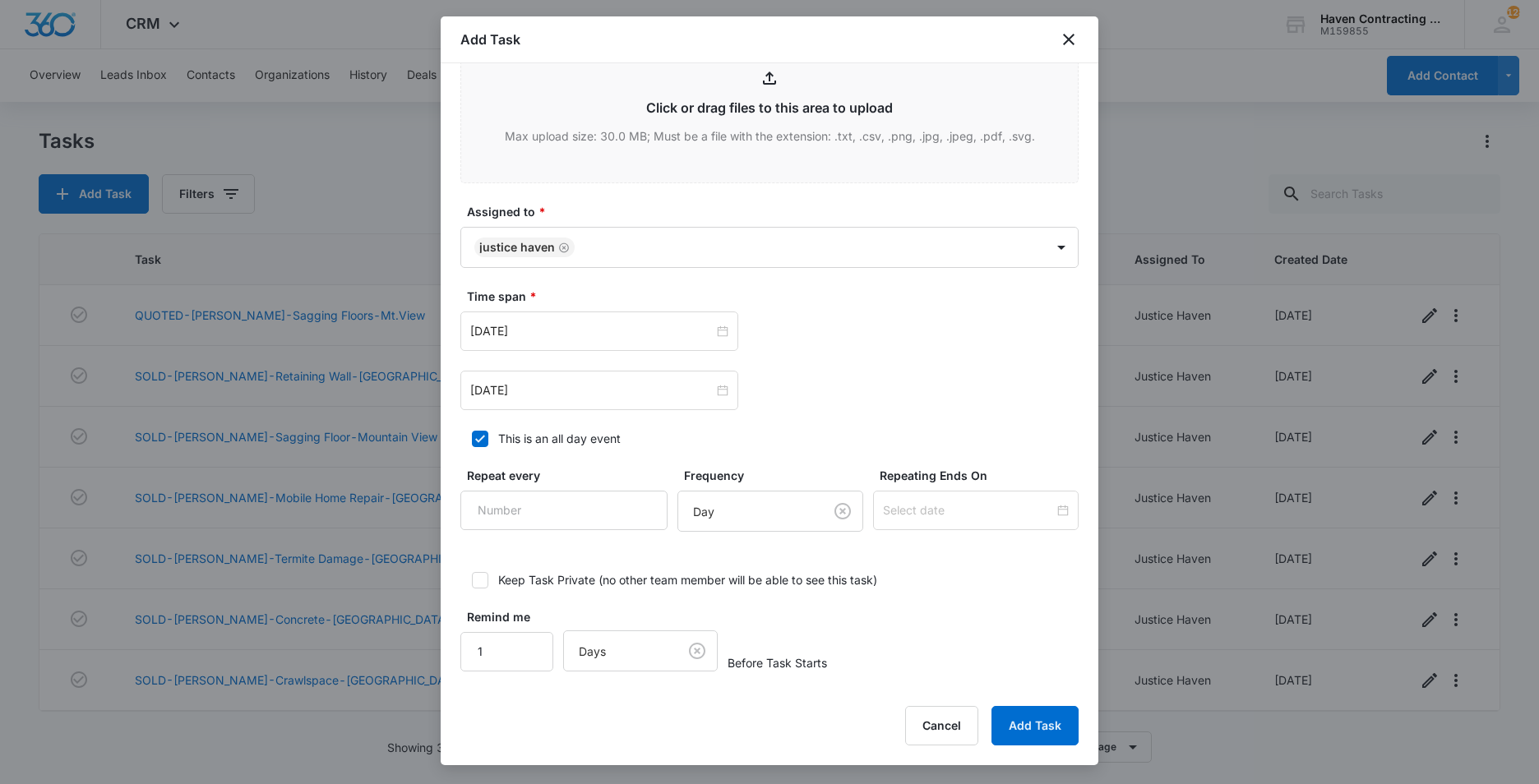
scroll to position [979, 0]
click at [559, 326] on input "[DATE]" at bounding box center [592, 330] width 243 height 18
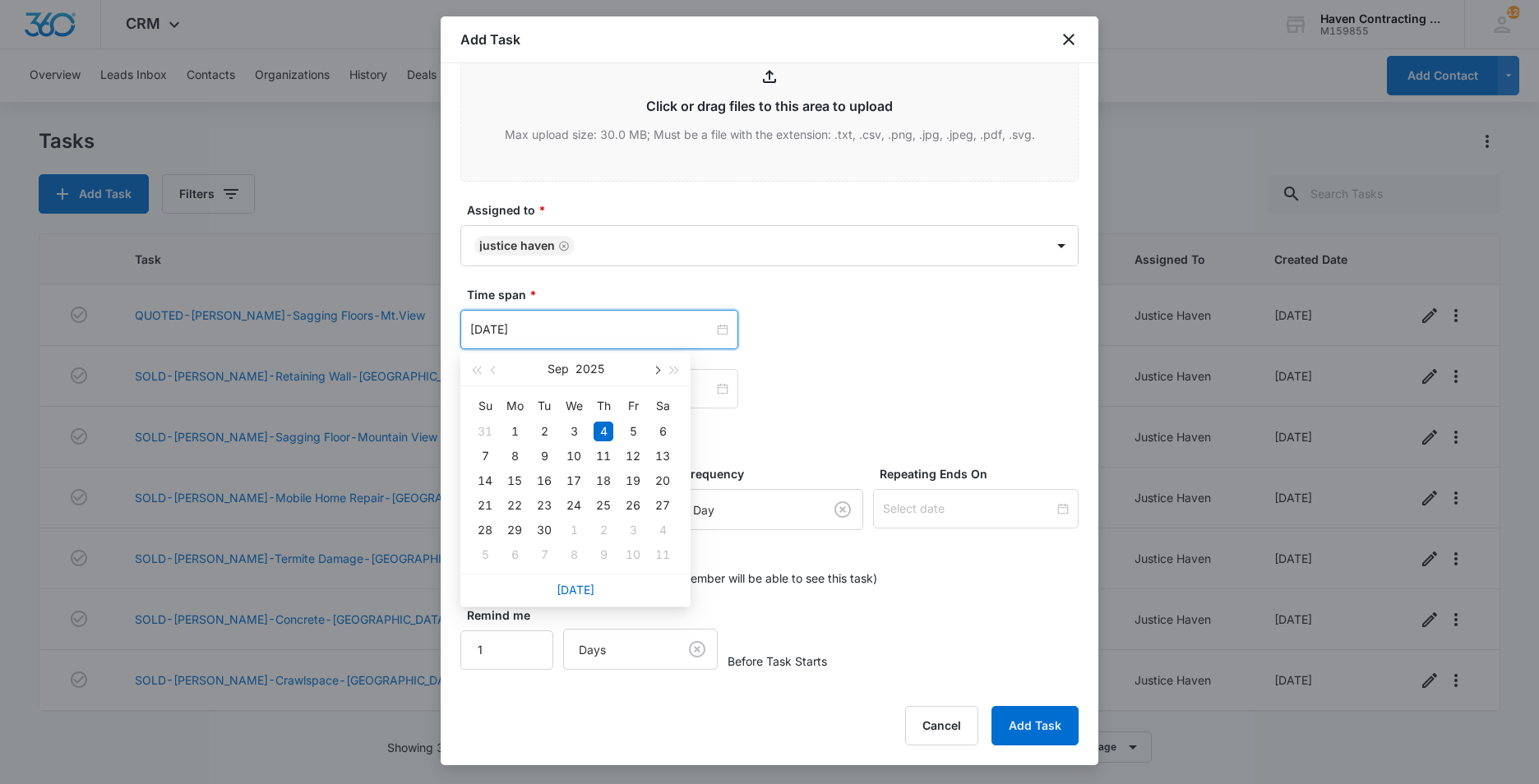
click at [658, 371] on span "button" at bounding box center [657, 371] width 8 height 8
type input "[DATE]"
click at [512, 529] on div "27" at bounding box center [515, 531] width 20 height 20
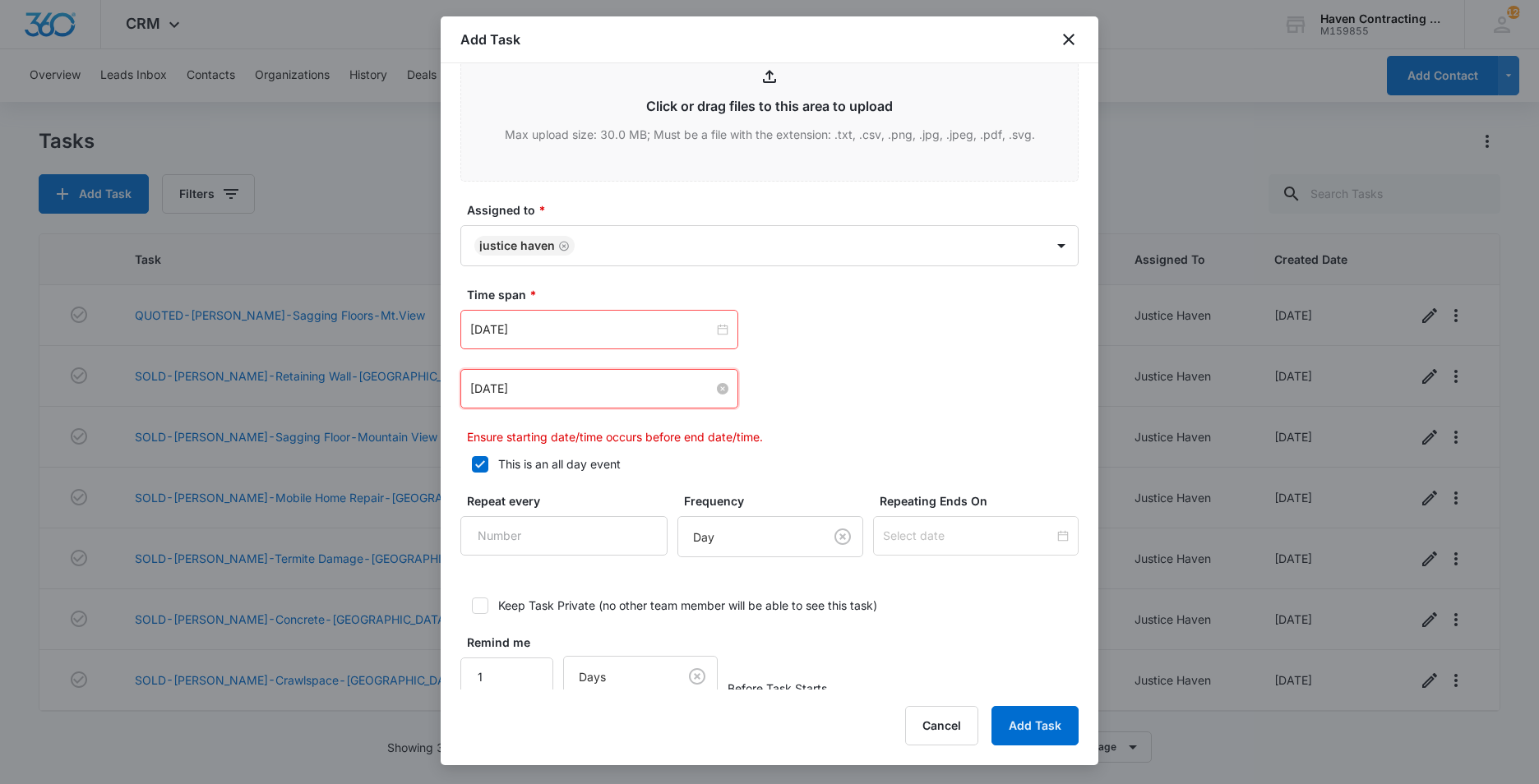
click at [542, 392] on input "[DATE]" at bounding box center [592, 389] width 243 height 18
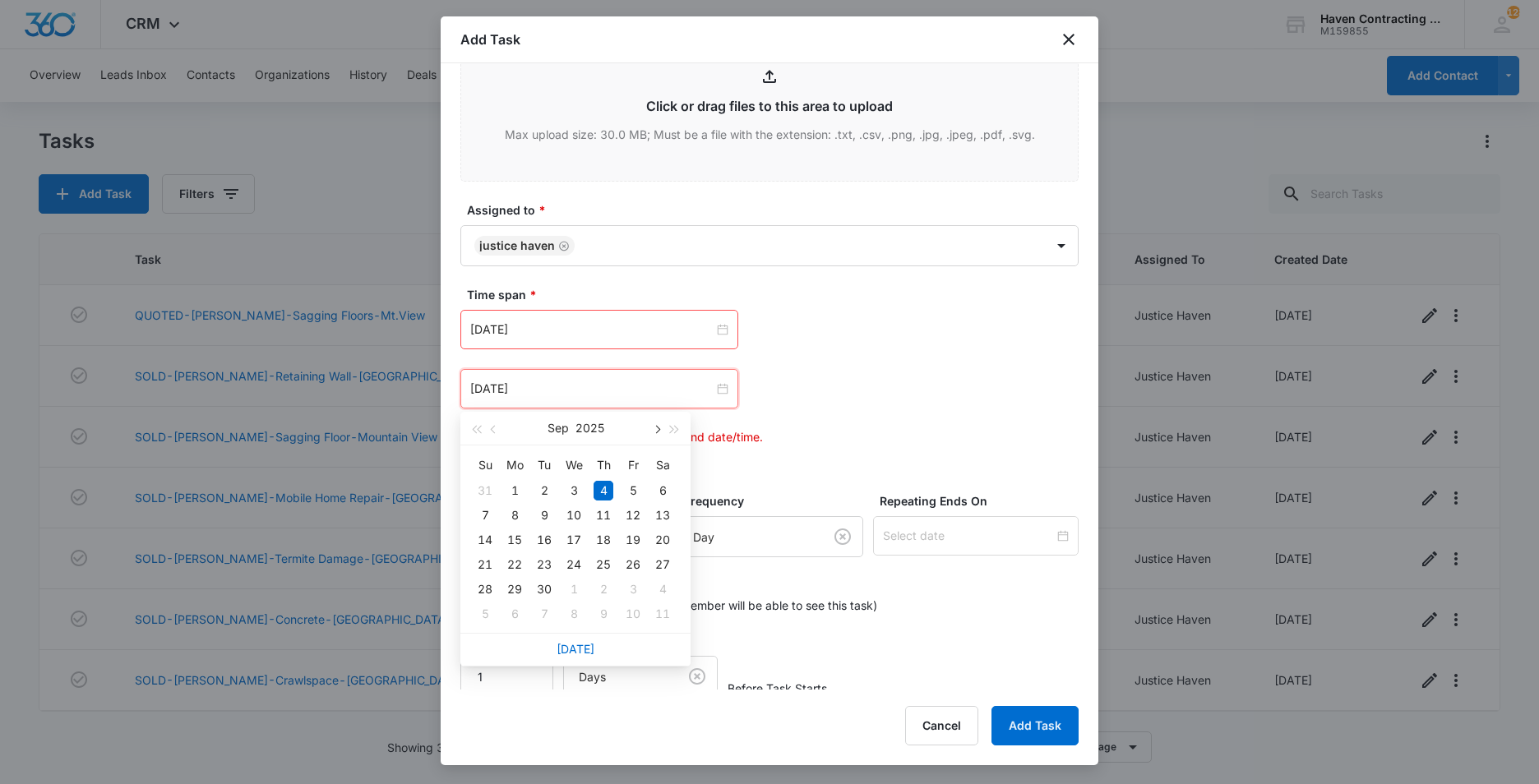
click at [656, 427] on span "button" at bounding box center [657, 430] width 8 height 8
type input "[DATE]"
click at [637, 587] on div "31" at bounding box center [633, 590] width 20 height 20
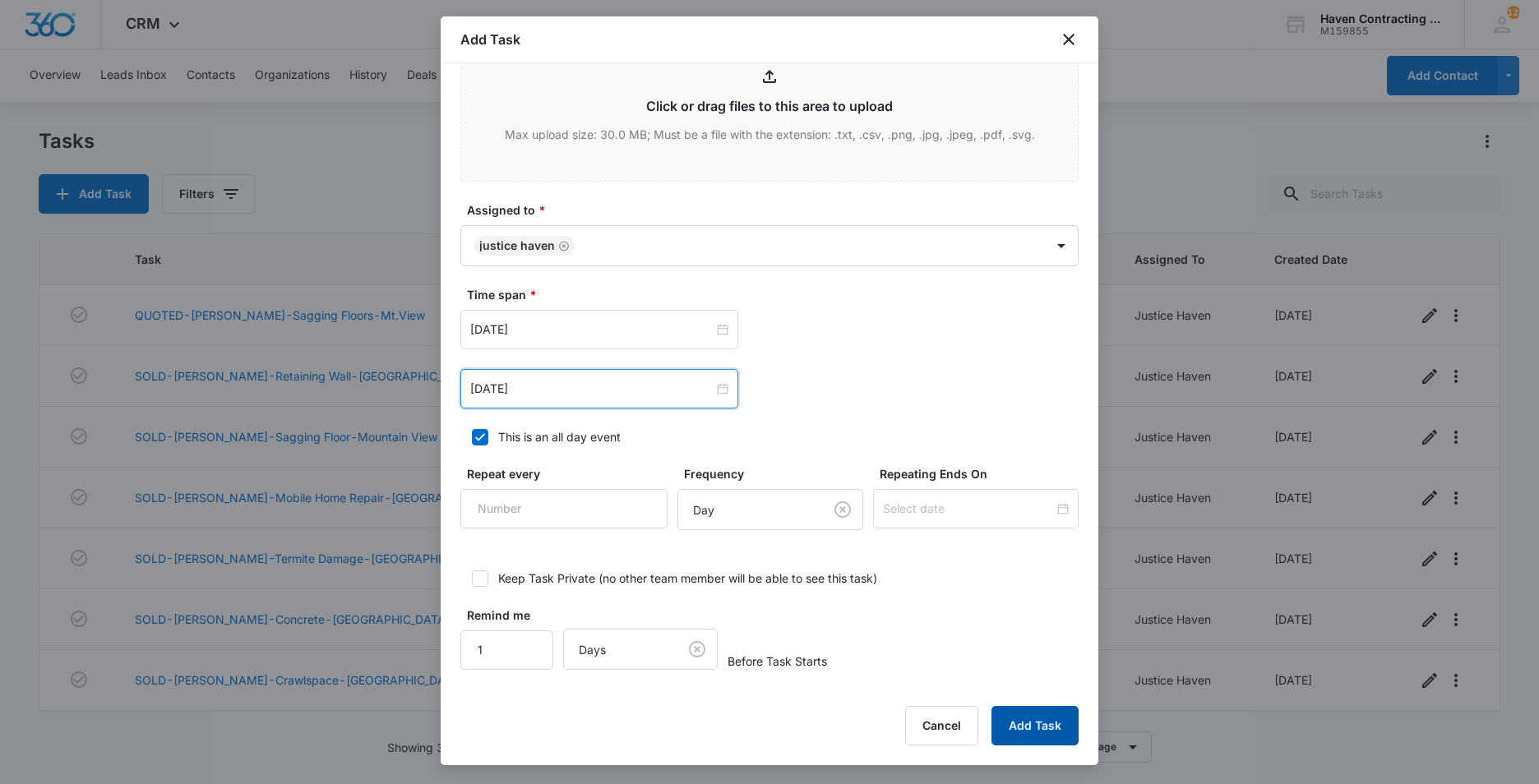
click at [1047, 727] on button "Add Task" at bounding box center [1035, 726] width 87 height 39
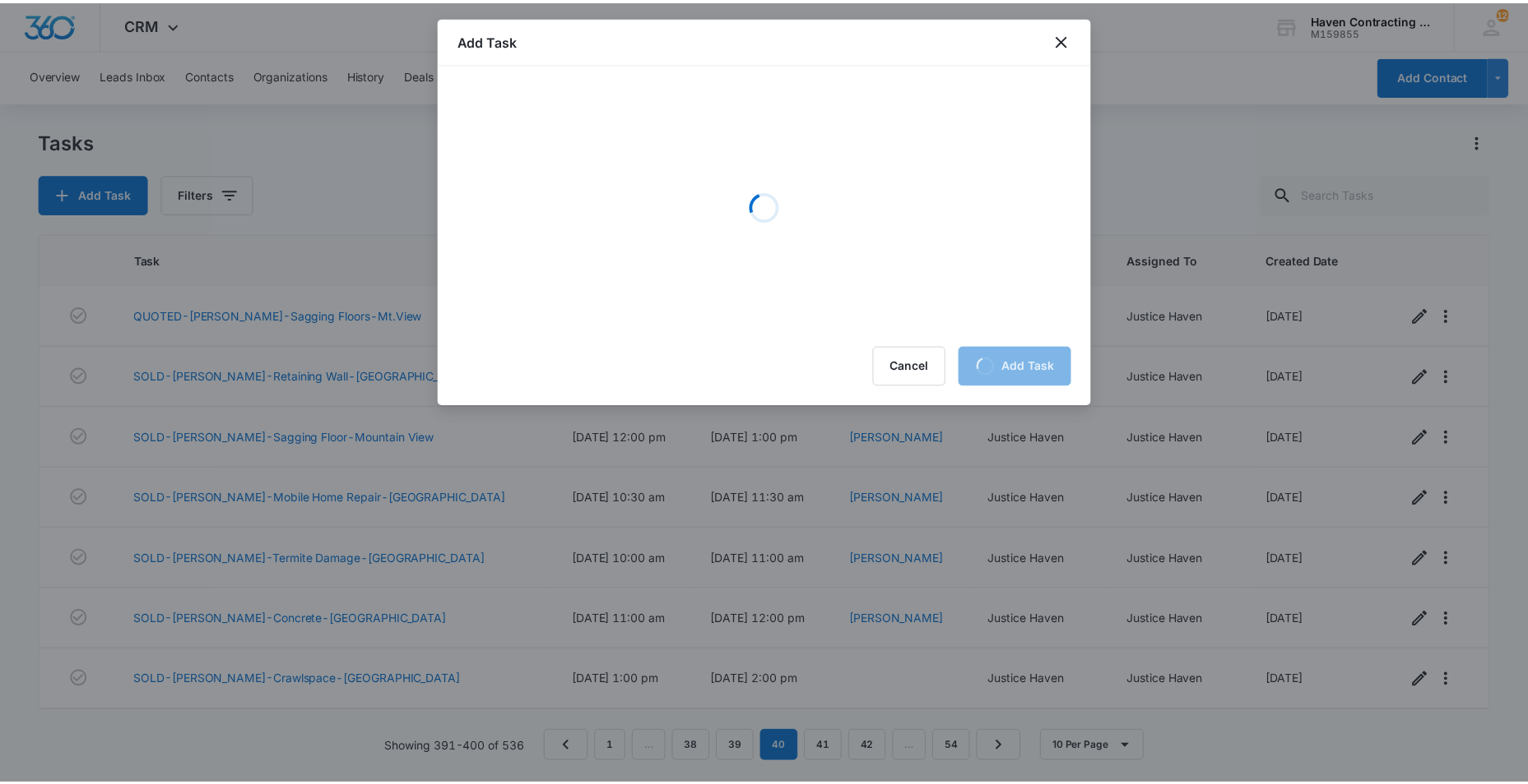
scroll to position [0, 0]
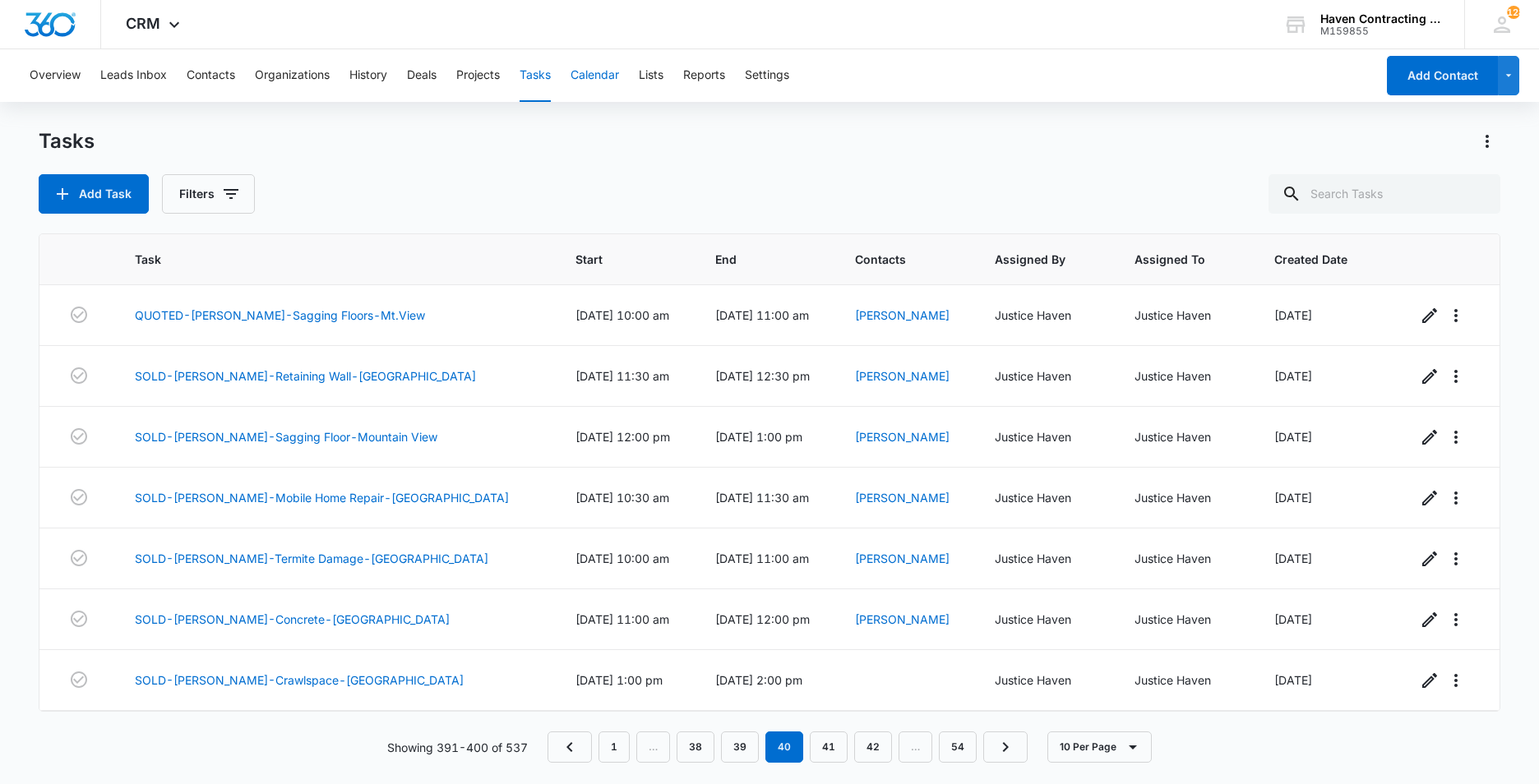
click at [589, 72] on button "Calendar" at bounding box center [595, 75] width 48 height 52
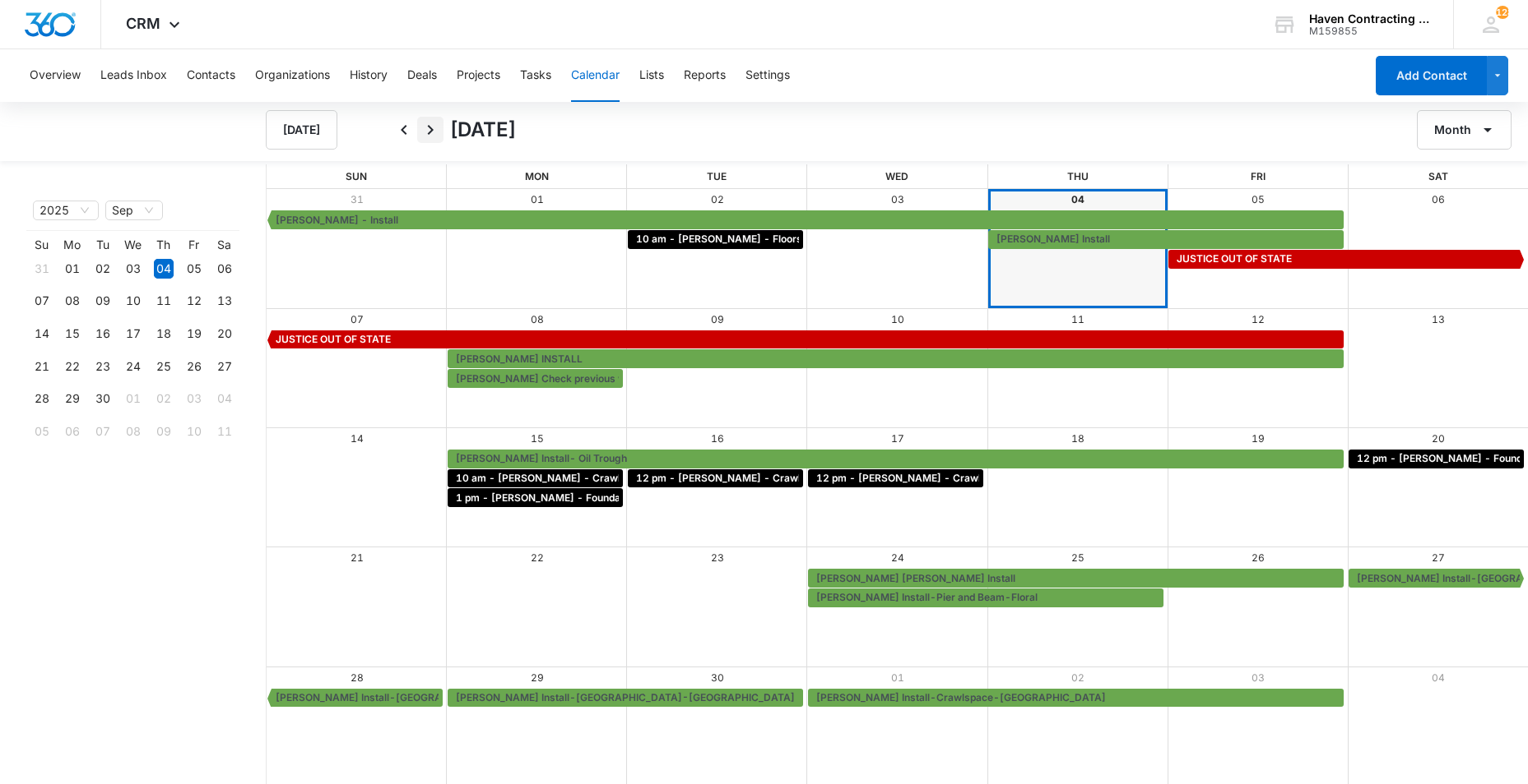
click at [430, 130] on icon "Next" at bounding box center [430, 130] width 20 height 20
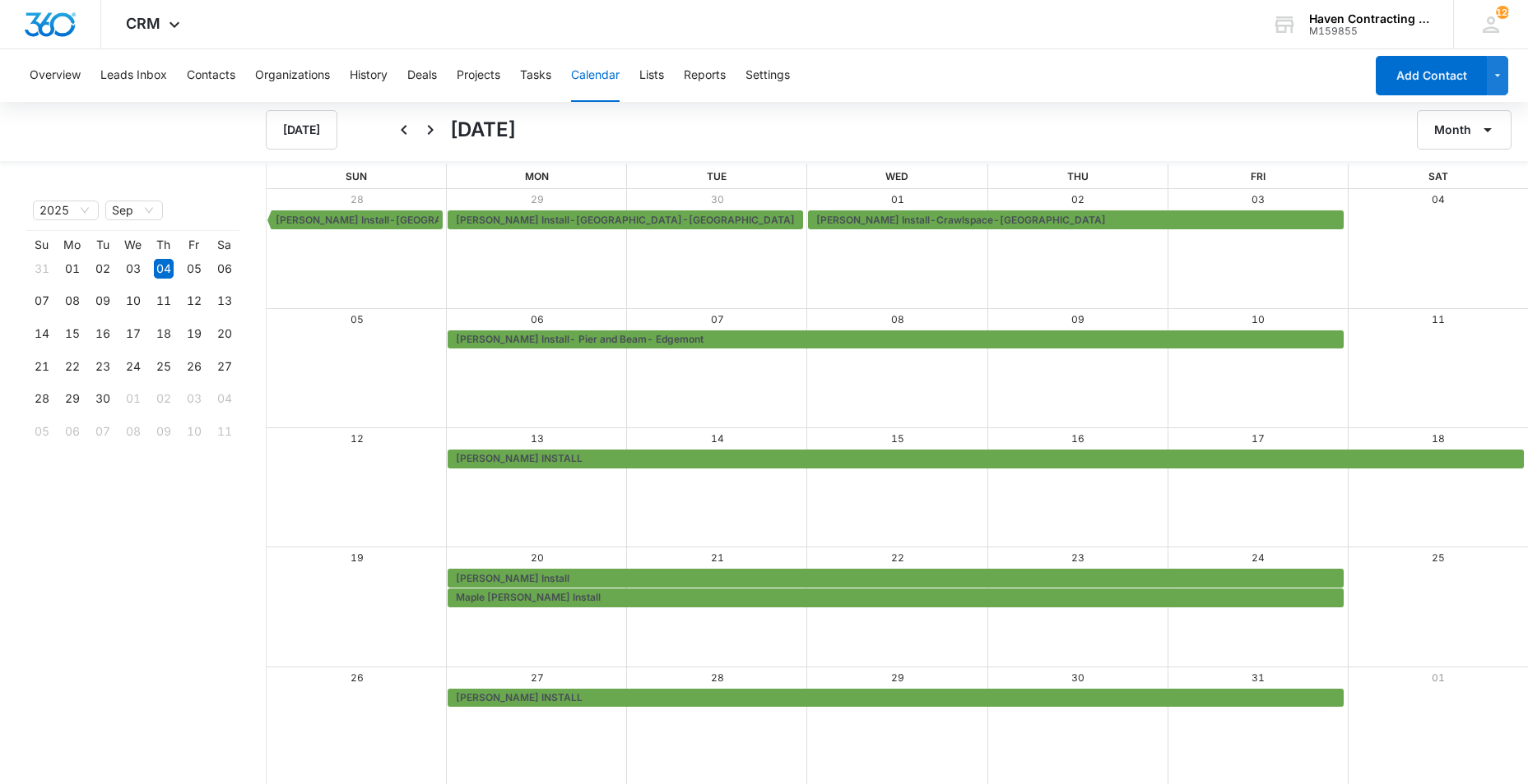
scroll to position [2, 0]
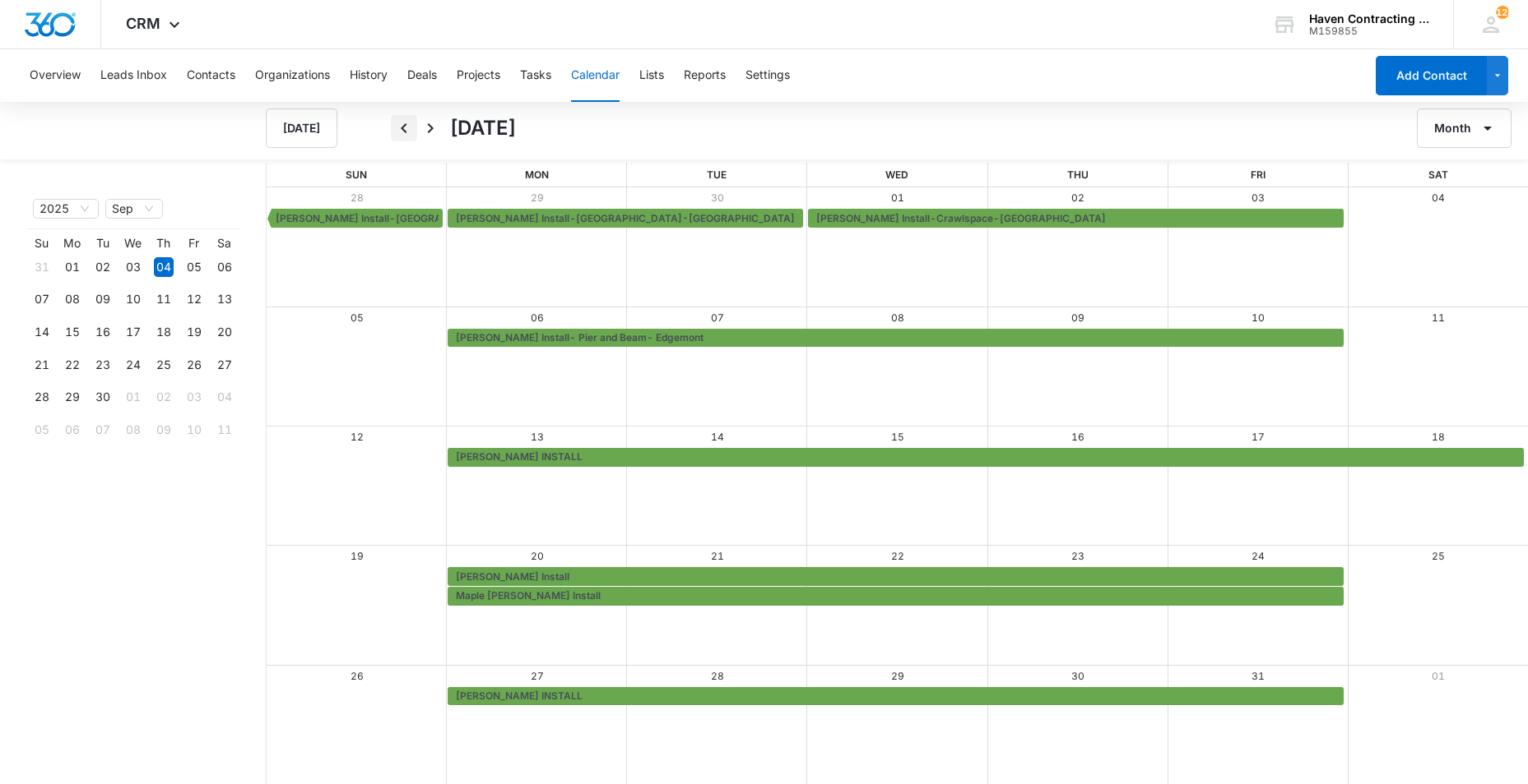
click at [403, 122] on icon "Back" at bounding box center [404, 128] width 20 height 20
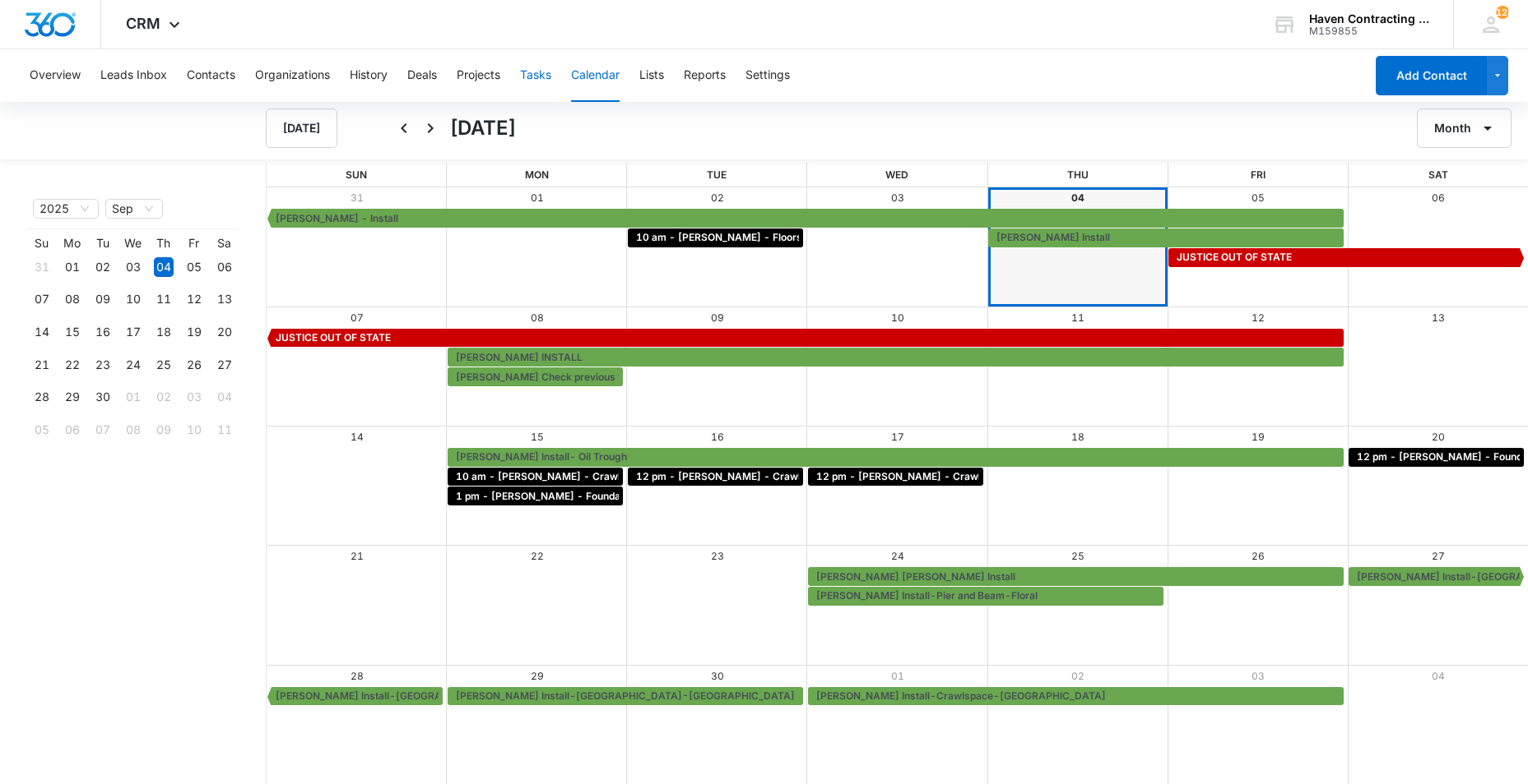
click at [535, 77] on button "Tasks" at bounding box center [535, 75] width 31 height 52
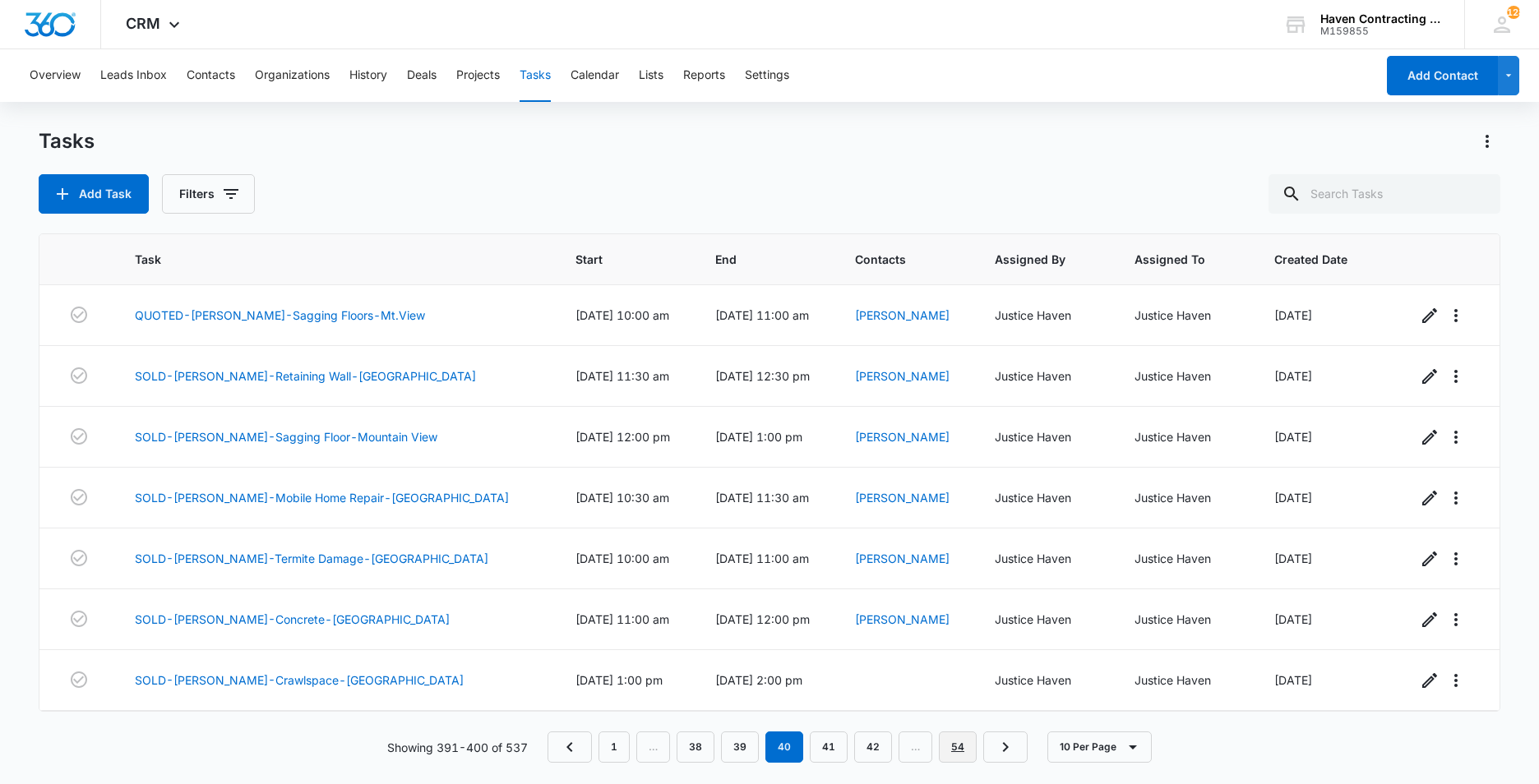
click at [961, 748] on link "54" at bounding box center [957, 747] width 37 height 31
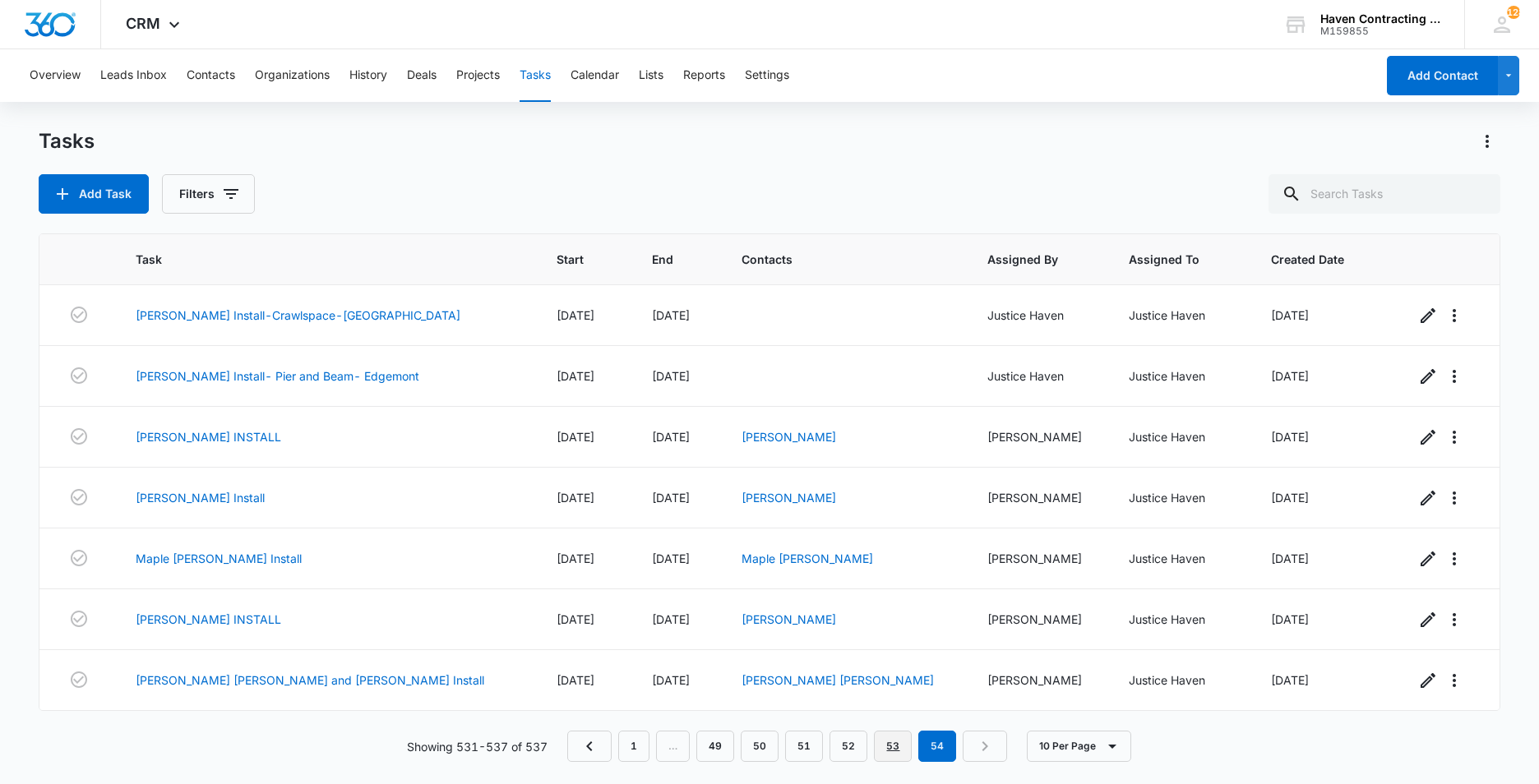
click at [892, 743] on link "53" at bounding box center [892, 746] width 37 height 31
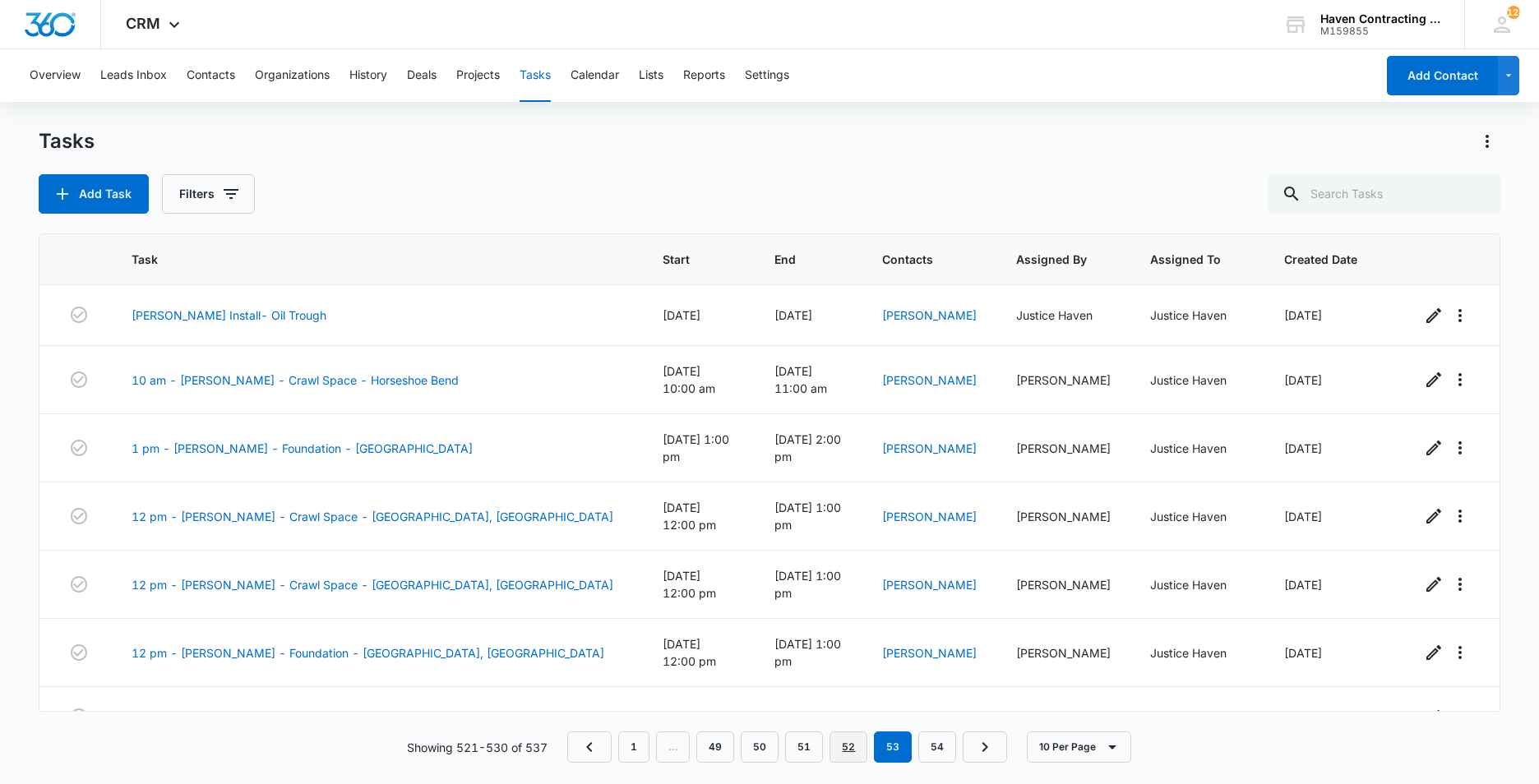
click at [844, 746] on link "52" at bounding box center [848, 747] width 37 height 31
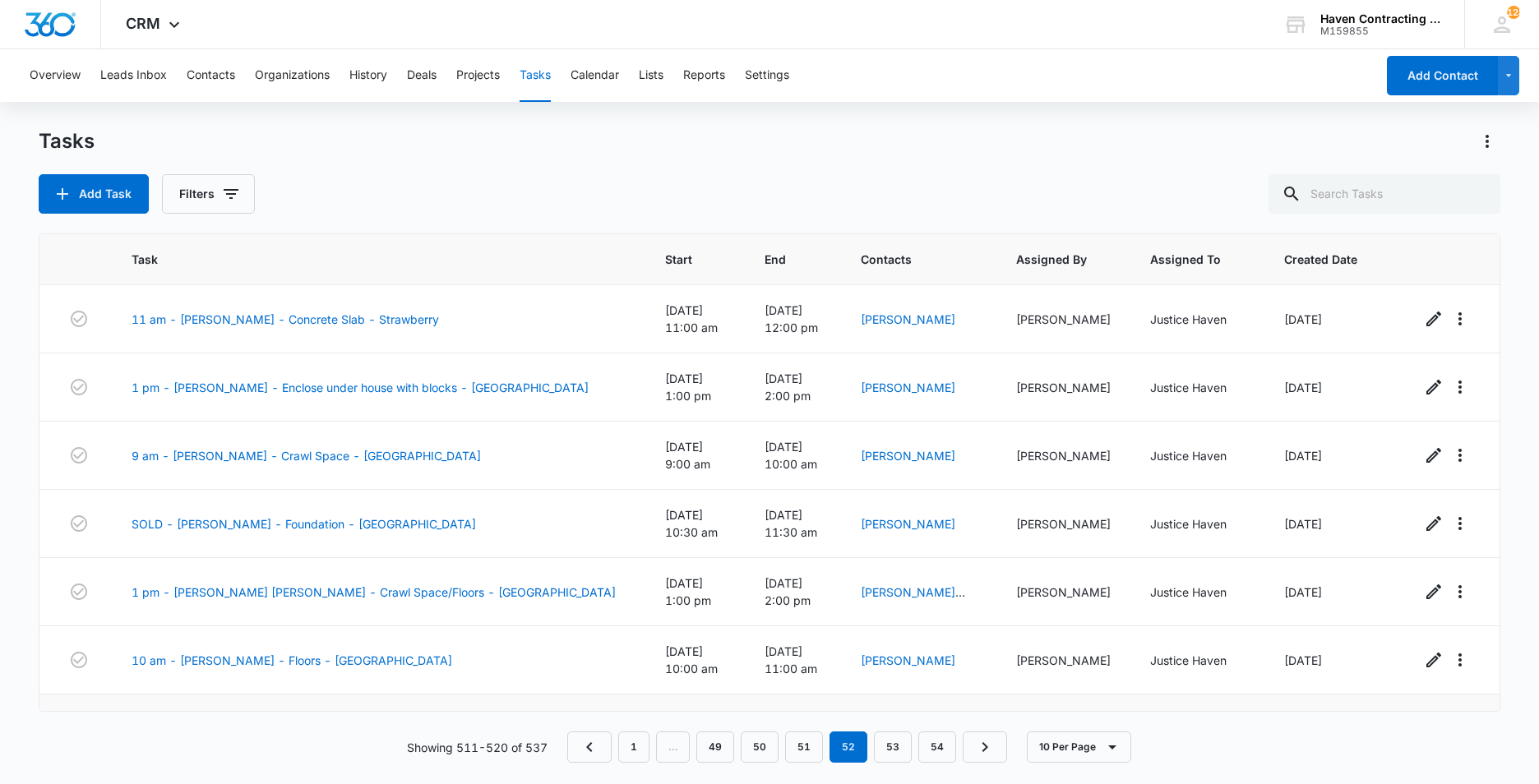
click at [170, 717] on link "[PERSON_NAME] Install" at bounding box center [196, 725] width 129 height 17
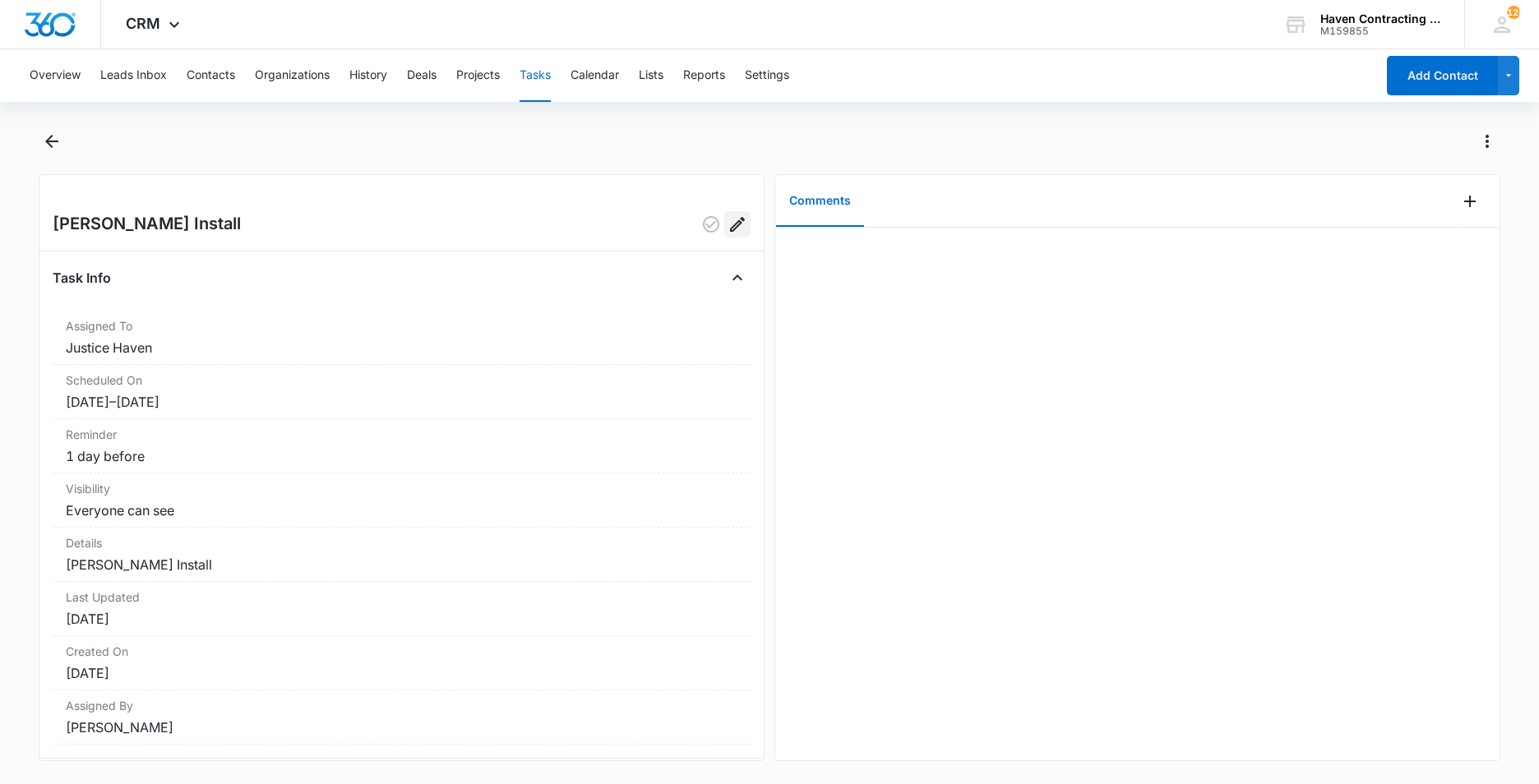
click at [727, 221] on icon "Edit" at bounding box center [737, 225] width 20 height 20
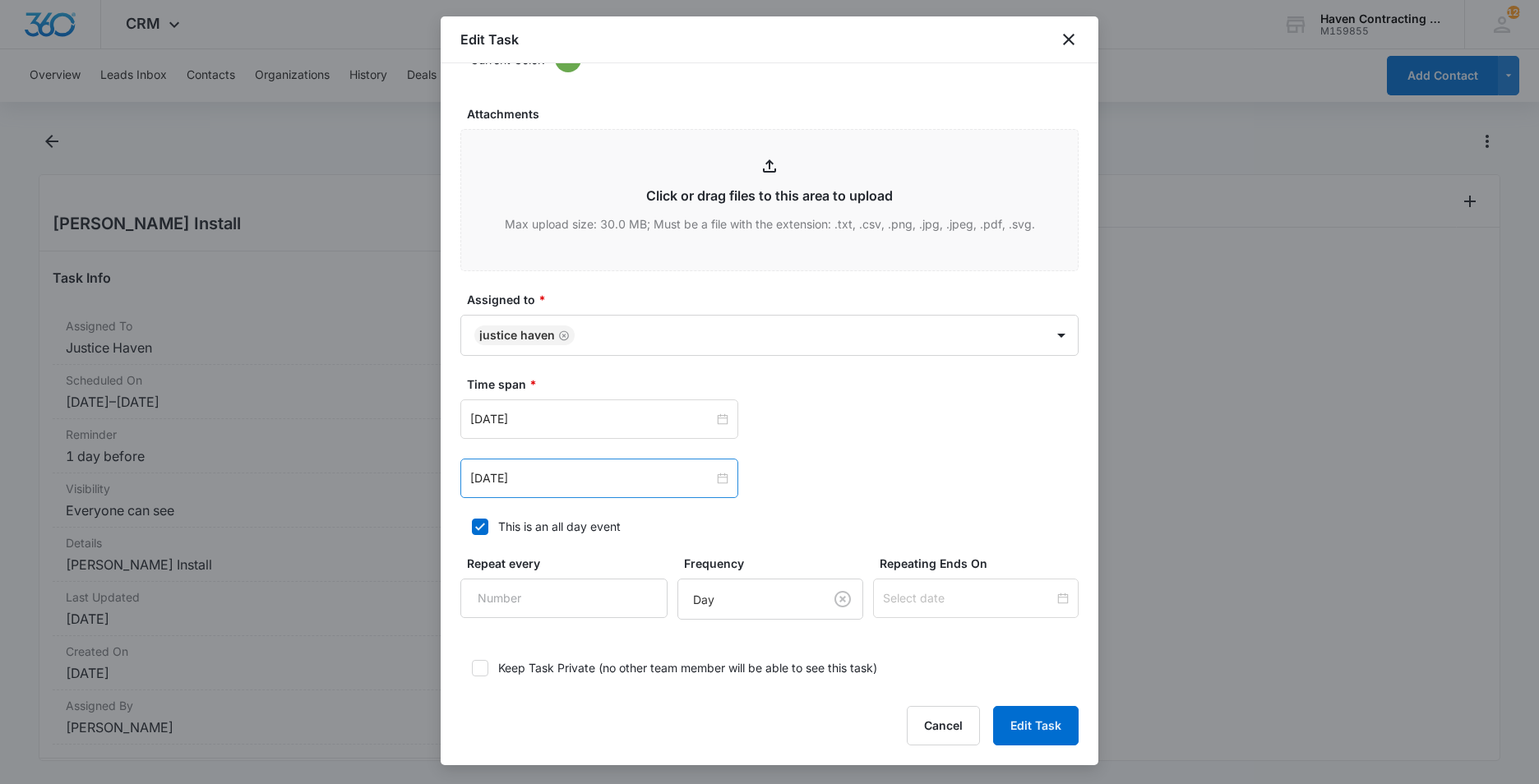
scroll to position [822, 0]
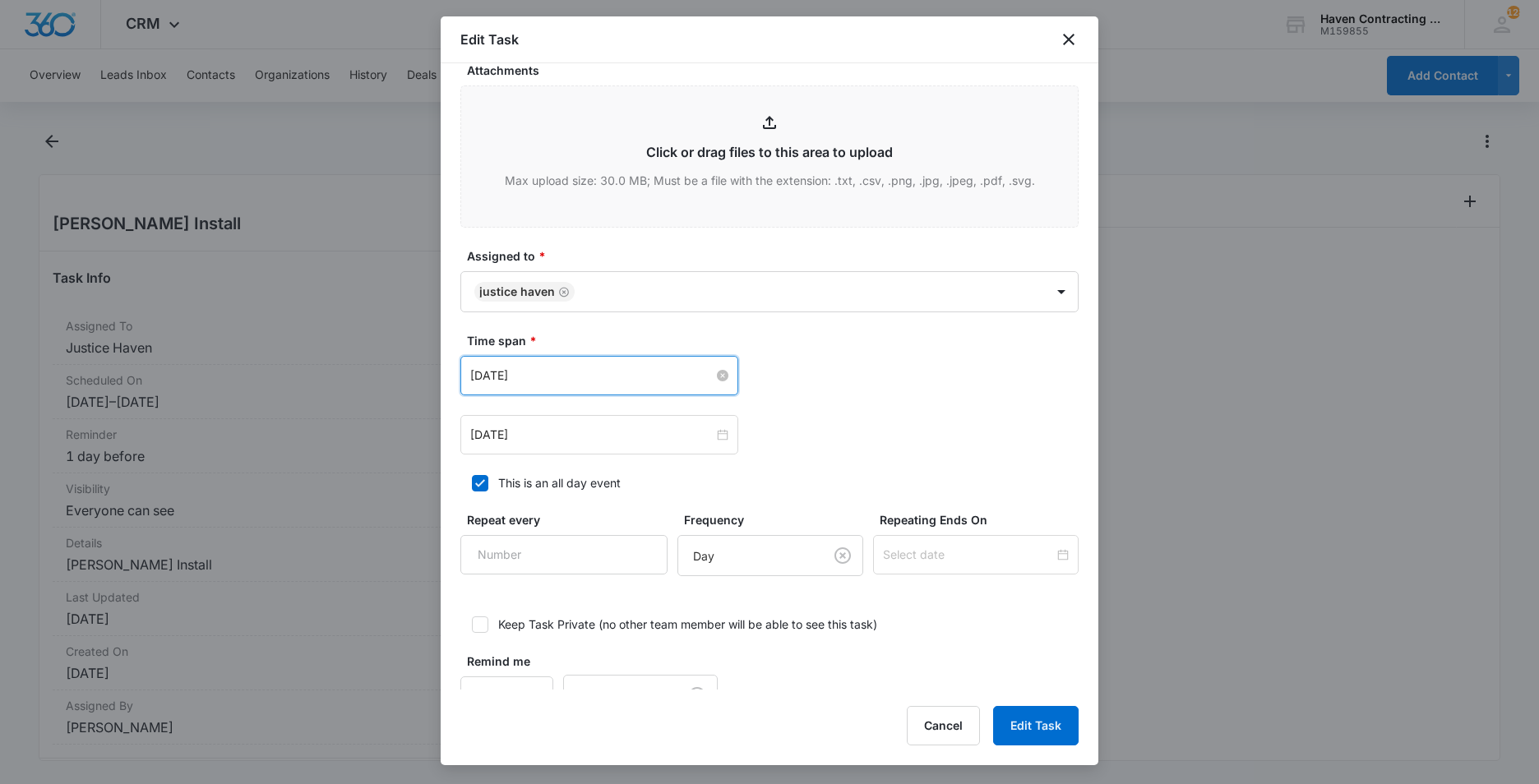
click at [550, 377] on input "[DATE]" at bounding box center [592, 376] width 243 height 18
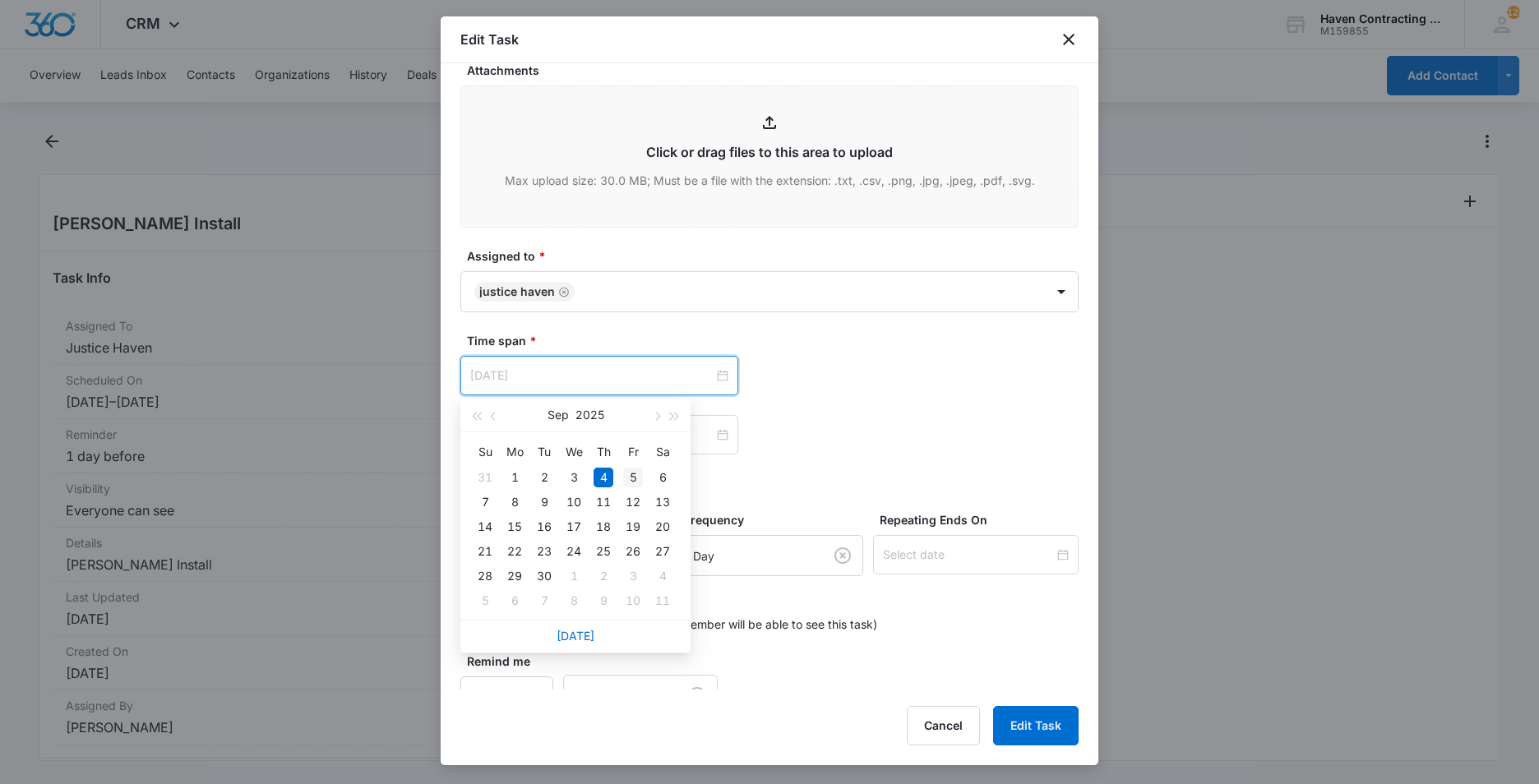
type input "Sep 5, 2025"
click at [631, 474] on div "5" at bounding box center [633, 478] width 20 height 20
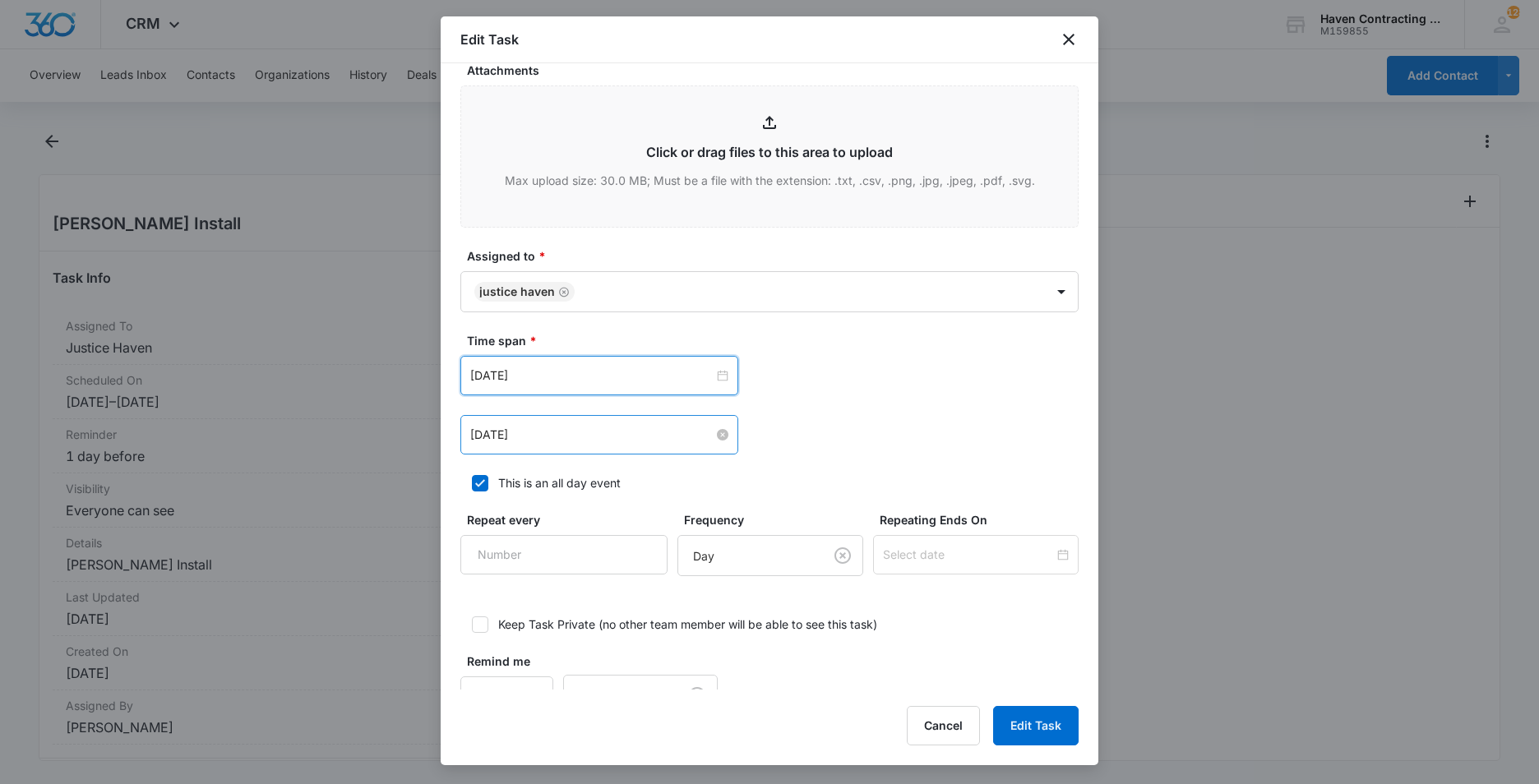
click at [551, 437] on input "Sep 5, 2025" at bounding box center [592, 435] width 243 height 18
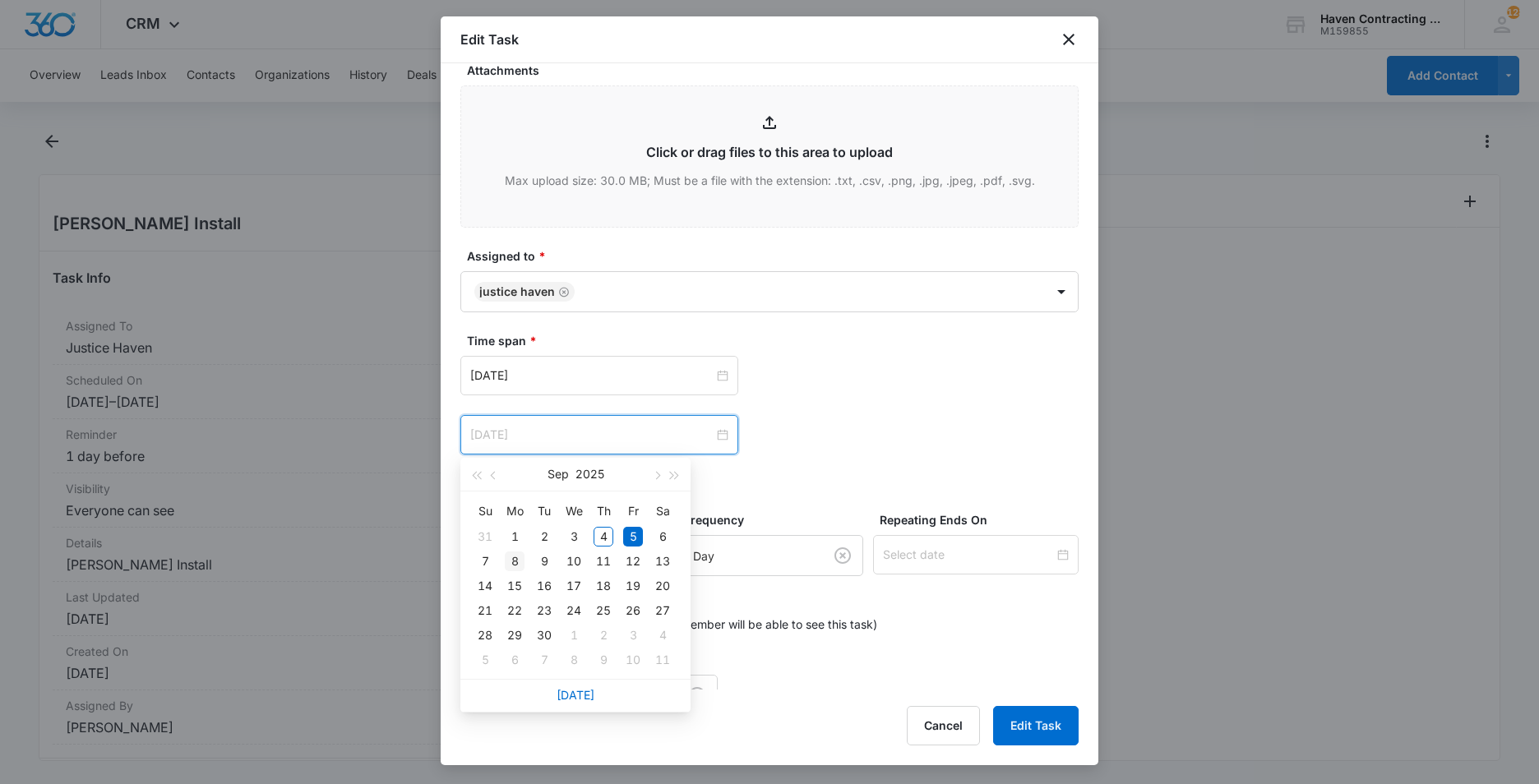
type input "[DATE]"
click at [516, 554] on div "8" at bounding box center [515, 562] width 20 height 20
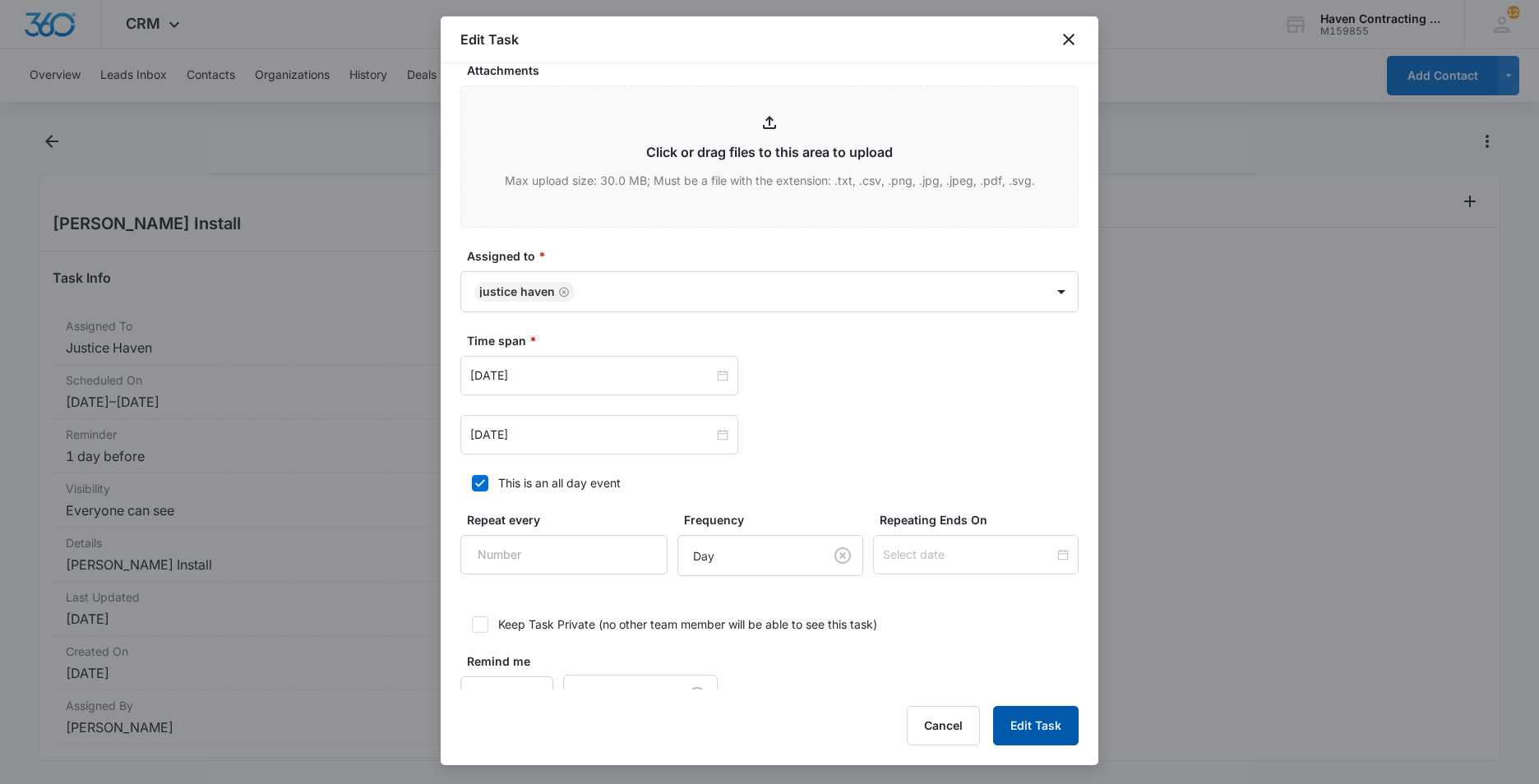
click at [1048, 728] on button "Edit Task" at bounding box center [1036, 726] width 86 height 39
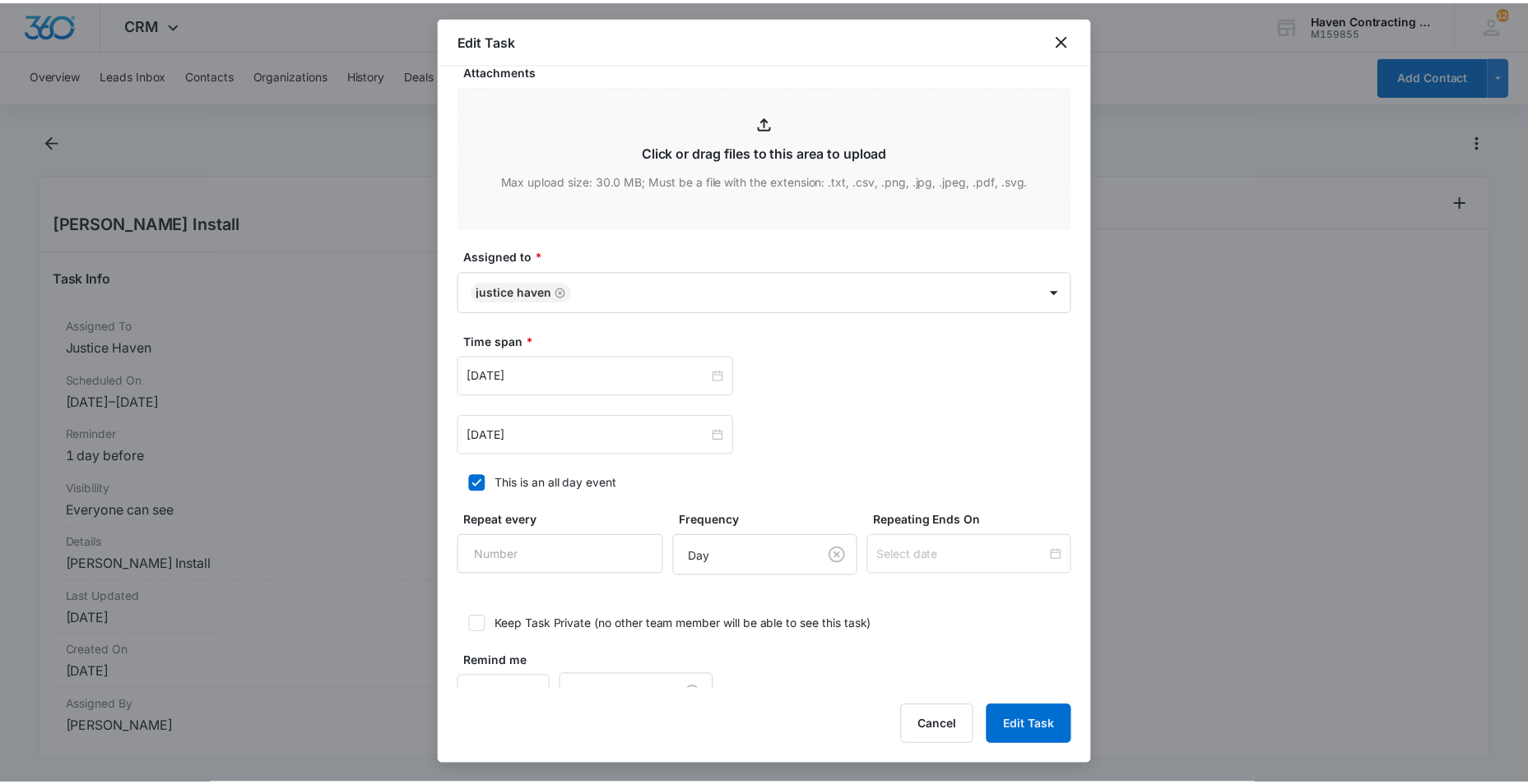
scroll to position [0, 0]
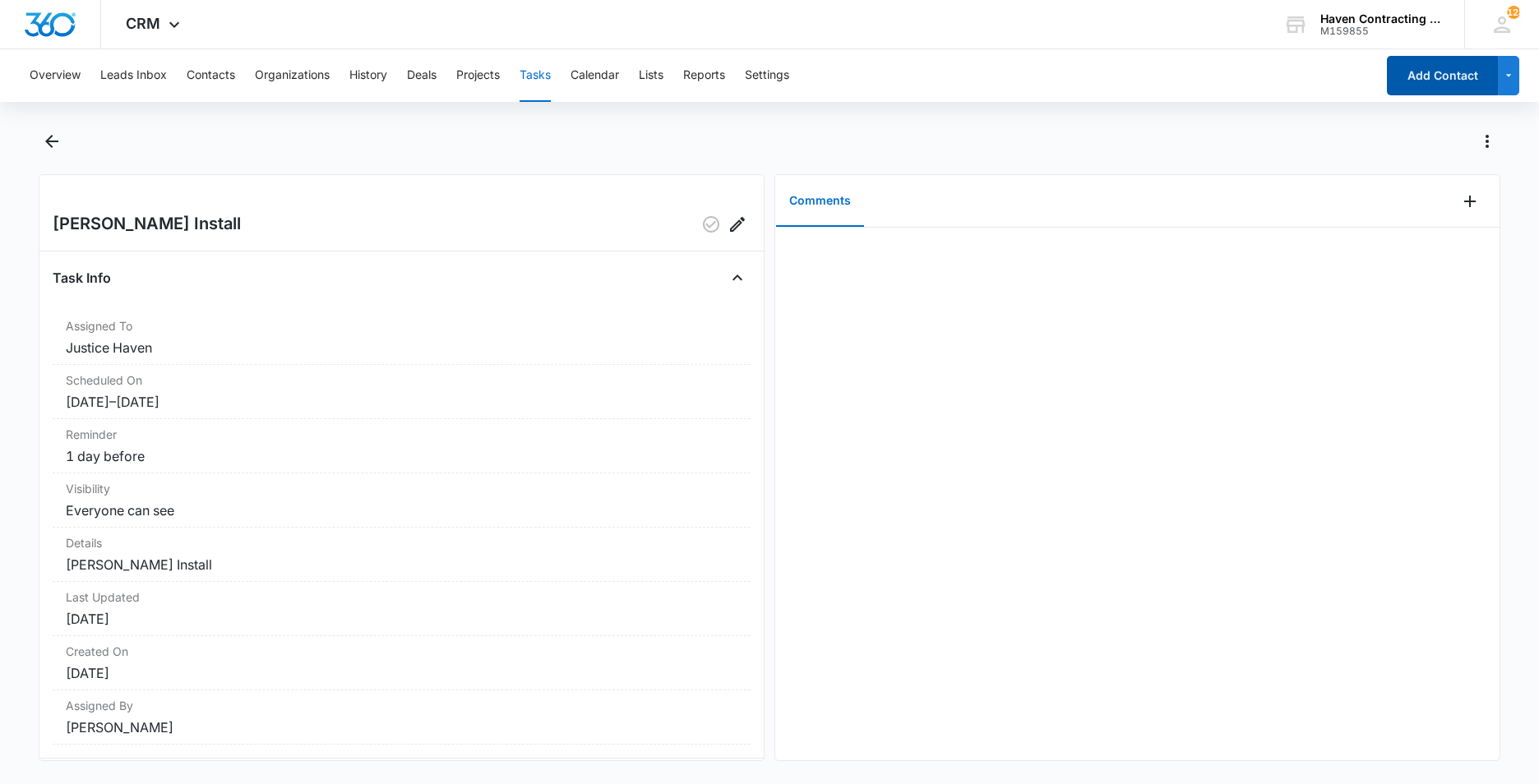
click at [1427, 87] on button "Add Contact" at bounding box center [1442, 75] width 111 height 39
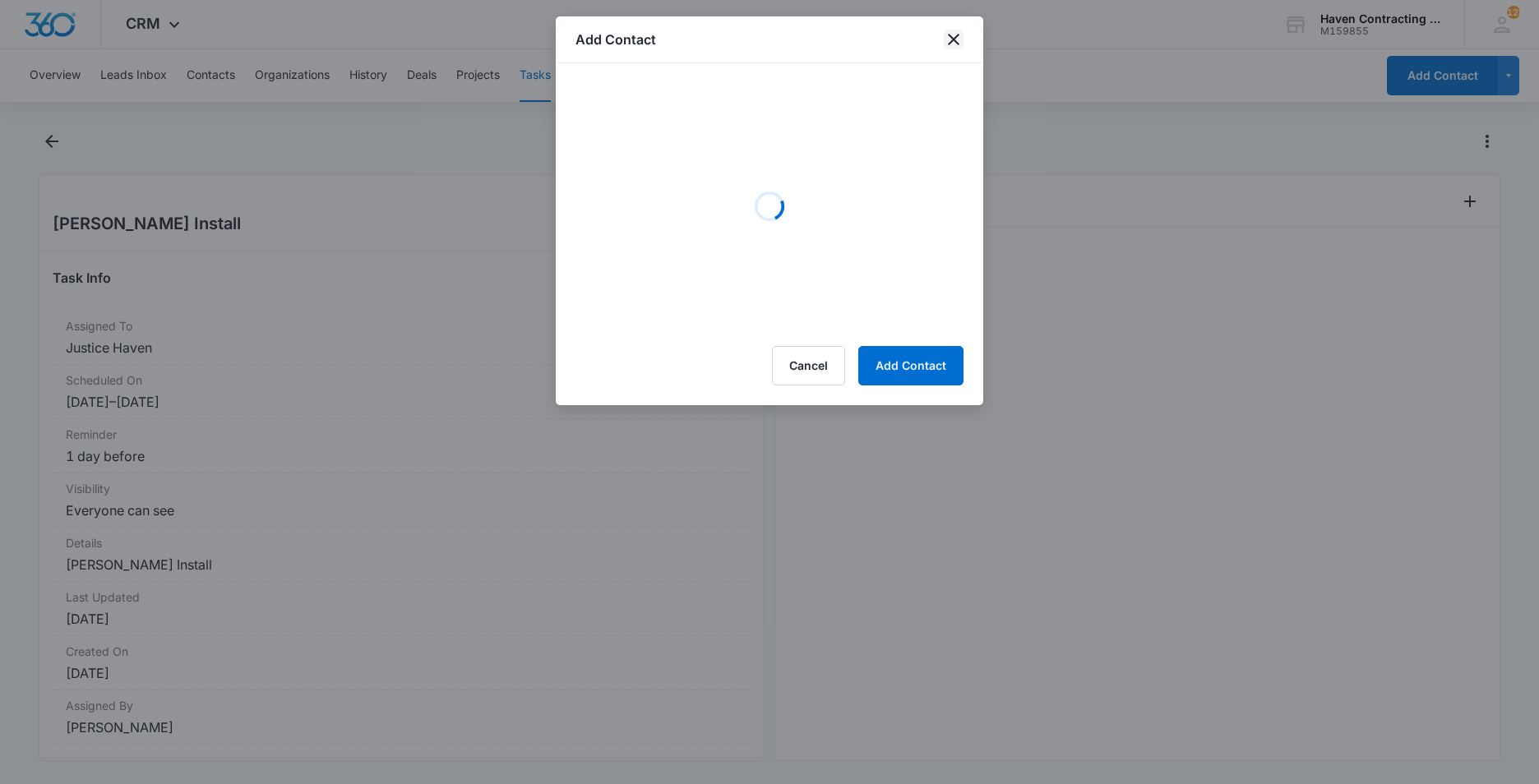
click at [958, 37] on icon "close" at bounding box center [954, 40] width 20 height 20
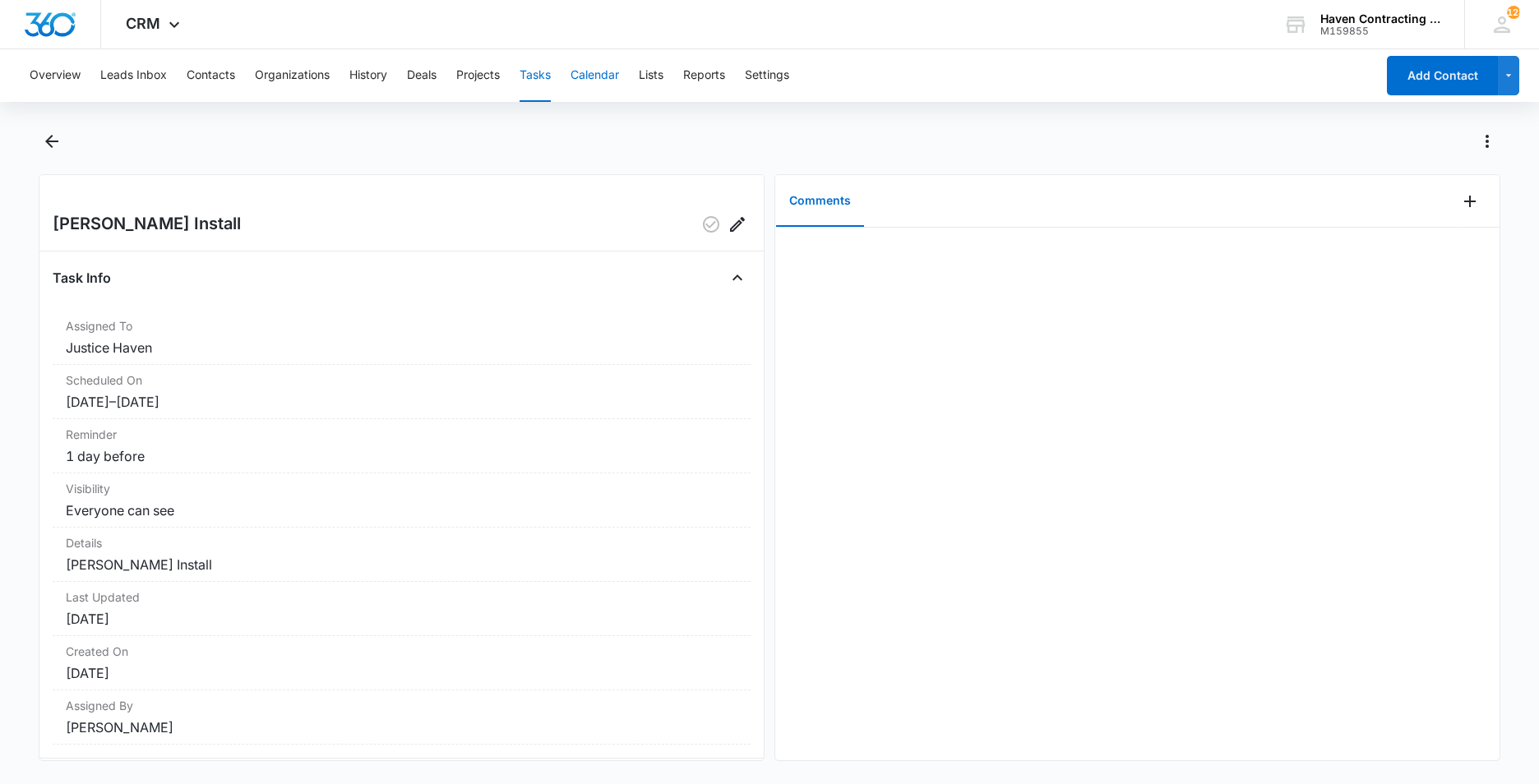
click at [592, 72] on button "Calendar" at bounding box center [595, 75] width 48 height 52
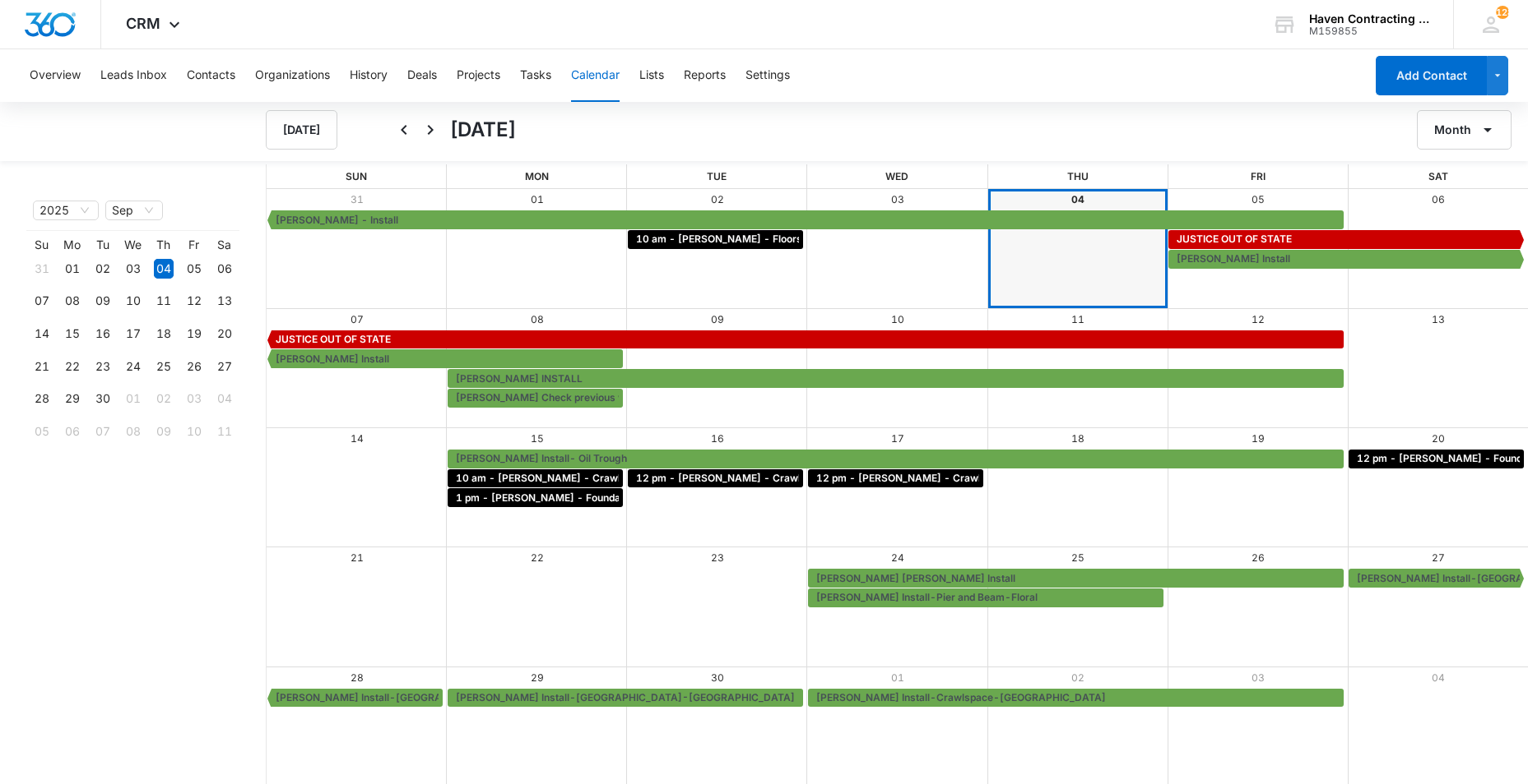
click at [479, 668] on div "29" at bounding box center [537, 678] width 180 height 22
click at [476, 500] on span "1 pm - [PERSON_NAME] - Foundation - [GEOGRAPHIC_DATA]" at bounding box center [605, 498] width 299 height 15
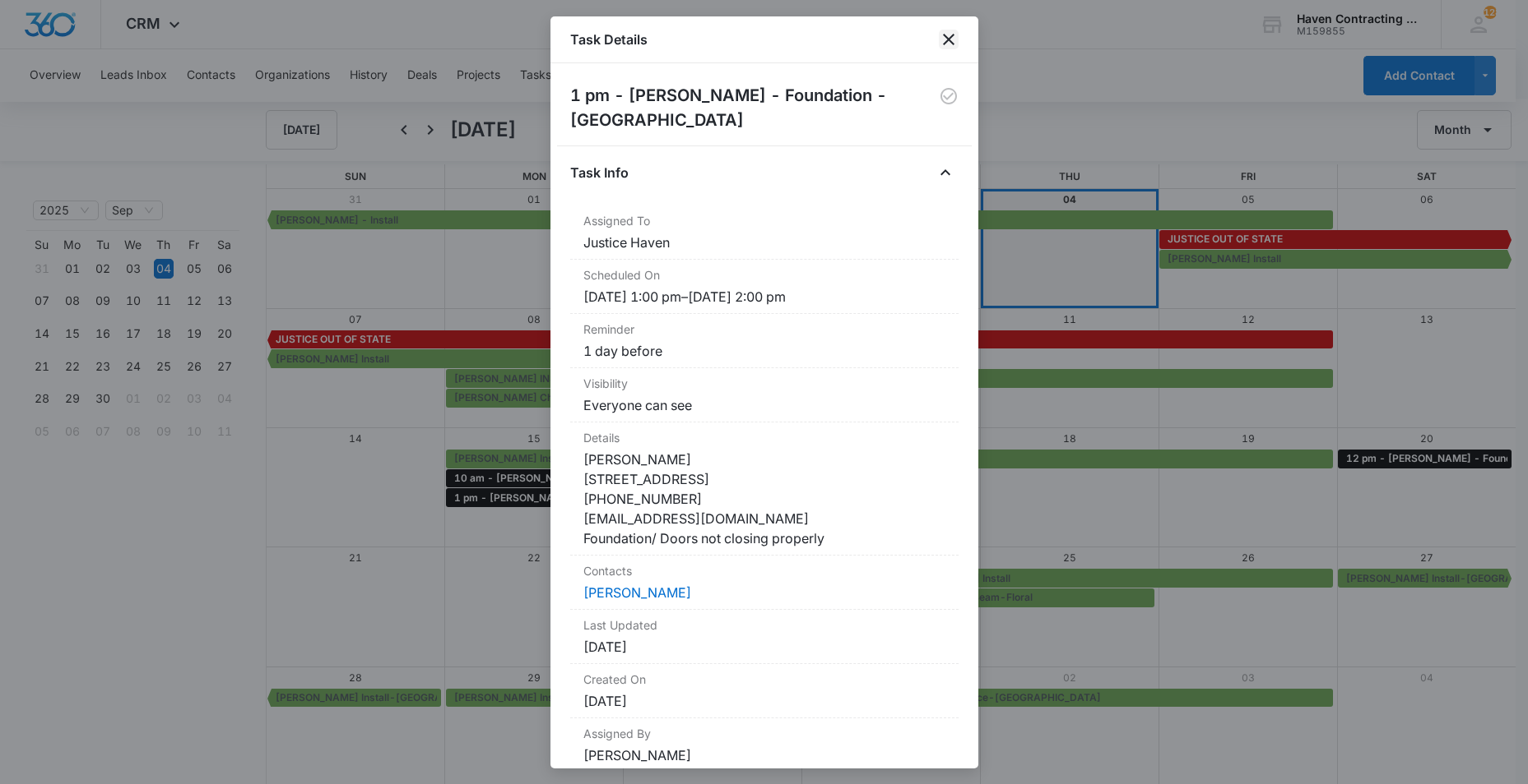
click at [949, 39] on icon "close" at bounding box center [949, 40] width 20 height 20
